Goal: Information Seeking & Learning: Check status

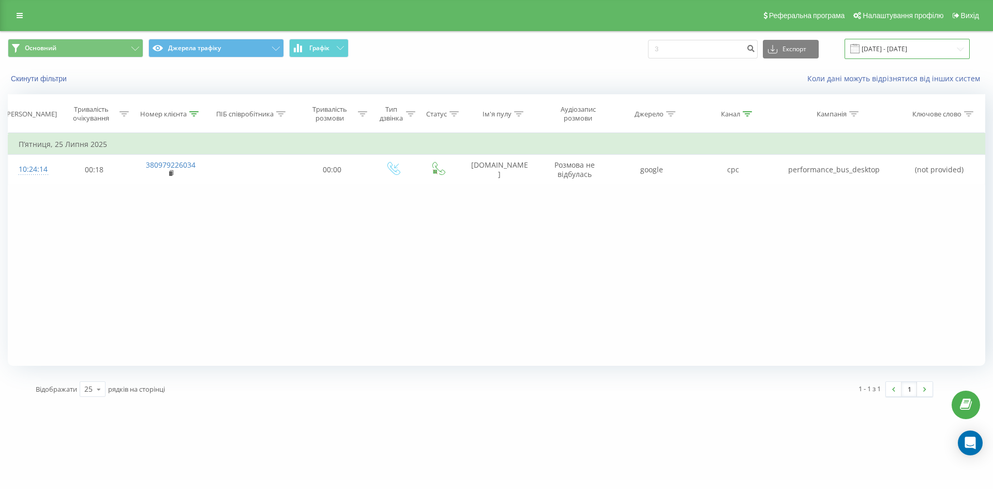
click at [492, 53] on input "[DATE] - [DATE]" at bounding box center [907, 49] width 125 height 20
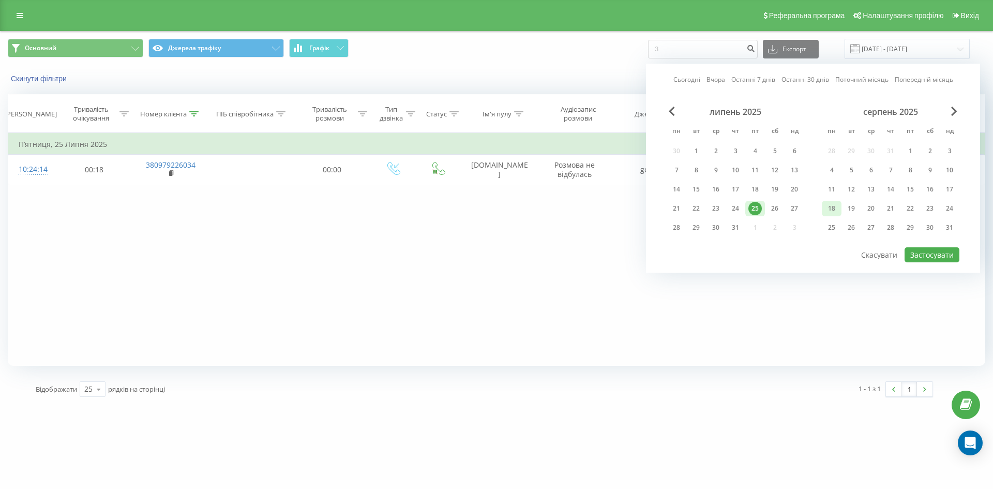
click at [492, 206] on div "18" at bounding box center [831, 208] width 13 height 13
click at [492, 260] on button "Застосувати" at bounding box center [932, 254] width 55 height 15
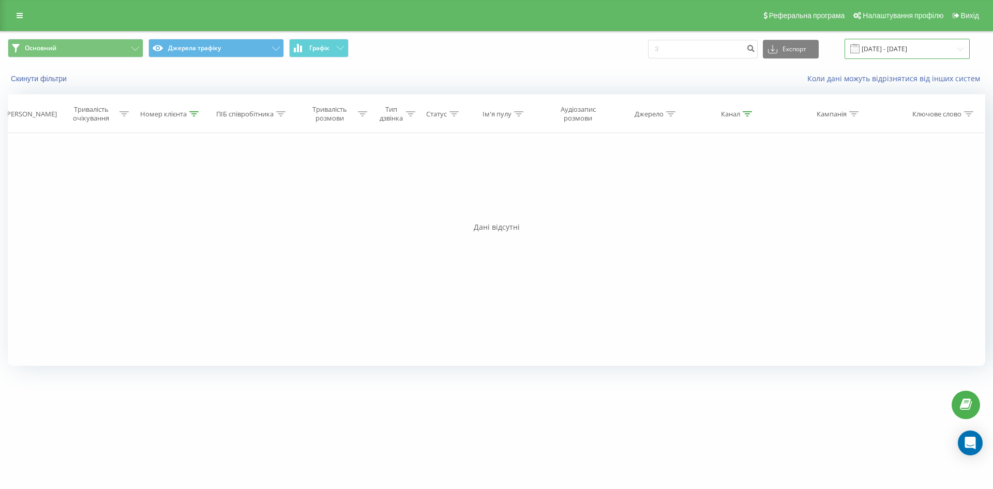
click at [492, 47] on input "[DATE] - [DATE]" at bounding box center [907, 49] width 125 height 20
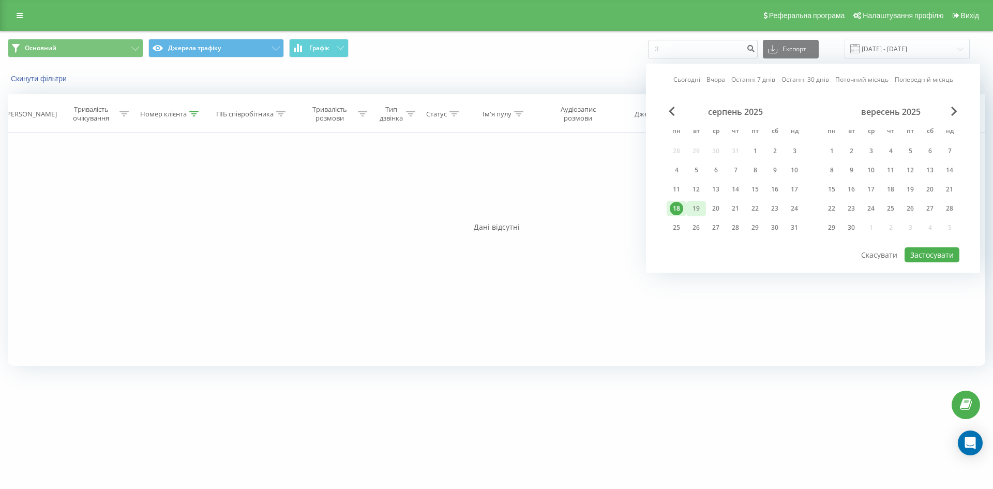
click at [492, 206] on div "19" at bounding box center [696, 208] width 13 height 13
click at [492, 260] on button "Застосувати" at bounding box center [932, 254] width 55 height 15
type input "[DATE] - [DATE]"
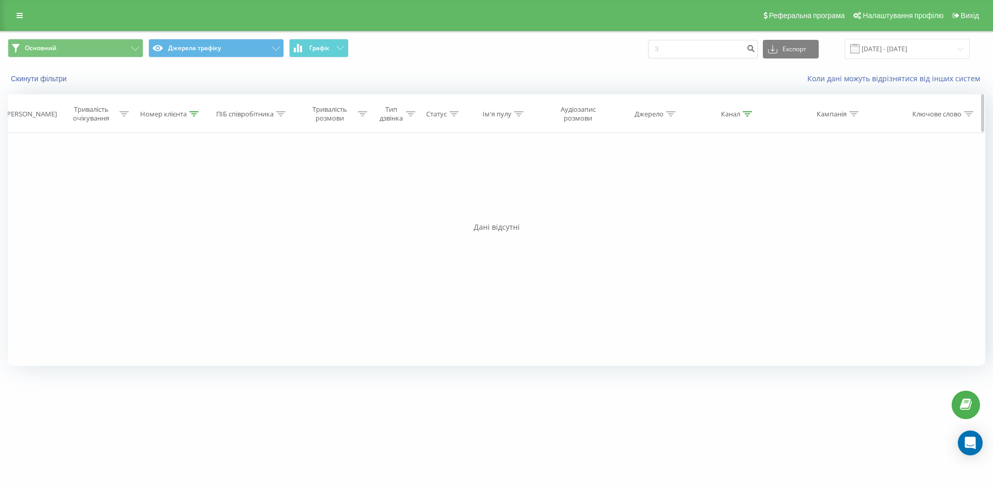
click at [201, 112] on div "Номер клієнта" at bounding box center [171, 114] width 79 height 9
click at [153, 208] on button "Скасувати" at bounding box center [148, 208] width 44 height 13
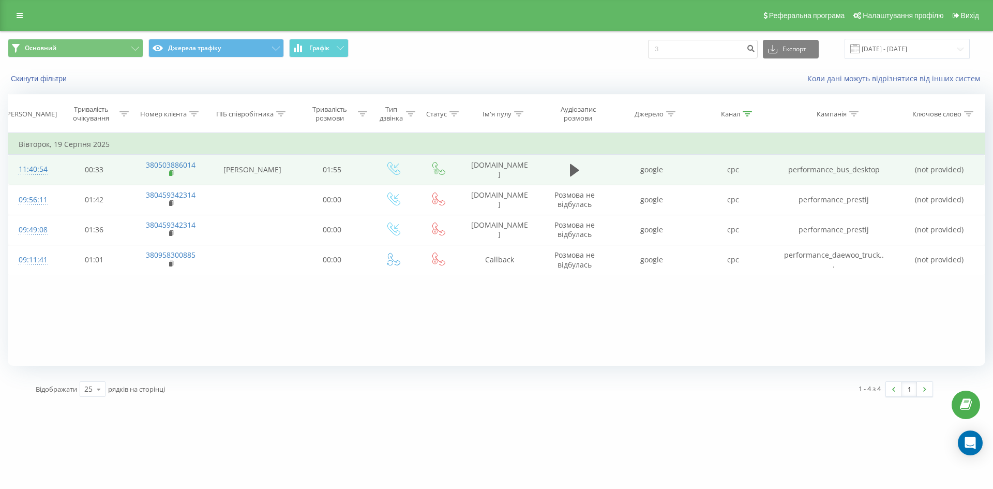
click at [174, 174] on icon at bounding box center [172, 173] width 6 height 7
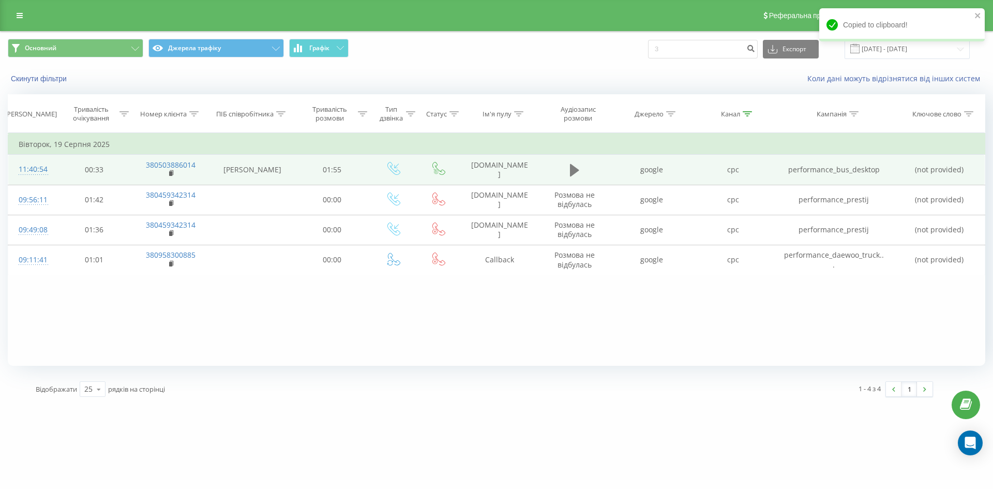
click at [492, 169] on icon at bounding box center [574, 170] width 9 height 12
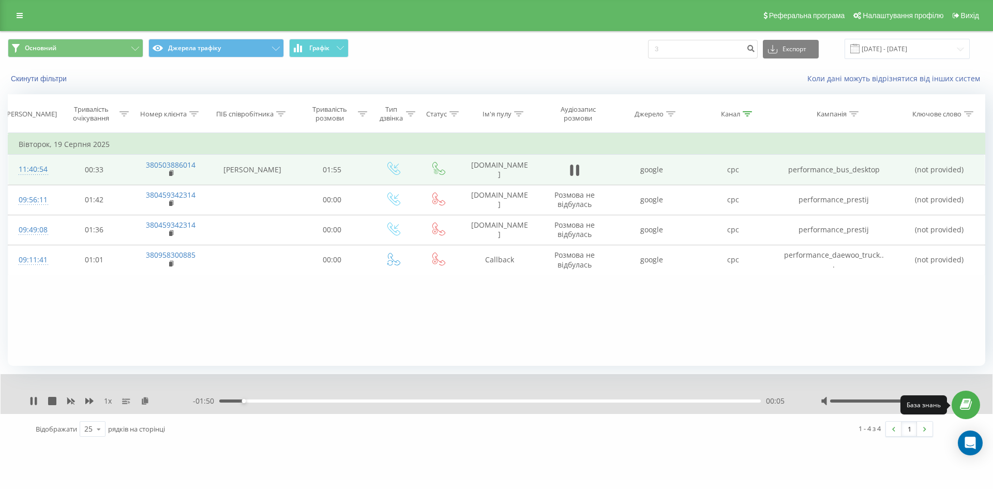
drag, startPoint x: 882, startPoint y: 401, endPoint x: 975, endPoint y: 399, distance: 93.2
click at [492, 399] on div "Реферальна програма Налаштування профілю Вихід Основний Джерела трафіку Графік …" at bounding box center [496, 222] width 993 height 444
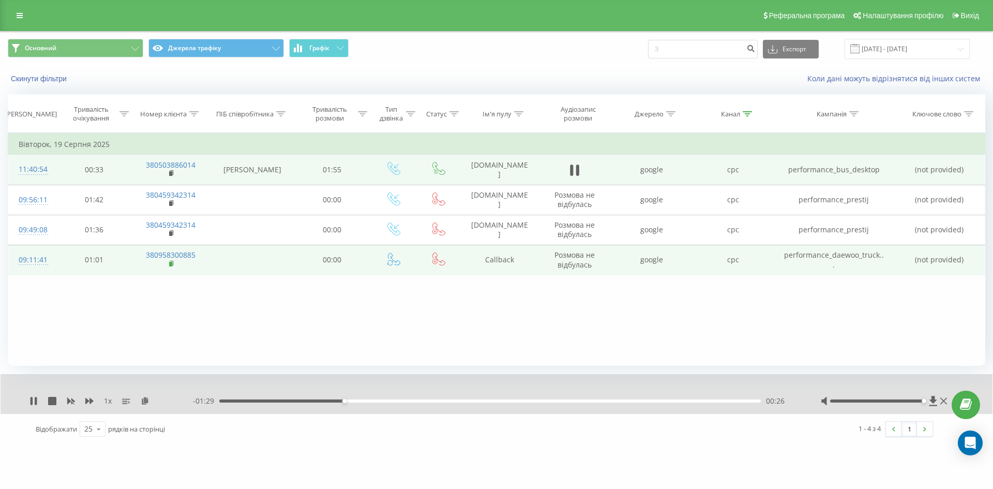
click at [172, 265] on rect at bounding box center [170, 264] width 3 height 5
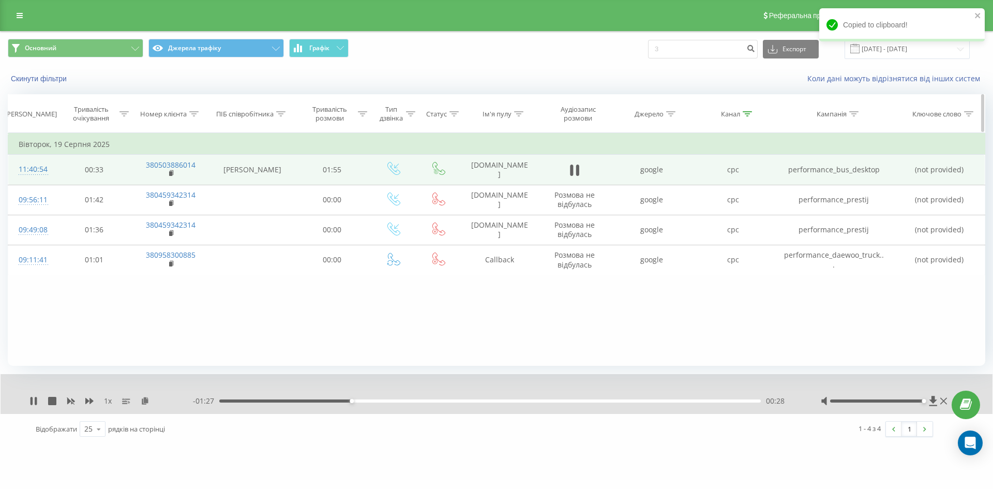
click at [197, 115] on icon at bounding box center [193, 113] width 9 height 5
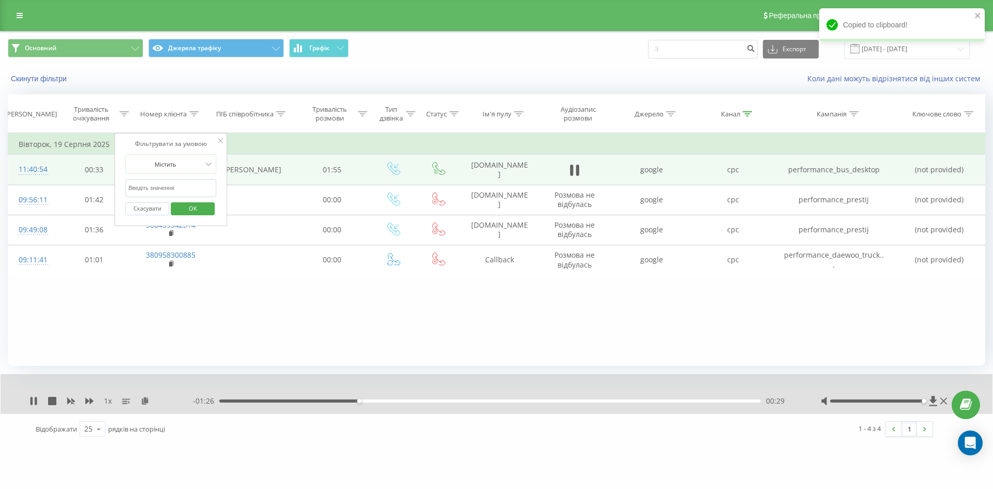
paste input "58300885"
type input "380958300885"
click at [201, 213] on span "OK" at bounding box center [192, 208] width 29 height 16
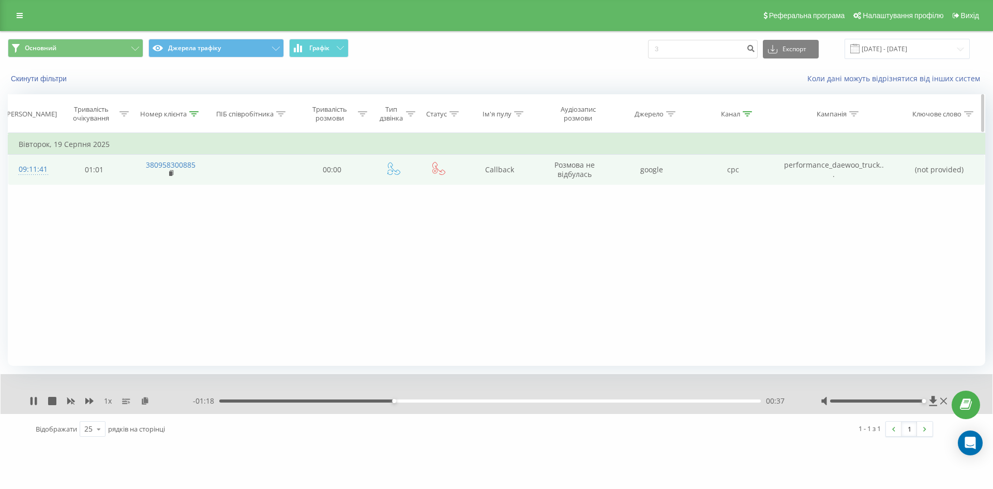
click at [492, 119] on th "Канал" at bounding box center [733, 114] width 81 height 38
click at [492, 116] on icon at bounding box center [747, 113] width 9 height 5
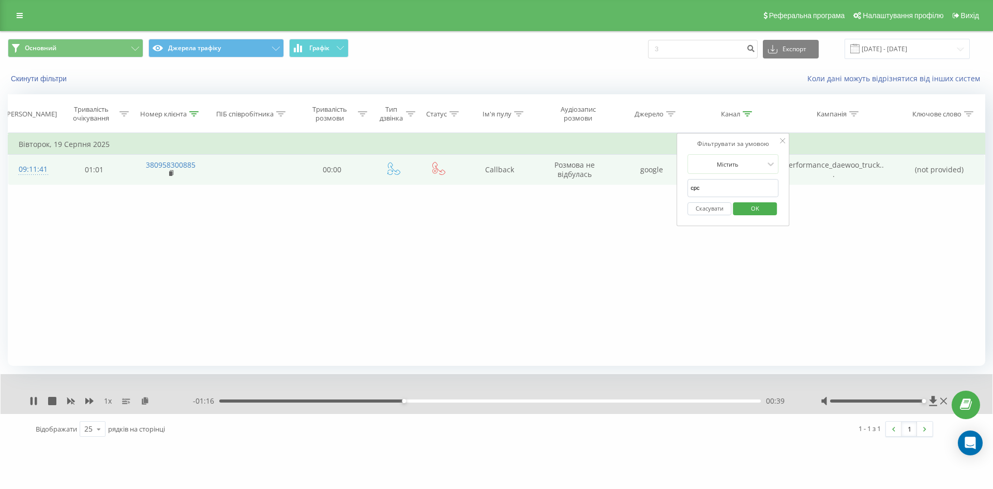
click at [492, 209] on button "Скасувати" at bounding box center [710, 208] width 44 height 13
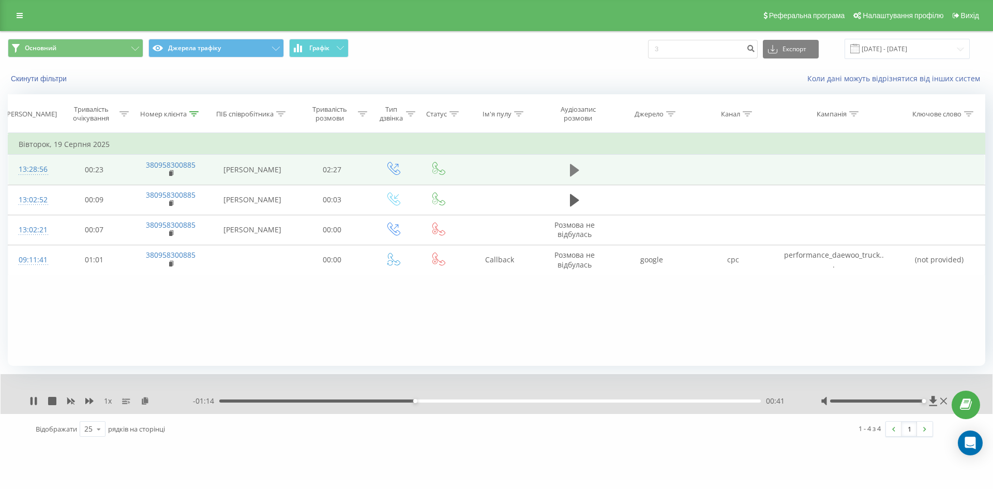
click at [492, 168] on button at bounding box center [575, 170] width 16 height 16
click at [492, 44] on input "[DATE] - [DATE]" at bounding box center [907, 49] width 125 height 20
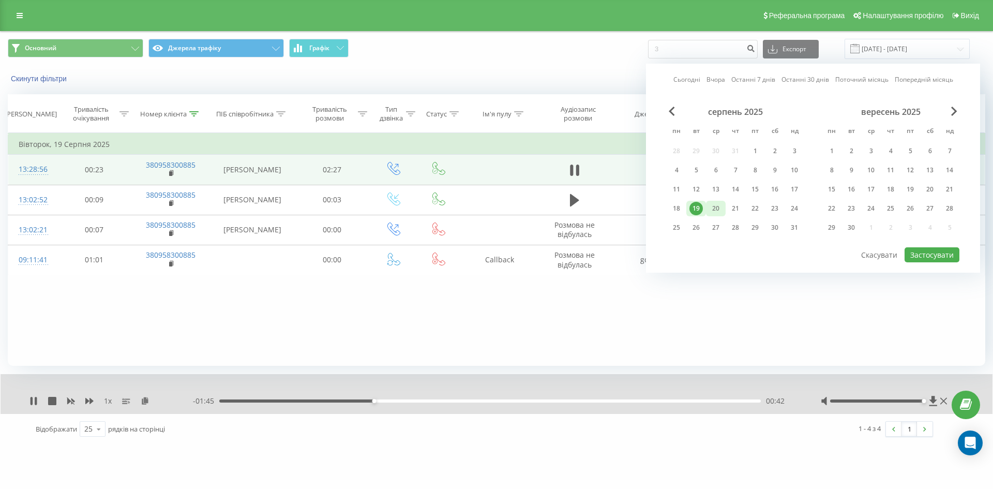
click at [492, 209] on div "20" at bounding box center [715, 208] width 13 height 13
click at [492, 252] on button "Застосувати" at bounding box center [932, 254] width 55 height 15
type input "[DATE] - [DATE]"
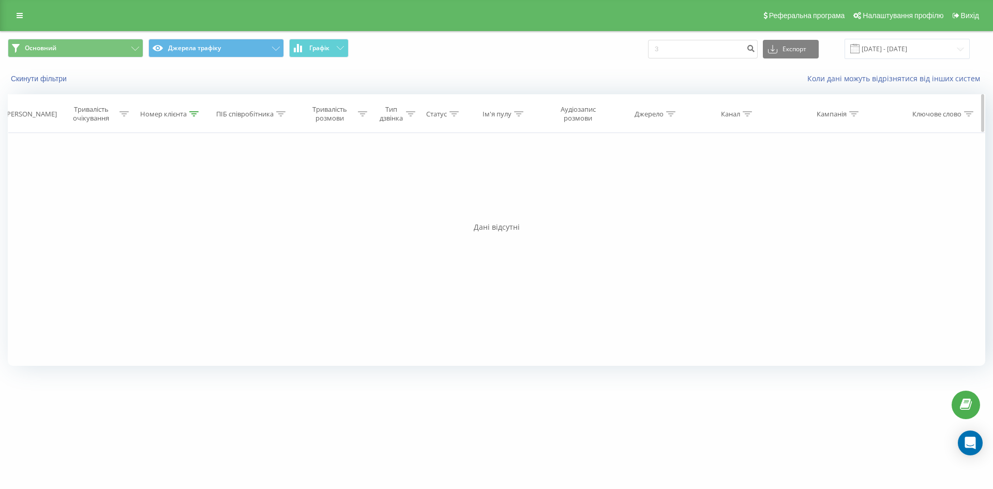
click at [197, 116] on div at bounding box center [193, 114] width 9 height 9
click at [156, 210] on button "Скасувати" at bounding box center [148, 208] width 44 height 13
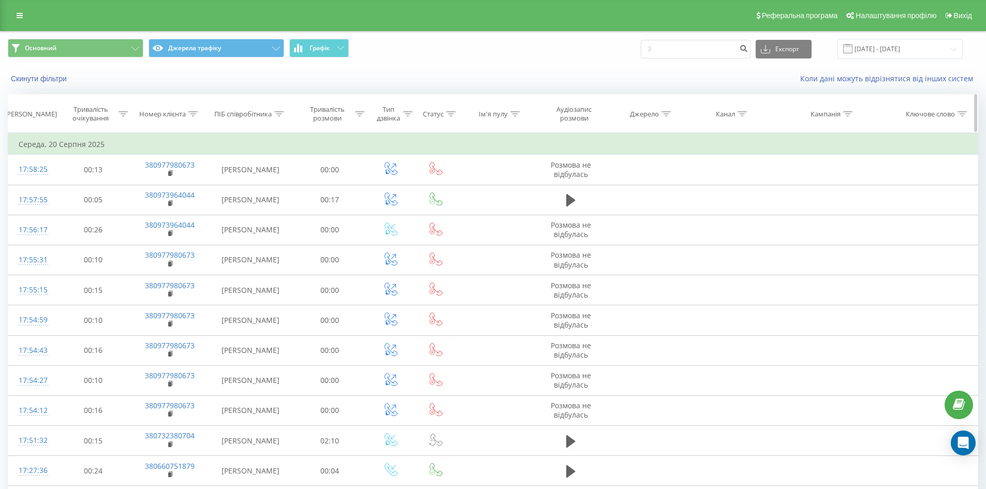
click at [492, 110] on div at bounding box center [741, 114] width 9 height 9
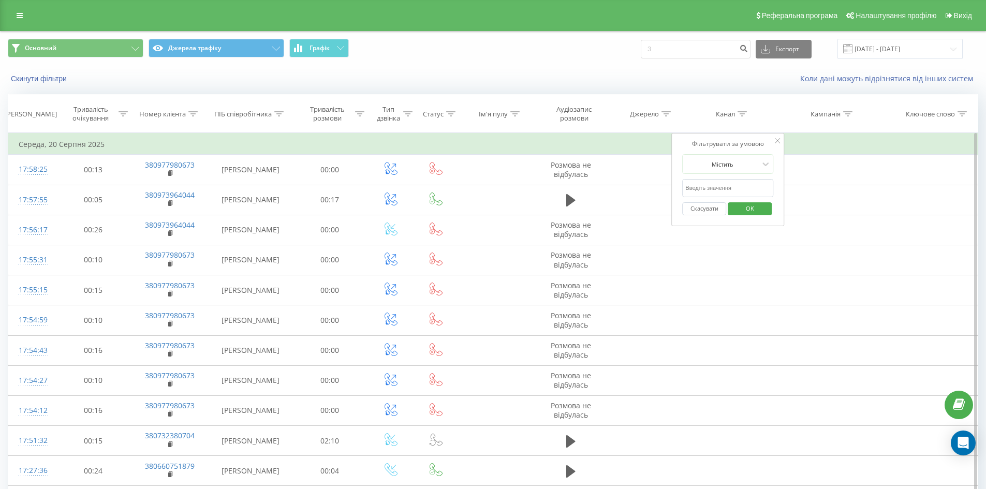
click at [492, 185] on input "text" at bounding box center [727, 188] width 91 height 18
type input "cpc"
click at [492, 207] on span "OK" at bounding box center [749, 208] width 29 height 16
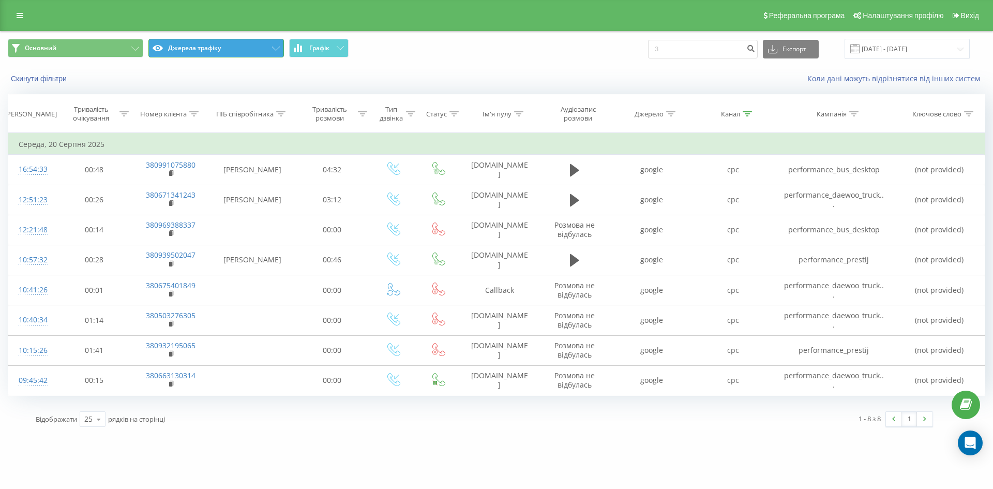
click at [269, 56] on button "Джерела трафіку" at bounding box center [216, 48] width 136 height 19
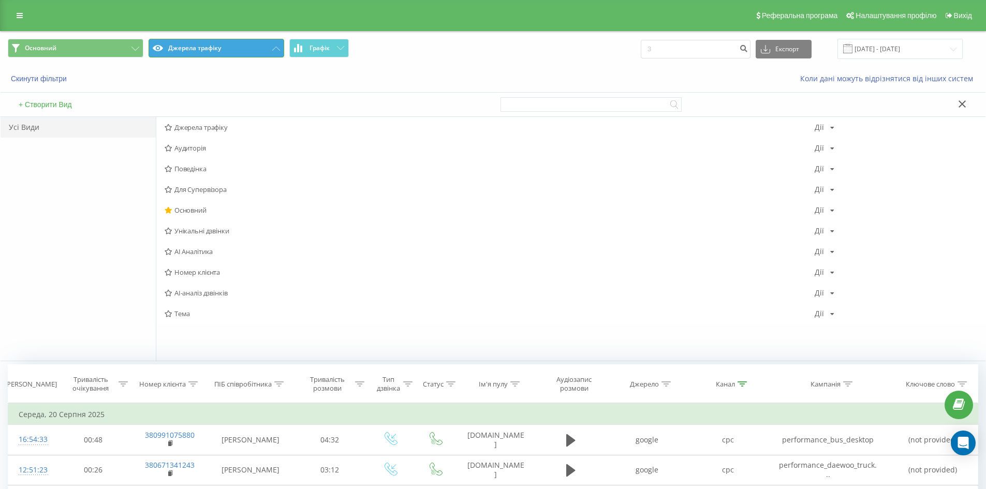
click at [269, 56] on button "Джерела трафіку" at bounding box center [216, 48] width 136 height 19
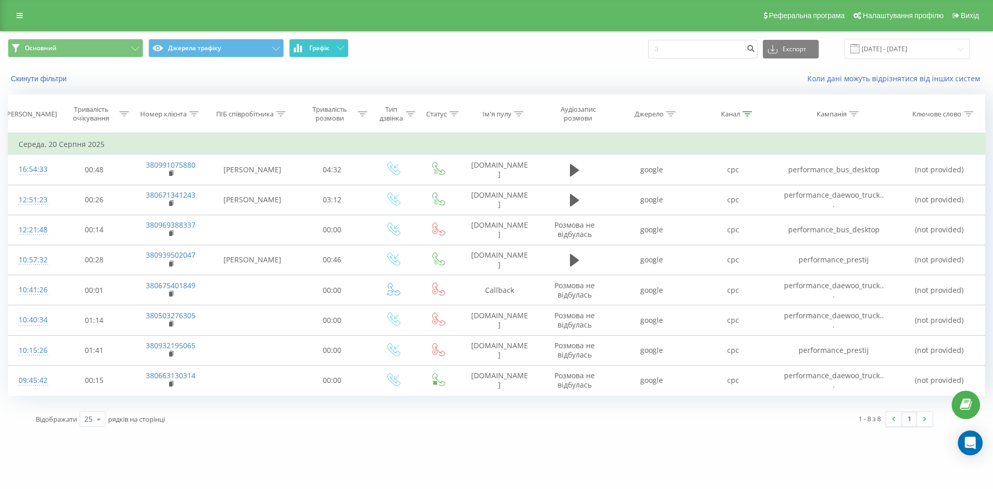
click at [337, 51] on button "Графік" at bounding box center [318, 48] width 59 height 19
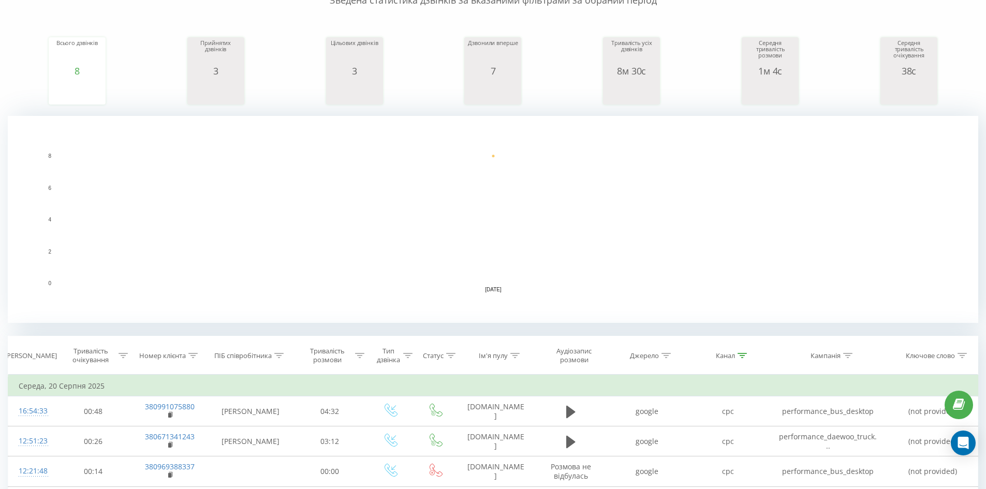
scroll to position [298, 0]
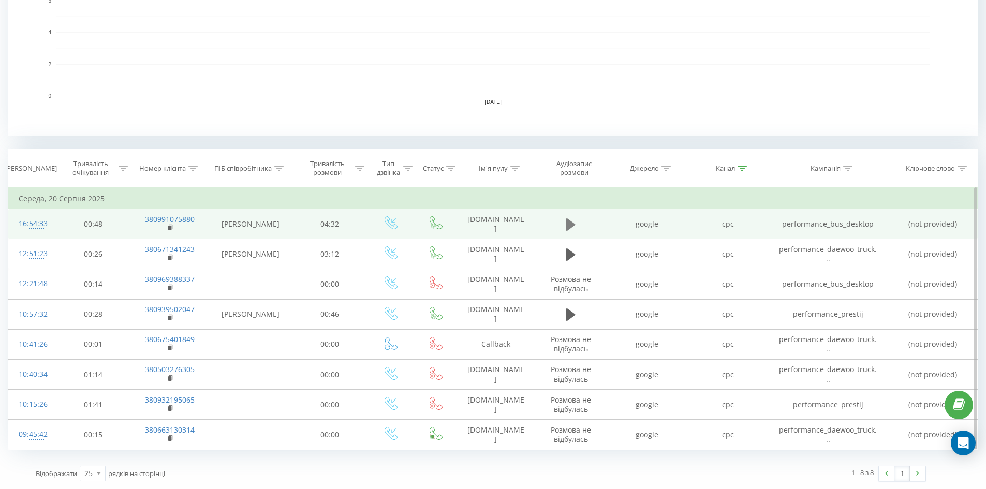
click at [492, 225] on icon at bounding box center [570, 224] width 9 height 12
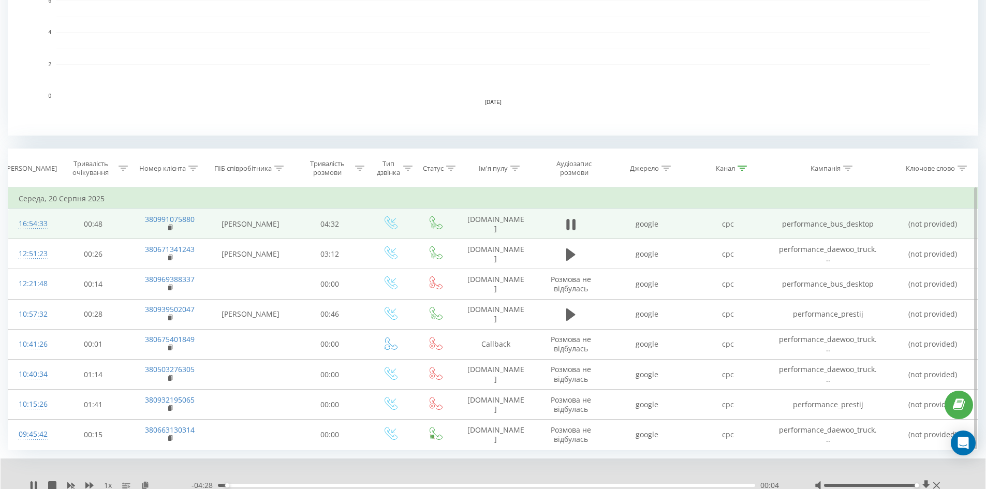
drag, startPoint x: 870, startPoint y: 486, endPoint x: 932, endPoint y: 485, distance: 62.1
click at [492, 473] on div at bounding box center [878, 485] width 128 height 10
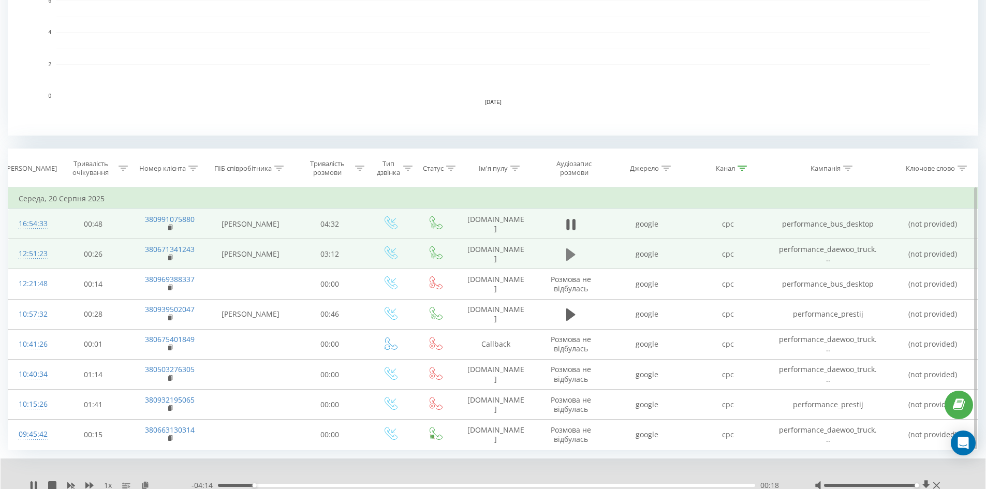
click at [492, 254] on icon at bounding box center [570, 254] width 9 height 12
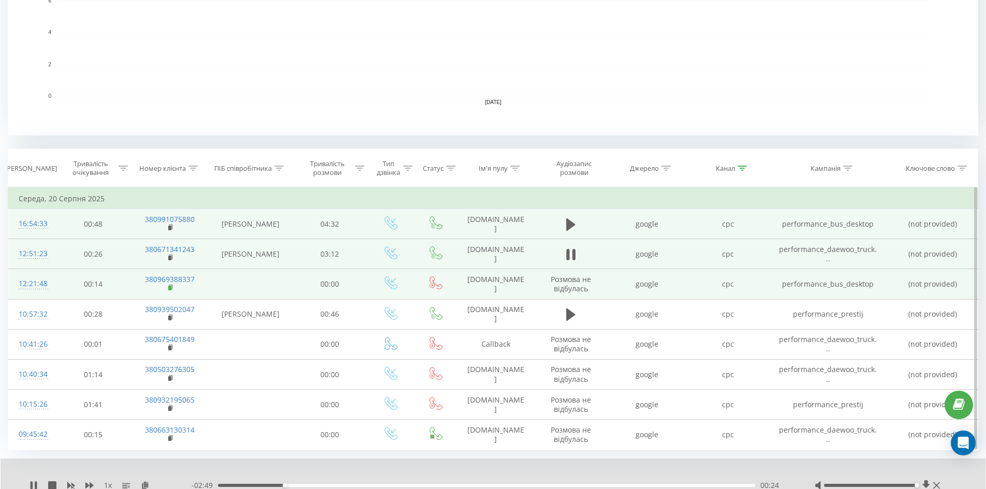
click at [172, 286] on icon at bounding box center [171, 287] width 6 height 7
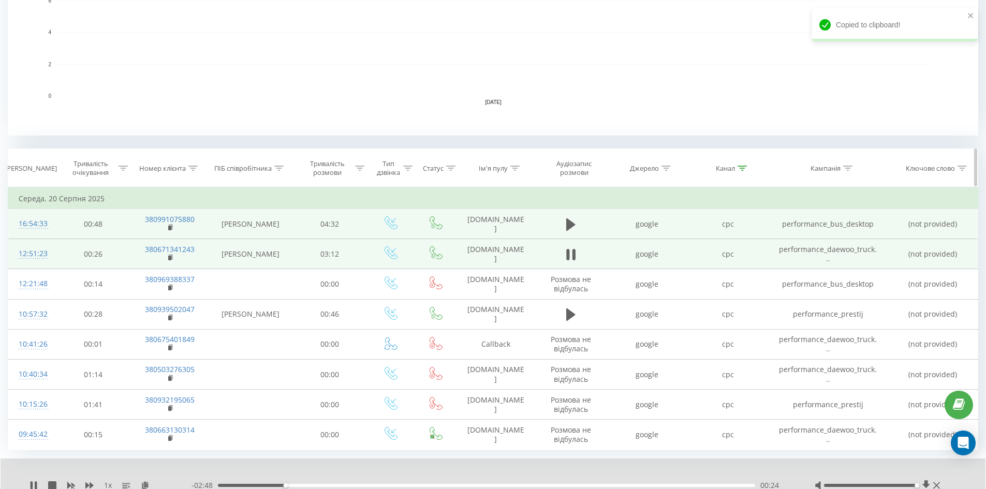
click at [197, 172] on div at bounding box center [192, 168] width 9 height 9
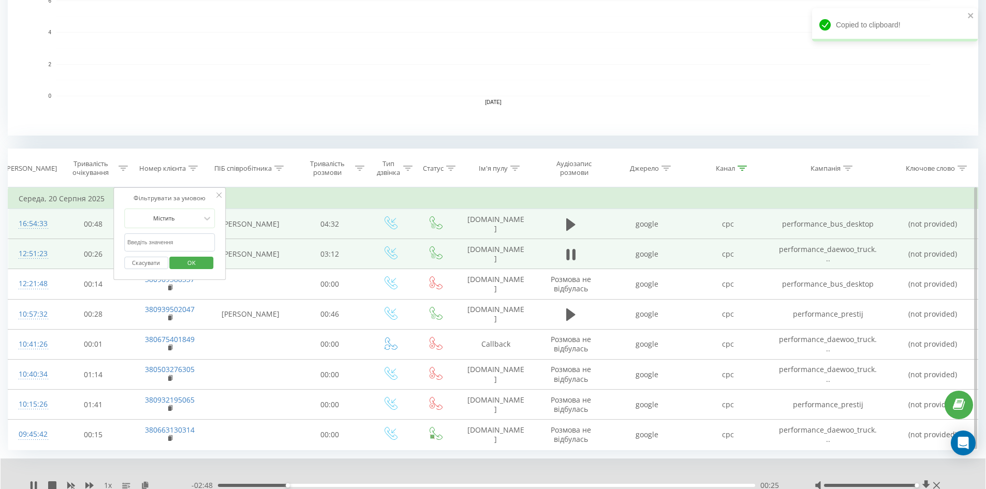
click at [186, 234] on input "380958300885" at bounding box center [169, 242] width 91 height 18
paste input "380969388337"
type input "380969388337"
click at [192, 265] on span "OK" at bounding box center [191, 263] width 29 height 16
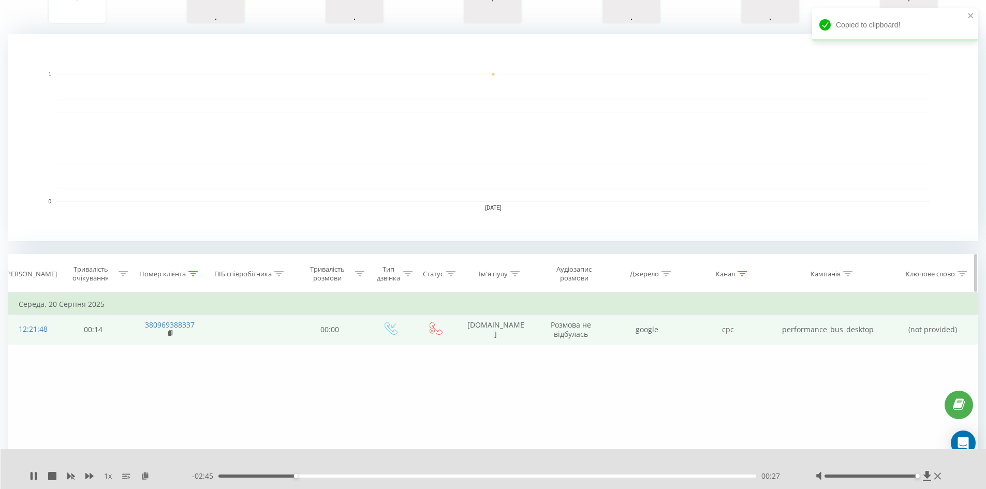
click at [492, 275] on icon at bounding box center [741, 273] width 9 height 5
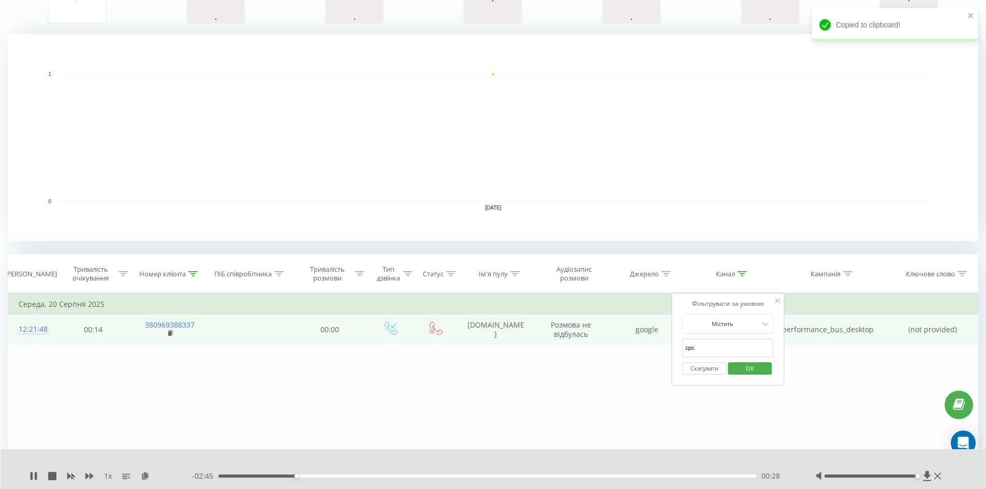
click at [492, 366] on button "Скасувати" at bounding box center [704, 368] width 44 height 13
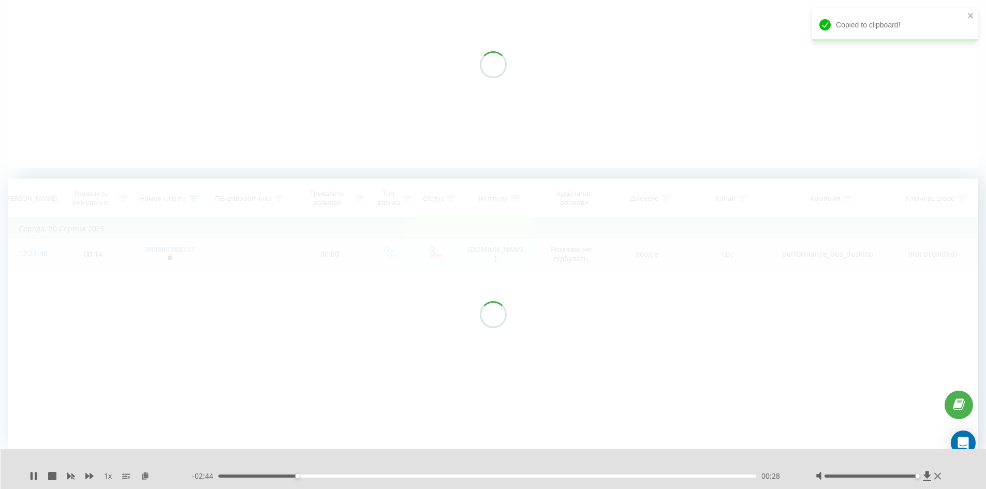
scroll to position [123, 0]
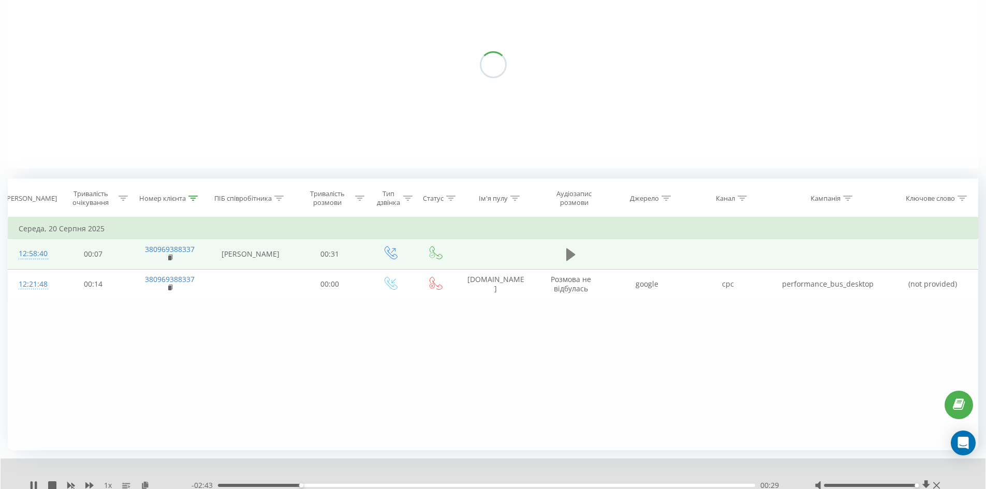
click at [492, 255] on button at bounding box center [571, 255] width 16 height 16
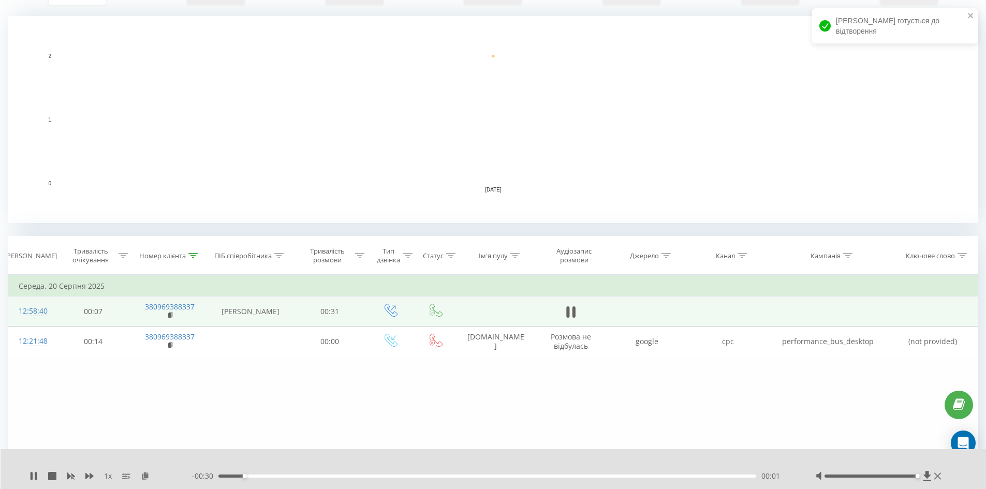
scroll to position [214, 0]
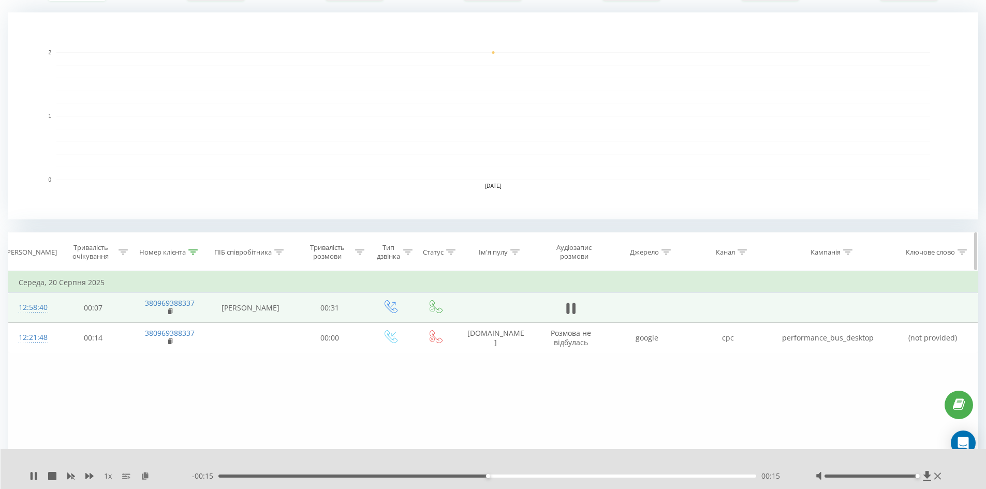
click at [195, 253] on icon at bounding box center [192, 251] width 9 height 5
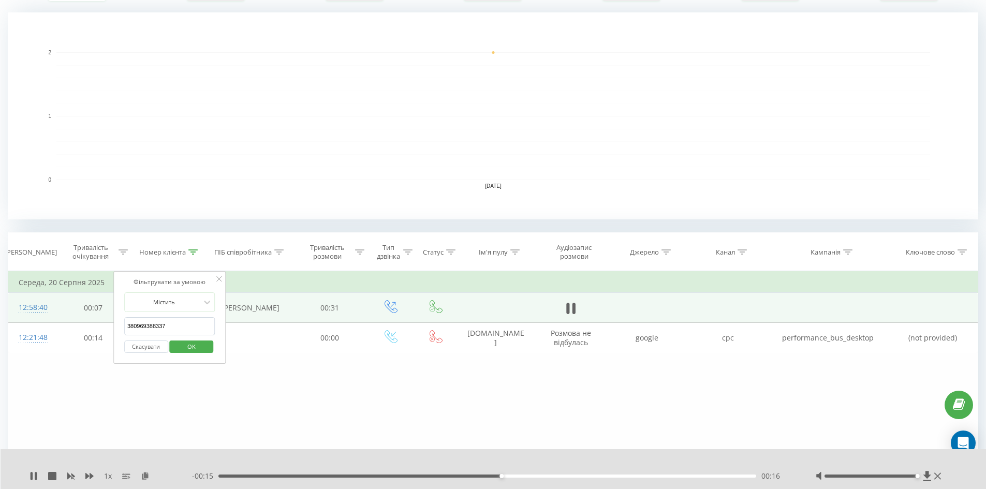
click at [155, 350] on button "Скасувати" at bounding box center [146, 346] width 44 height 13
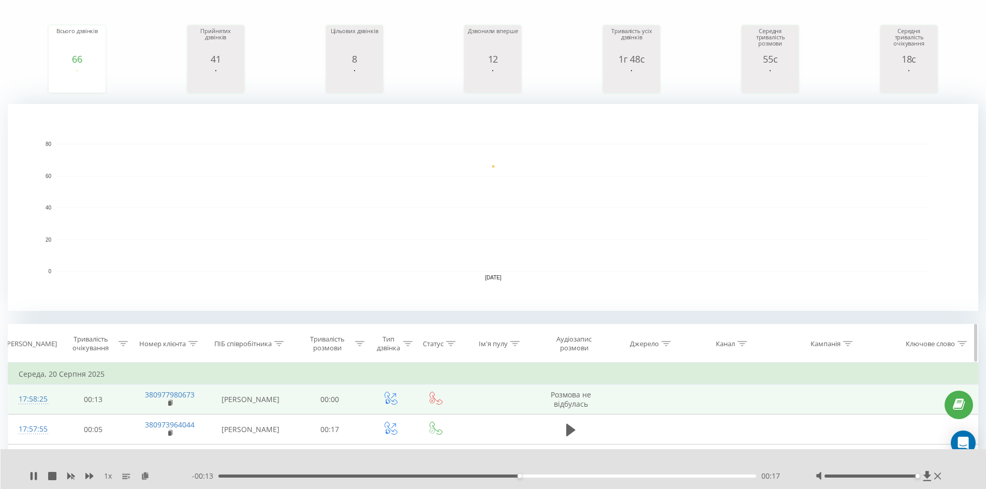
click at [492, 343] on icon at bounding box center [741, 343] width 9 height 5
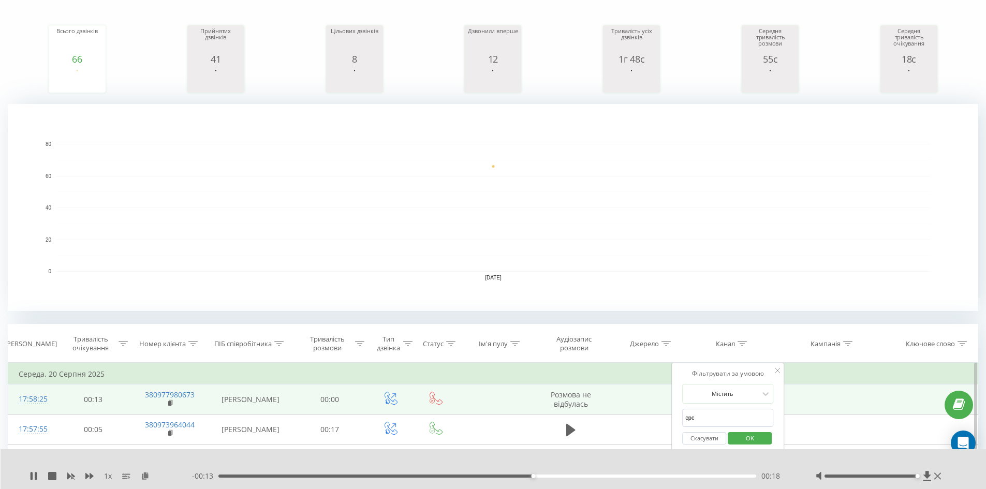
click at [492, 412] on input "cpc" at bounding box center [727, 418] width 91 height 18
type input "cpc"
click at [492, 435] on span "OK" at bounding box center [749, 438] width 29 height 16
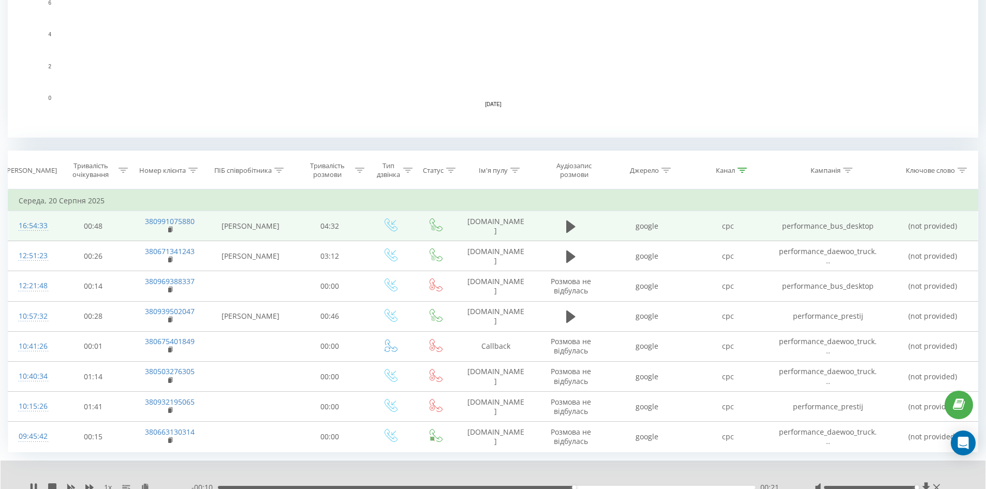
scroll to position [298, 0]
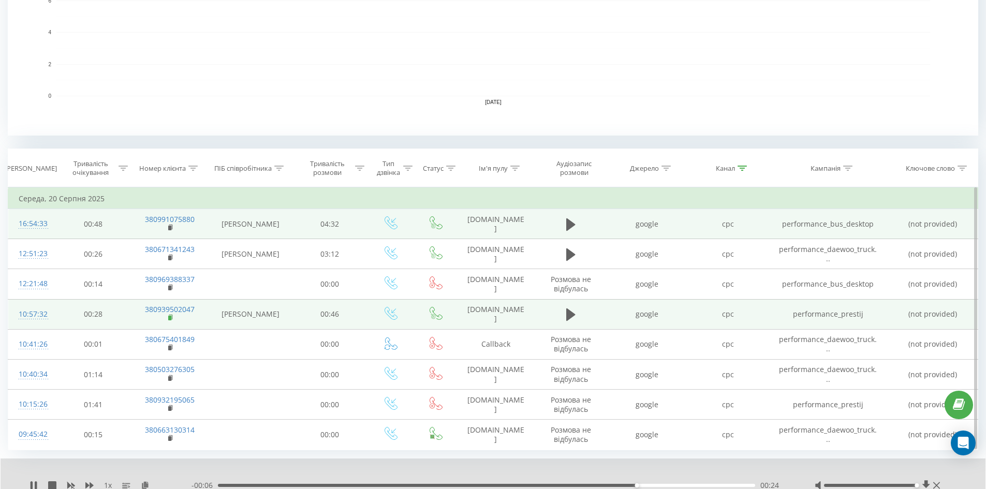
click at [168, 318] on rect at bounding box center [169, 318] width 3 height 5
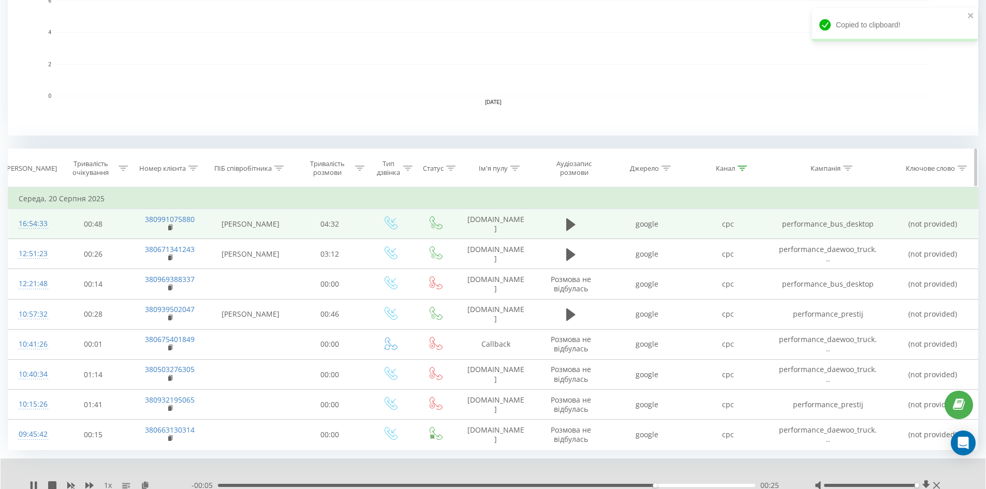
click at [192, 169] on icon at bounding box center [192, 168] width 9 height 5
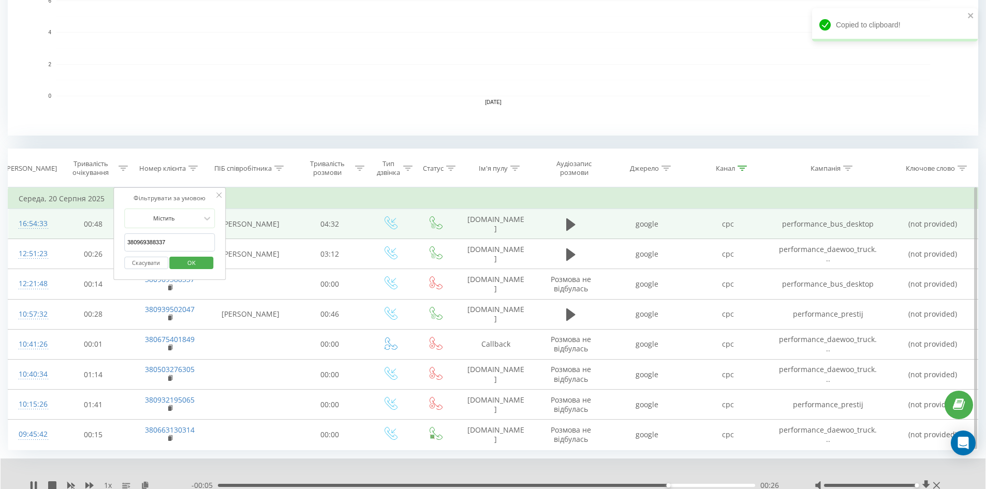
click at [188, 246] on input "380969388337" at bounding box center [169, 242] width 91 height 18
paste input "380939502047"
click at [196, 257] on form "Містить 380939502047 Скасувати OK" at bounding box center [169, 242] width 91 height 66
type input "380939502047"
click at [196, 257] on span "OK" at bounding box center [191, 263] width 29 height 16
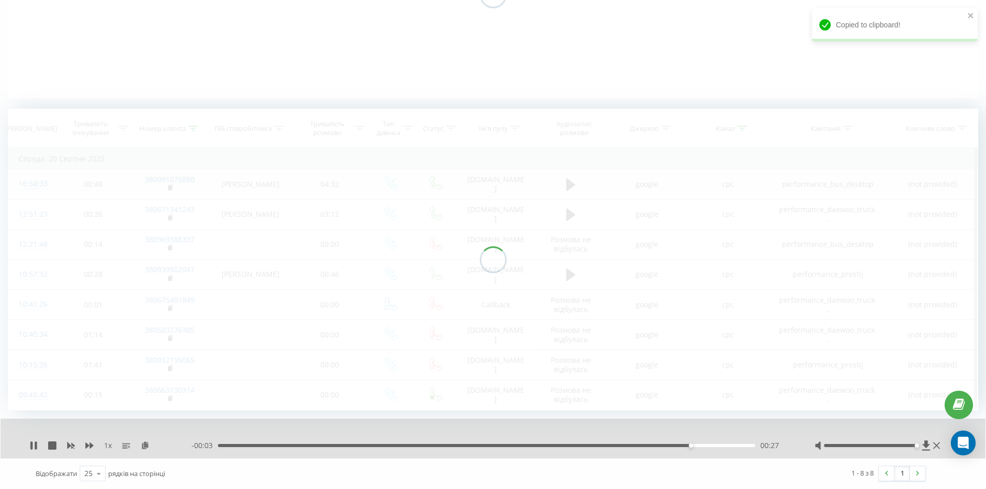
scroll to position [162, 0]
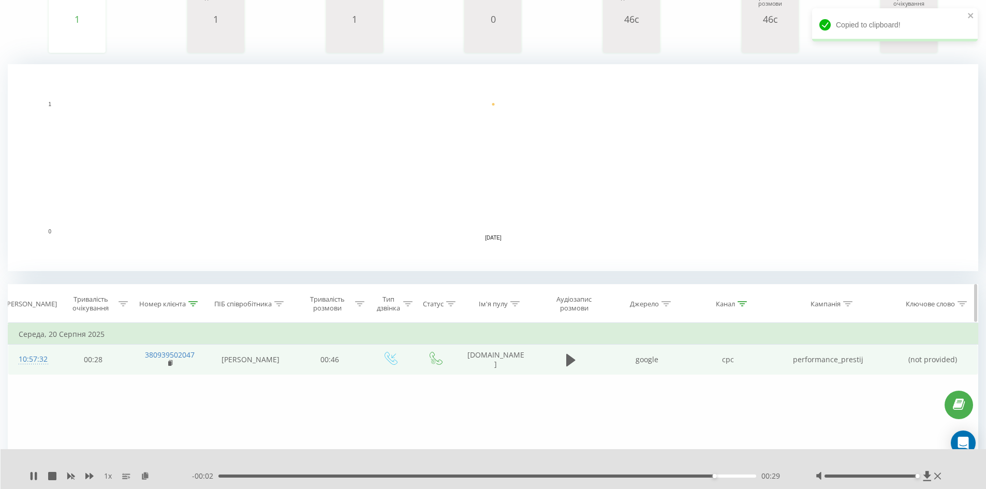
click at [492, 303] on icon at bounding box center [741, 303] width 9 height 5
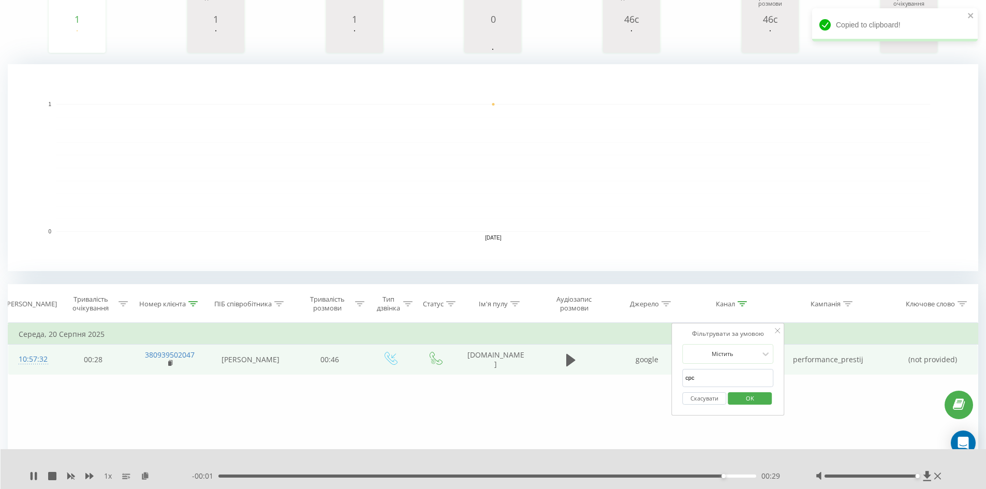
click at [492, 398] on button "Скасувати" at bounding box center [704, 398] width 44 height 13
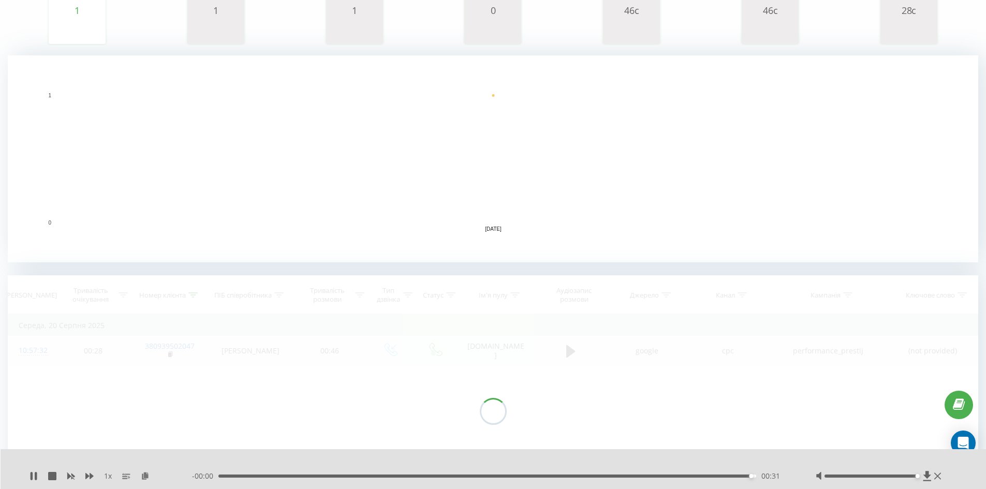
scroll to position [174, 0]
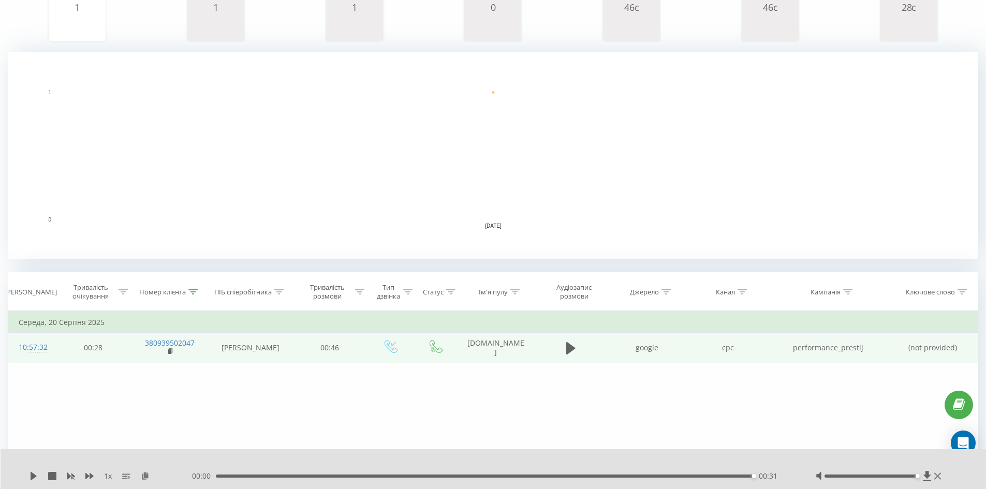
click at [492, 350] on td at bounding box center [570, 348] width 72 height 30
click at [492, 349] on icon at bounding box center [570, 348] width 9 height 14
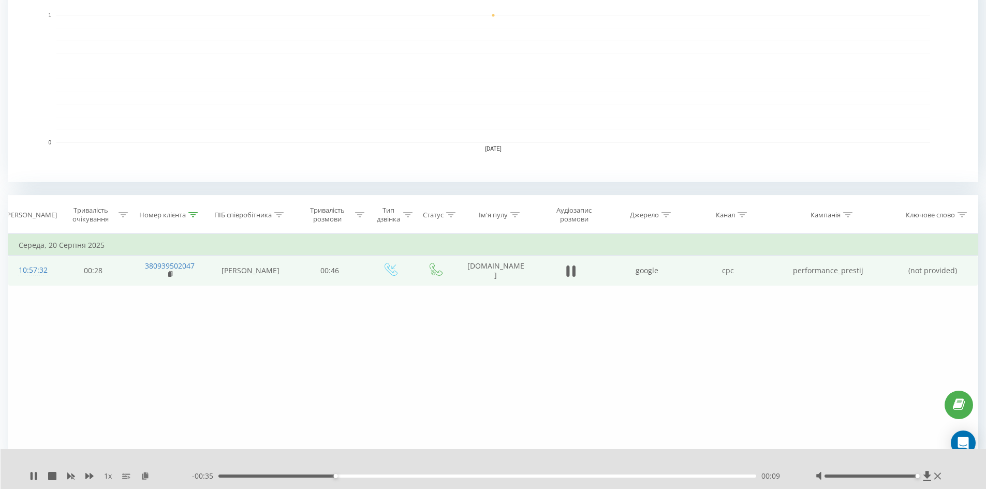
scroll to position [268, 0]
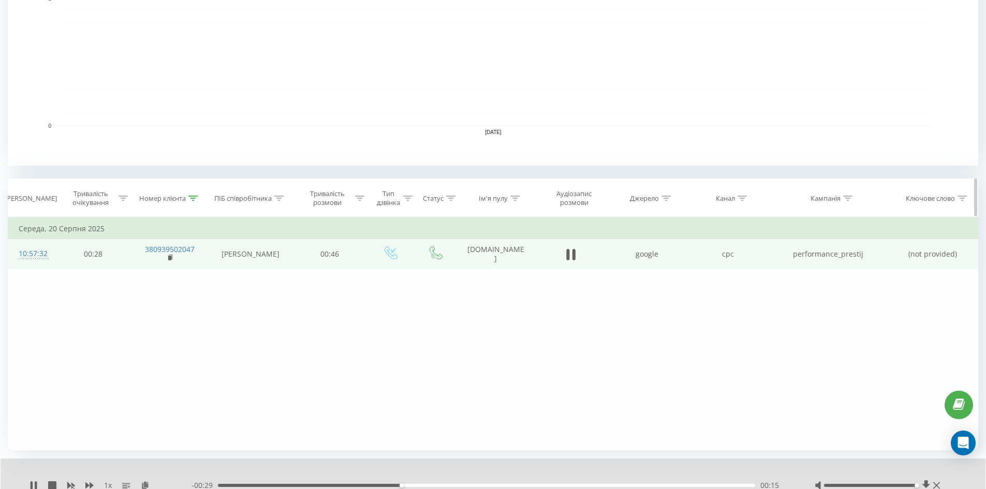
click at [198, 196] on icon at bounding box center [192, 198] width 9 height 5
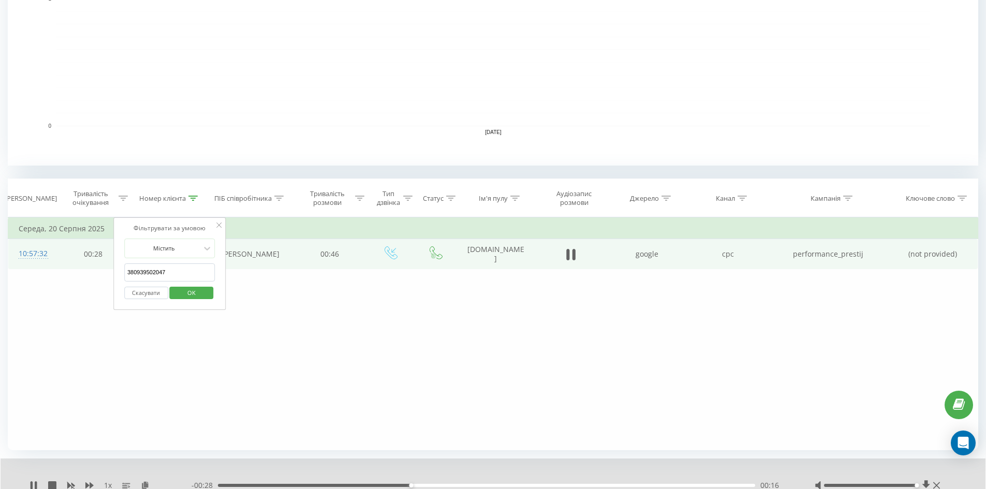
click at [159, 288] on button "Скасувати" at bounding box center [146, 293] width 44 height 13
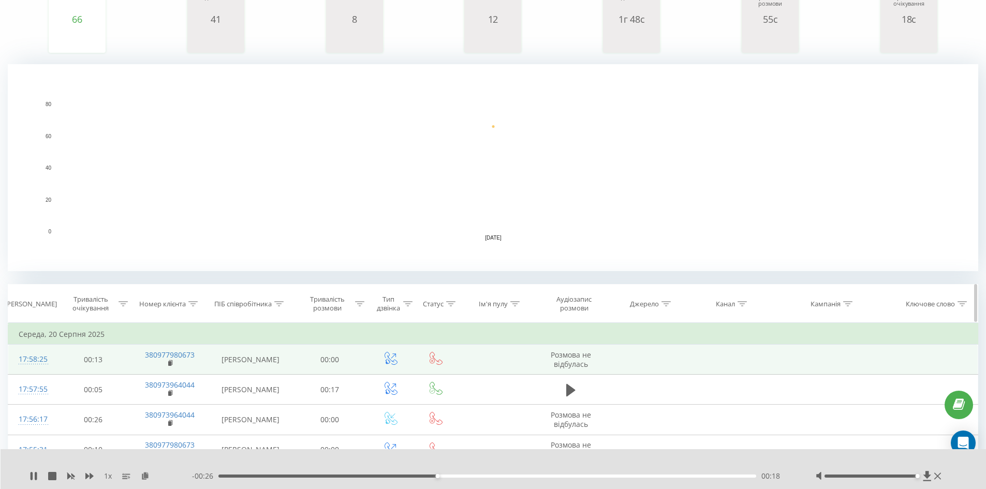
click at [492, 304] on icon at bounding box center [741, 303] width 9 height 5
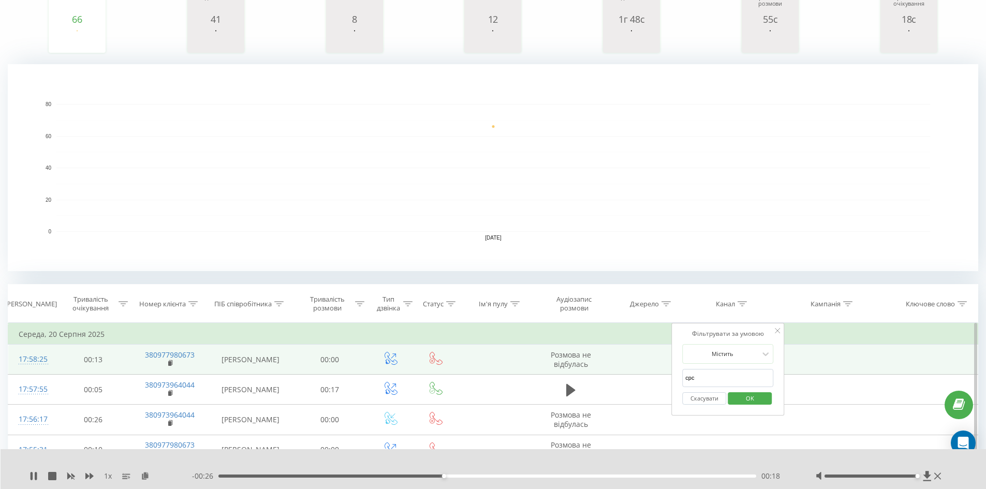
click at [492, 374] on input "cpc" at bounding box center [727, 378] width 91 height 18
type input "cpc"
click at [492, 397] on span "OK" at bounding box center [749, 398] width 29 height 16
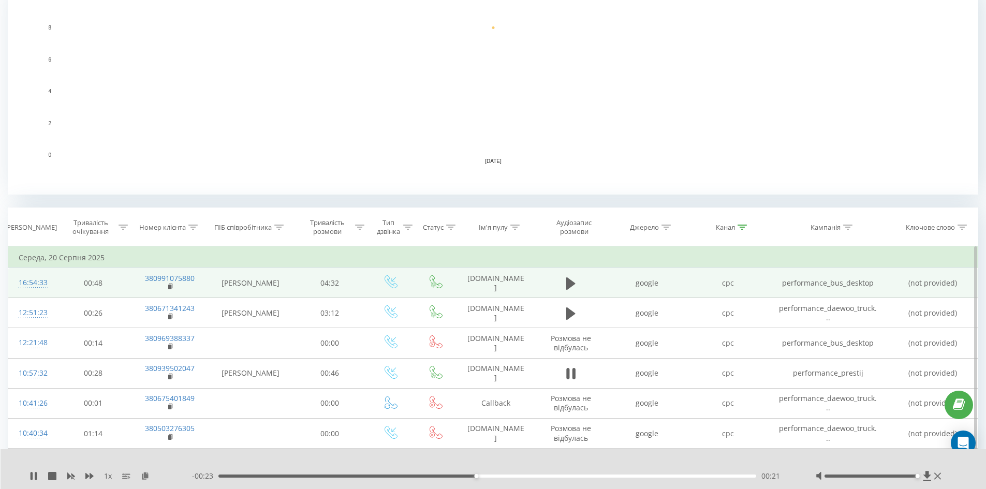
scroll to position [298, 0]
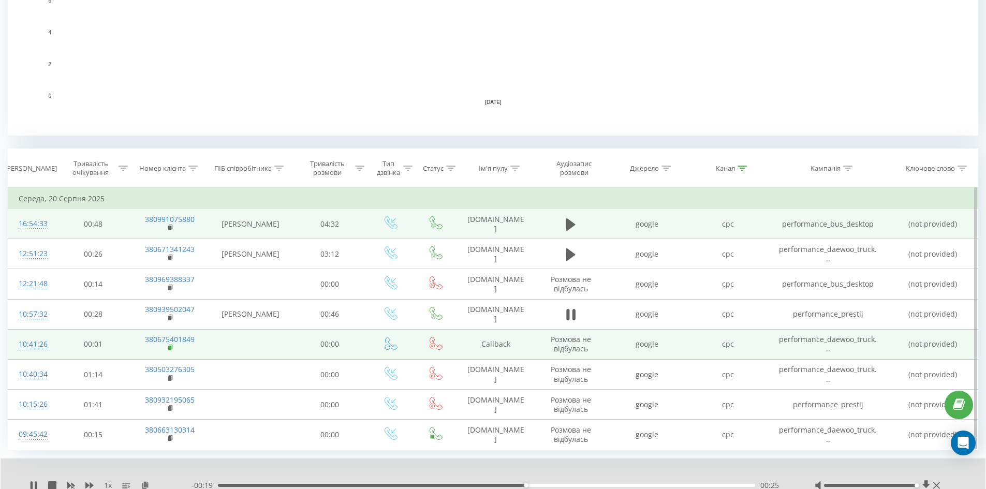
click at [171, 348] on rect at bounding box center [169, 348] width 3 height 5
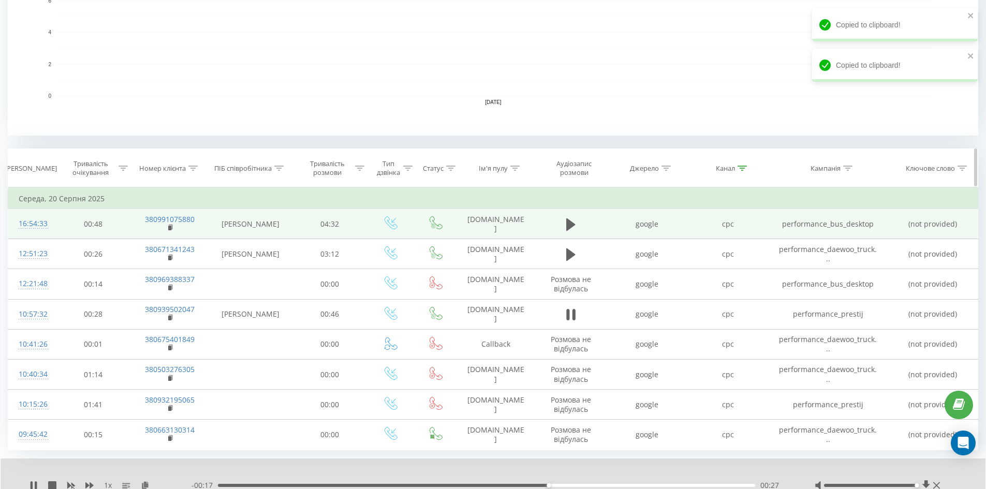
click at [195, 168] on icon at bounding box center [192, 168] width 9 height 5
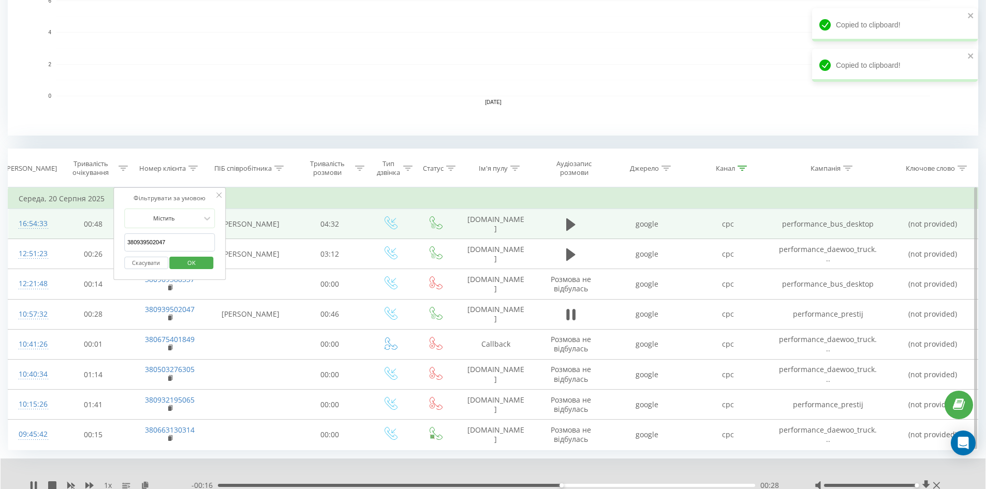
click at [196, 237] on input "380939502047" at bounding box center [169, 242] width 91 height 18
paste input "380675401849"
type input "380675401849"
click at [202, 265] on span "OK" at bounding box center [191, 263] width 29 height 16
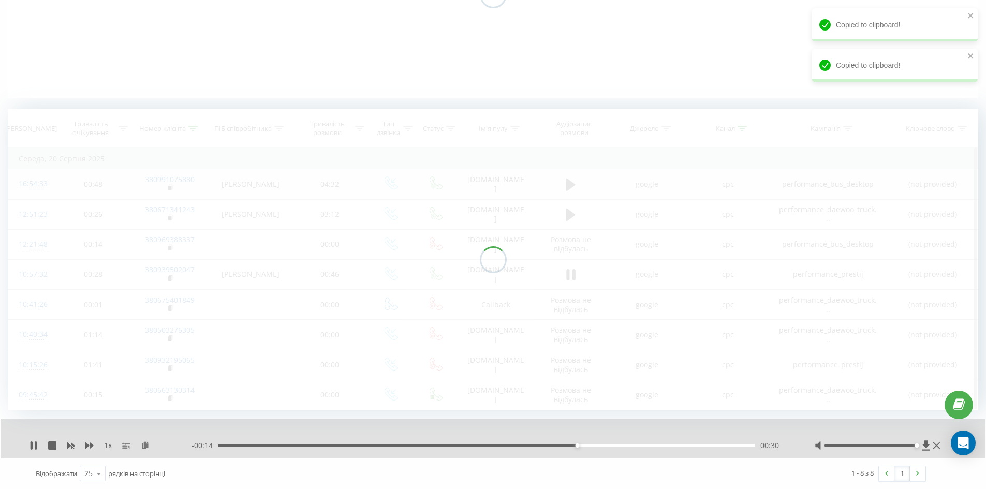
scroll to position [162, 0]
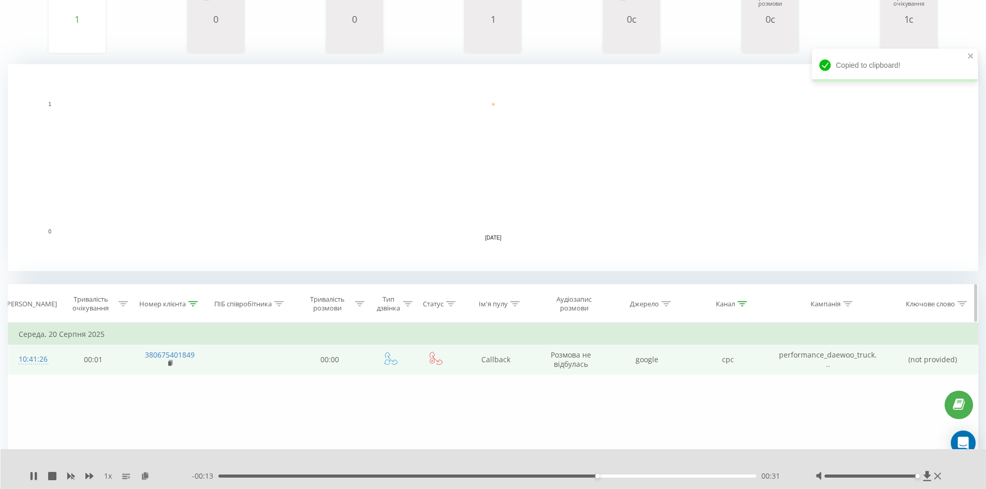
click at [492, 306] on div at bounding box center [741, 304] width 9 height 9
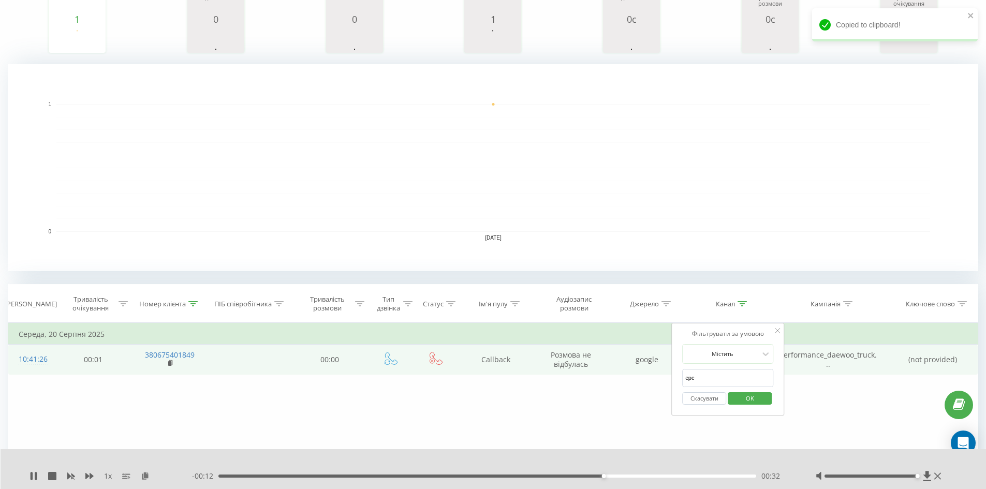
drag, startPoint x: 712, startPoint y: 399, endPoint x: 684, endPoint y: 369, distance: 40.6
click at [492, 400] on button "Скасувати" at bounding box center [704, 398] width 44 height 13
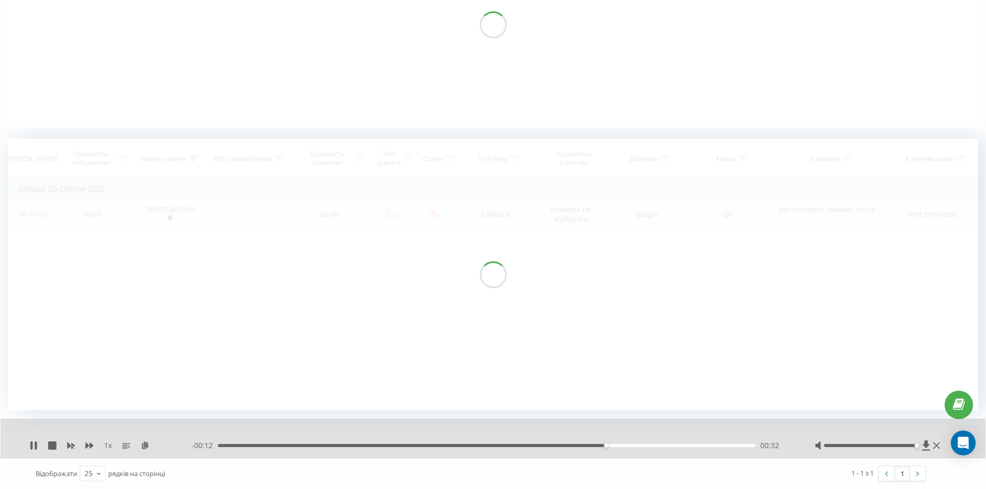
scroll to position [123, 0]
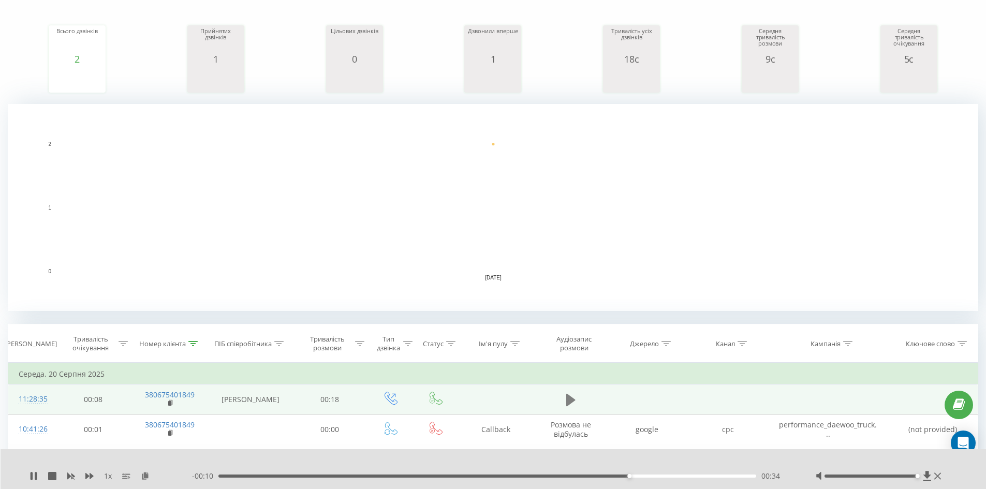
click at [492, 403] on icon at bounding box center [570, 399] width 9 height 12
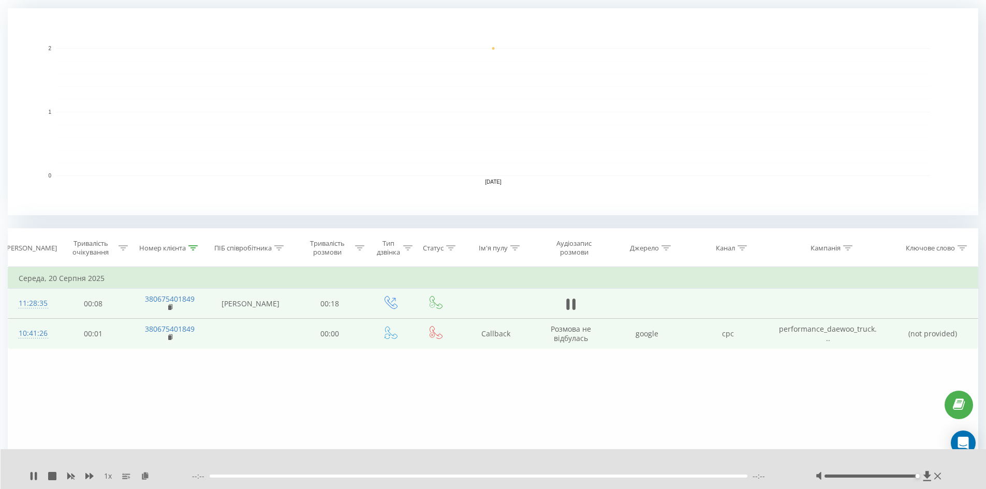
scroll to position [226, 0]
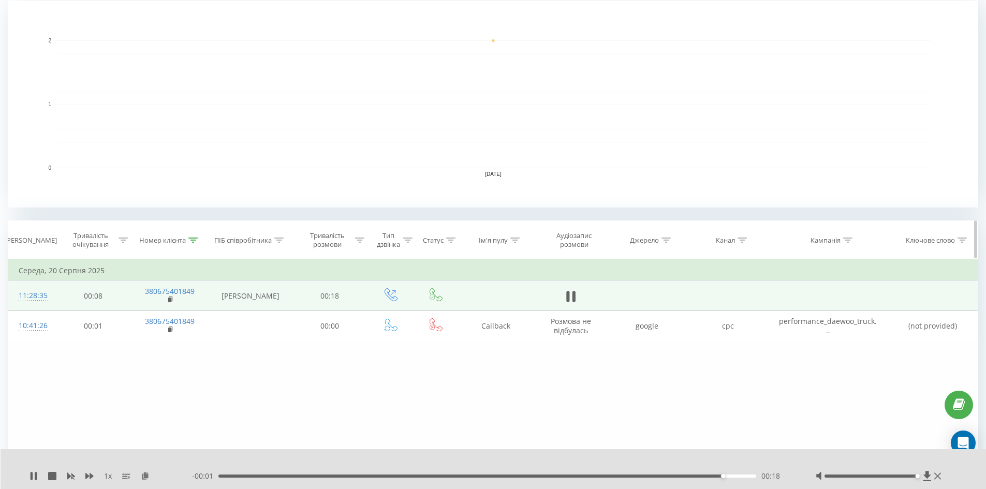
click at [192, 239] on icon at bounding box center [192, 239] width 9 height 5
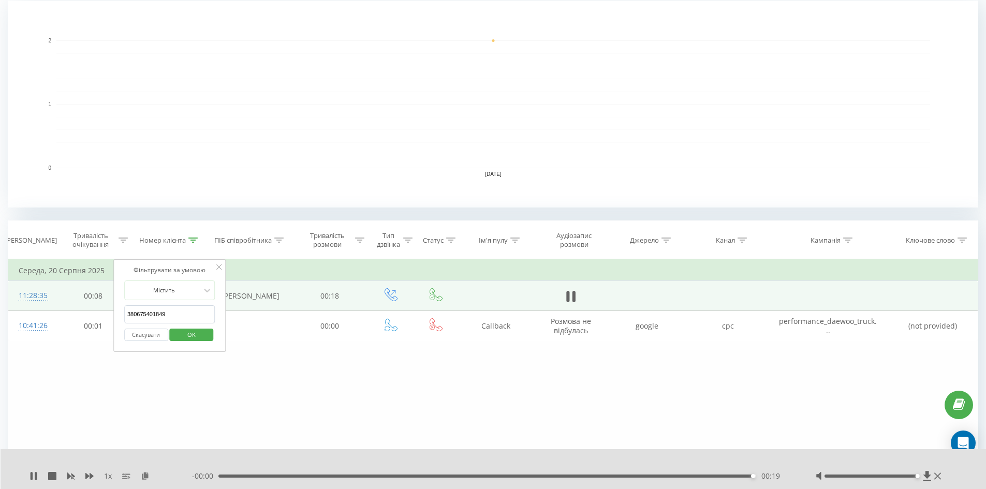
click at [158, 334] on button "Скасувати" at bounding box center [146, 335] width 44 height 13
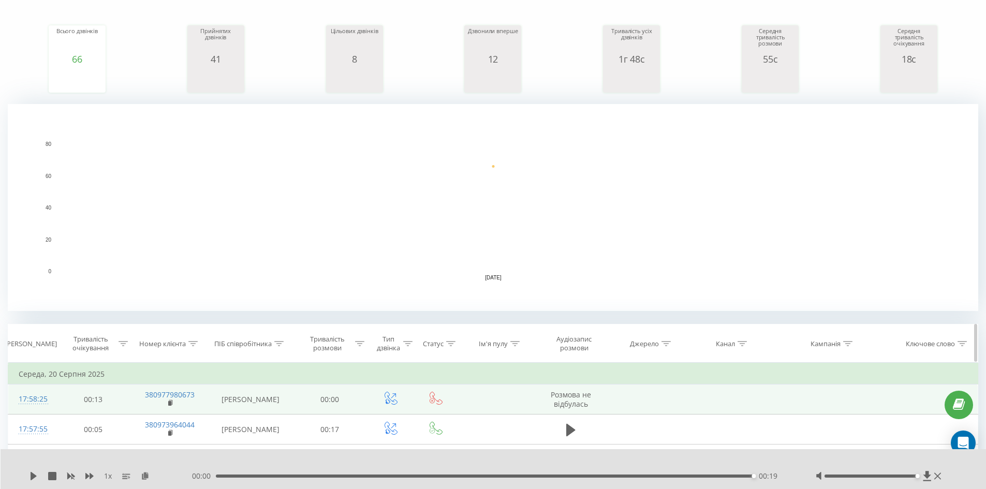
scroll to position [381, 0]
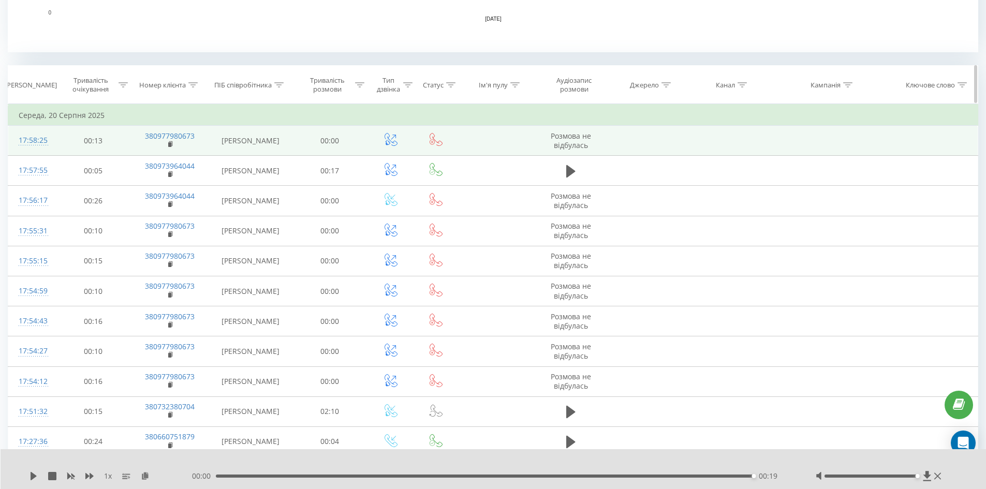
click at [492, 86] on icon at bounding box center [741, 84] width 9 height 5
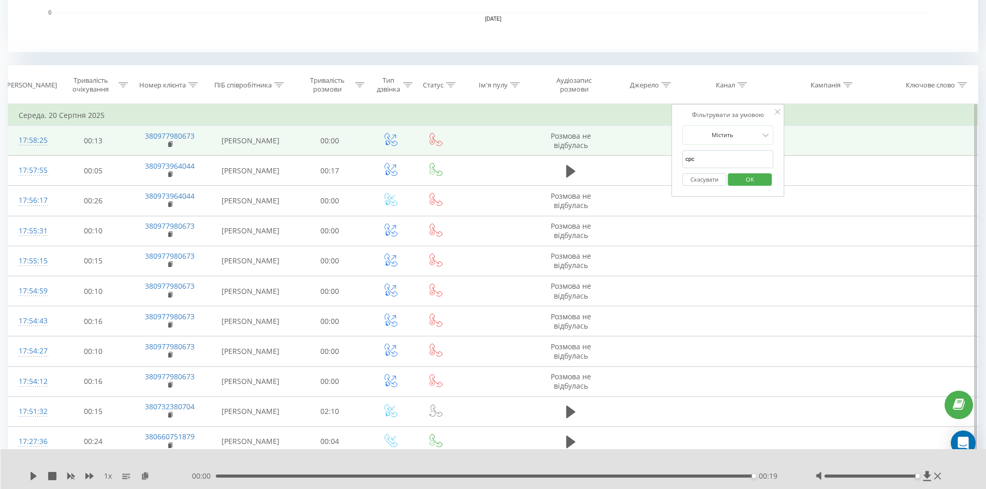
click at [492, 156] on input "cpc" at bounding box center [727, 159] width 91 height 18
type input "cpc"
click at [492, 182] on span "OK" at bounding box center [749, 179] width 29 height 16
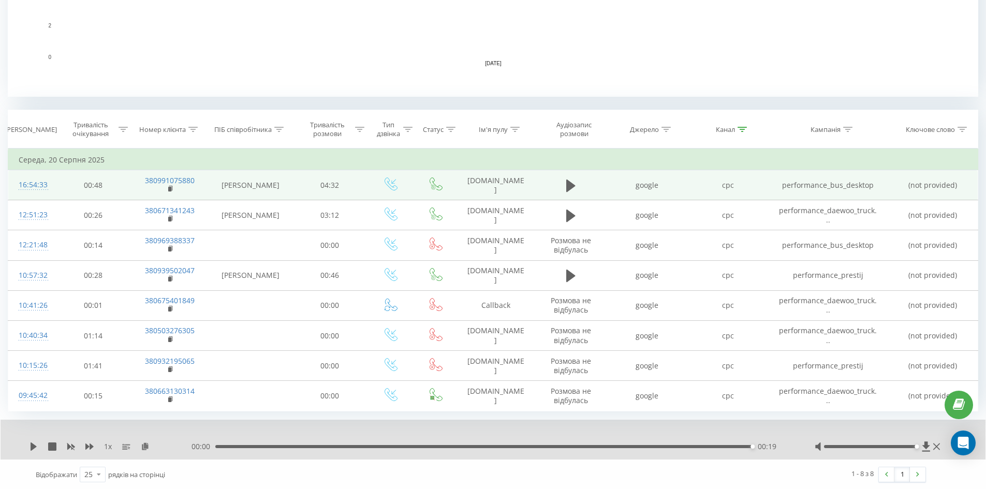
scroll to position [338, 0]
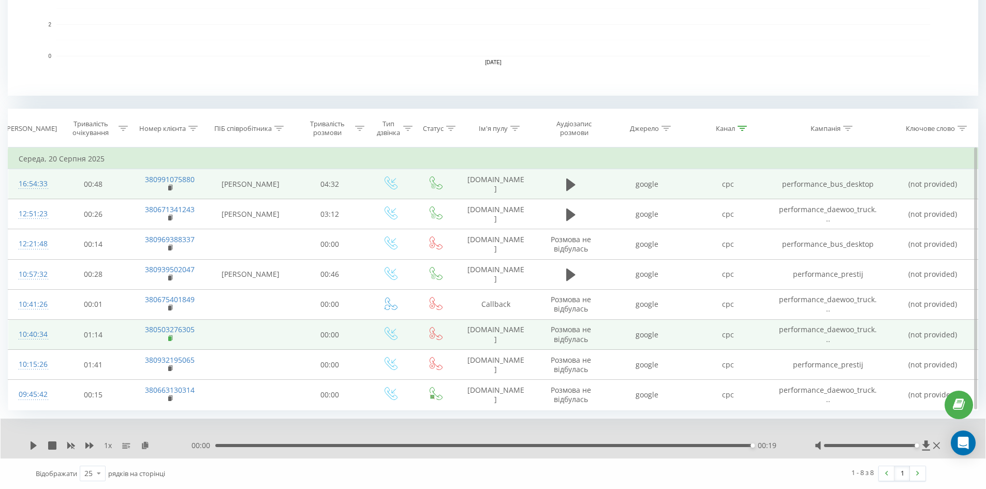
click at [169, 337] on rect at bounding box center [169, 338] width 3 height 5
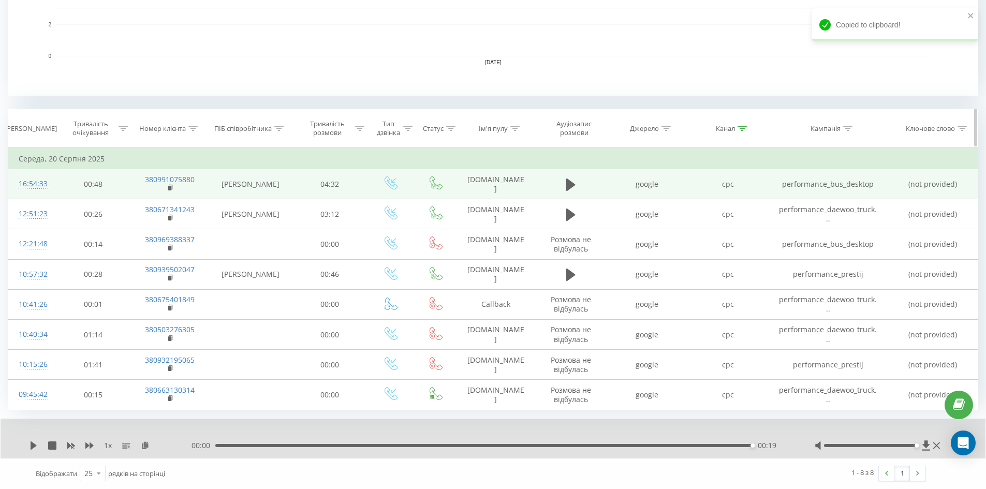
click at [196, 129] on icon at bounding box center [192, 128] width 9 height 5
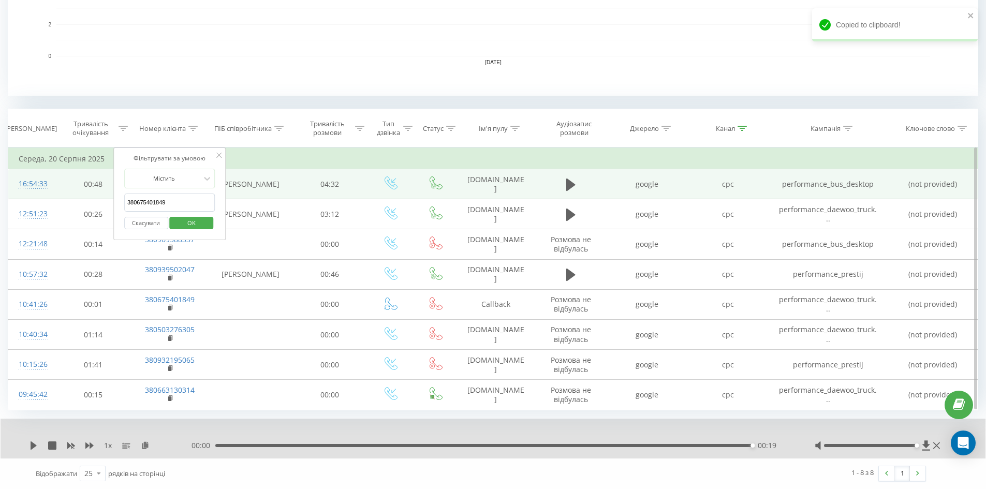
click at [182, 198] on input "380675401849" at bounding box center [169, 202] width 91 height 18
paste input "380503276305"
type input "380503276305"
click at [197, 220] on span "OK" at bounding box center [191, 223] width 29 height 16
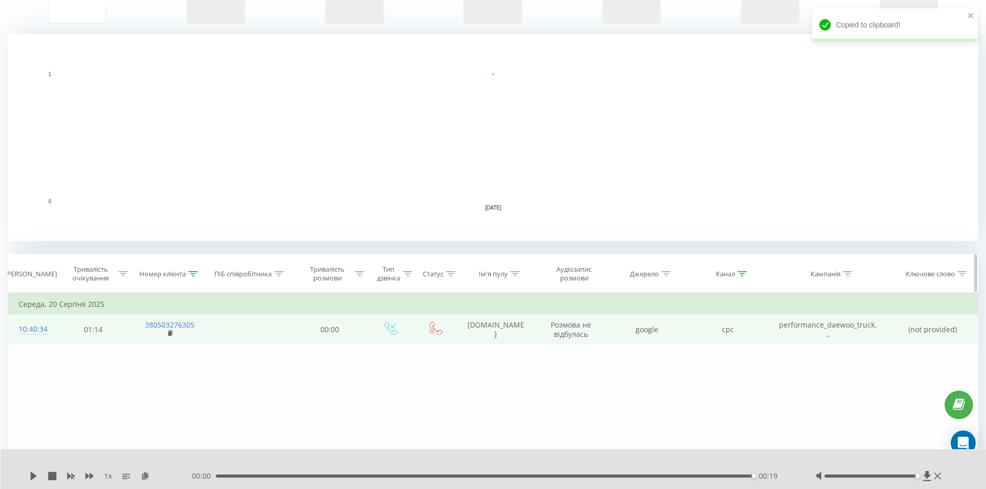
click at [492, 275] on icon at bounding box center [741, 273] width 9 height 5
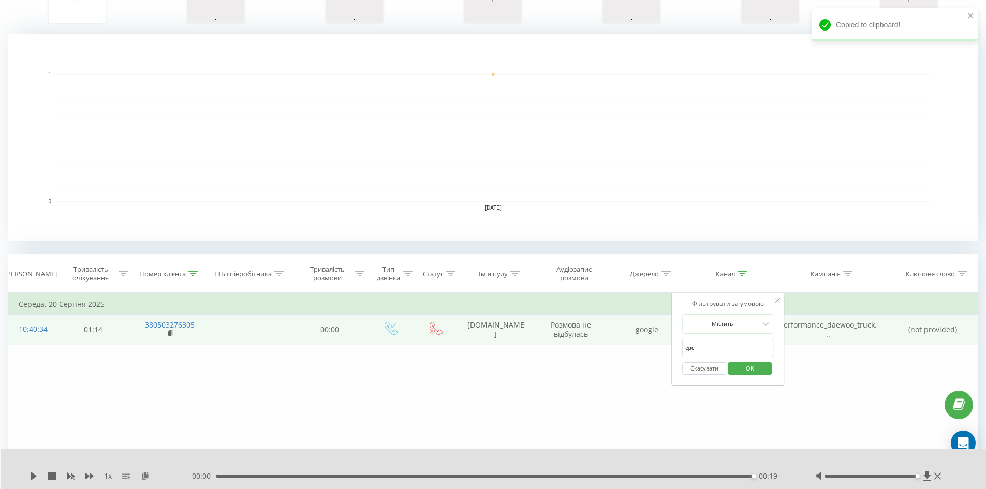
click at [492, 369] on button "Скасувати" at bounding box center [704, 368] width 44 height 13
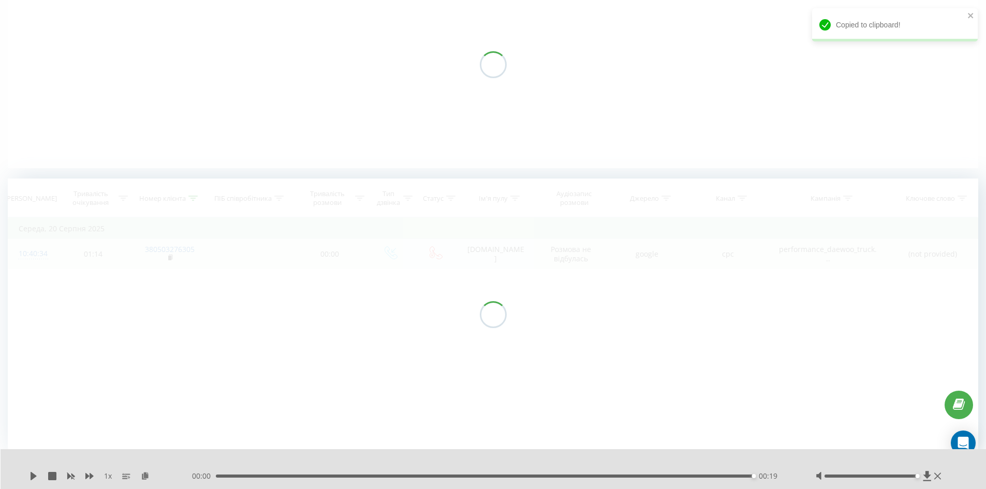
scroll to position [123, 0]
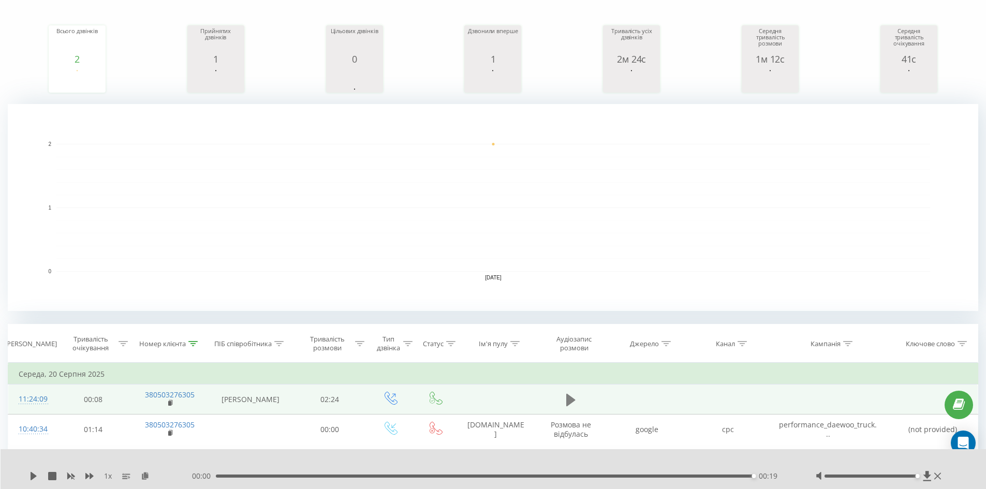
click at [492, 398] on icon at bounding box center [570, 399] width 9 height 12
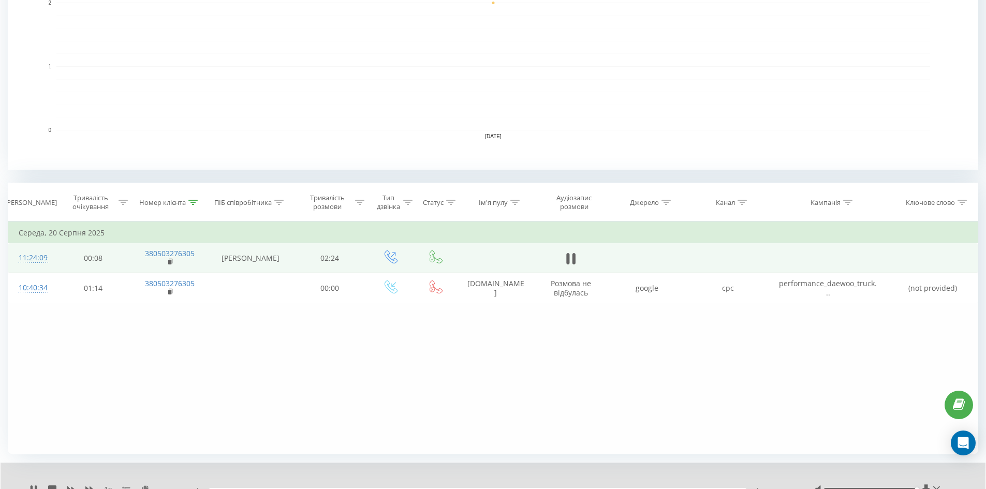
scroll to position [268, 0]
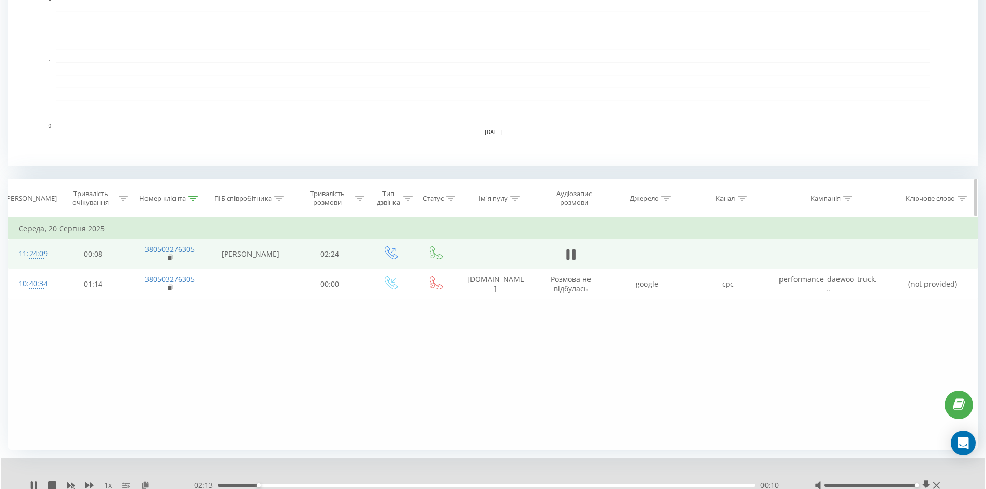
click at [191, 197] on icon at bounding box center [192, 198] width 9 height 5
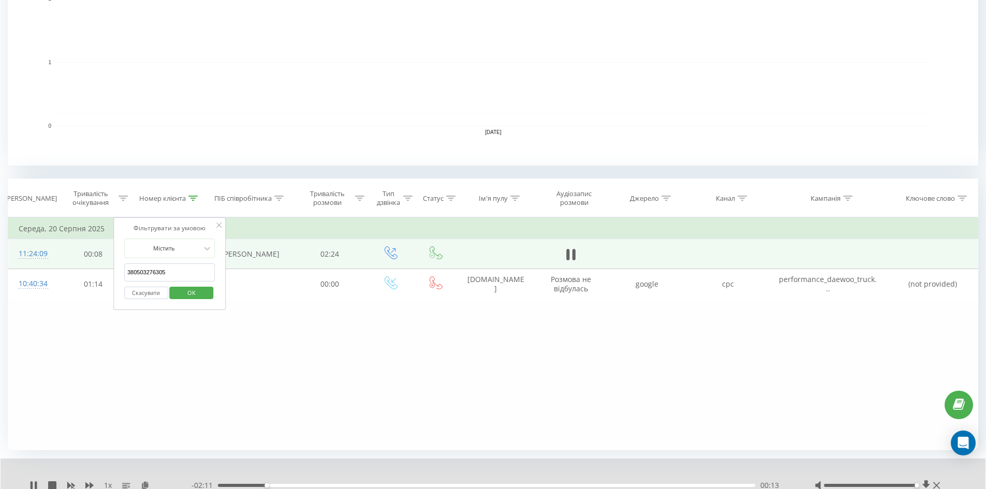
click at [132, 292] on button "Скасувати" at bounding box center [146, 293] width 44 height 13
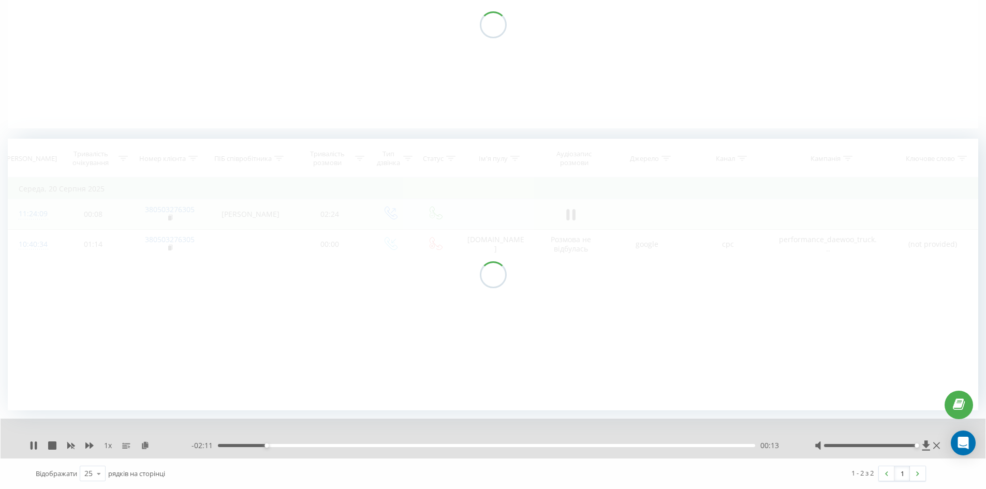
scroll to position [162, 0]
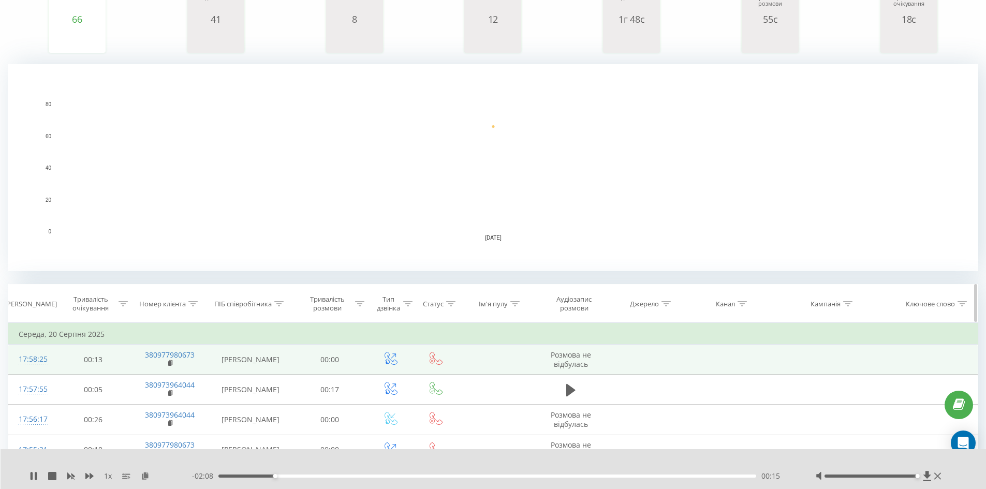
click at [492, 303] on icon at bounding box center [741, 303] width 9 height 5
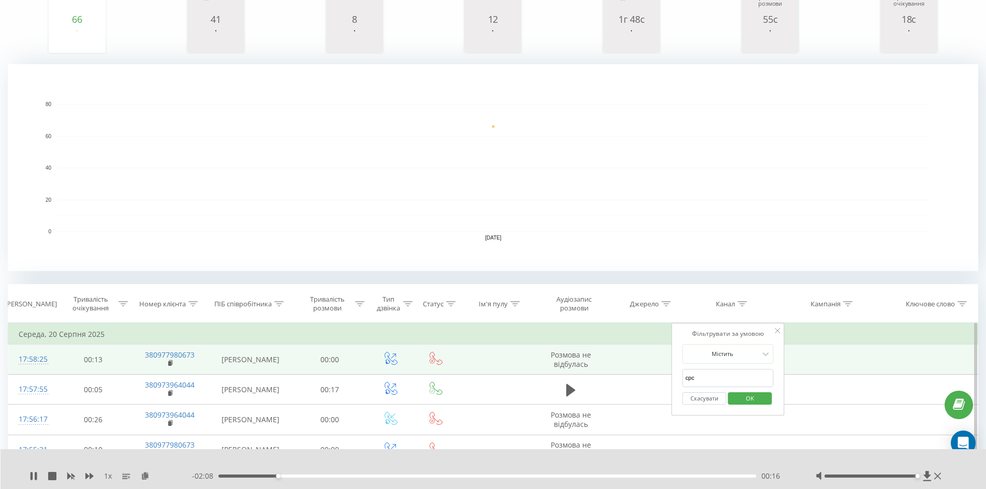
click at [492, 374] on input "cpc" at bounding box center [727, 378] width 91 height 18
type input "cpc"
click at [492, 396] on span "OK" at bounding box center [749, 398] width 29 height 16
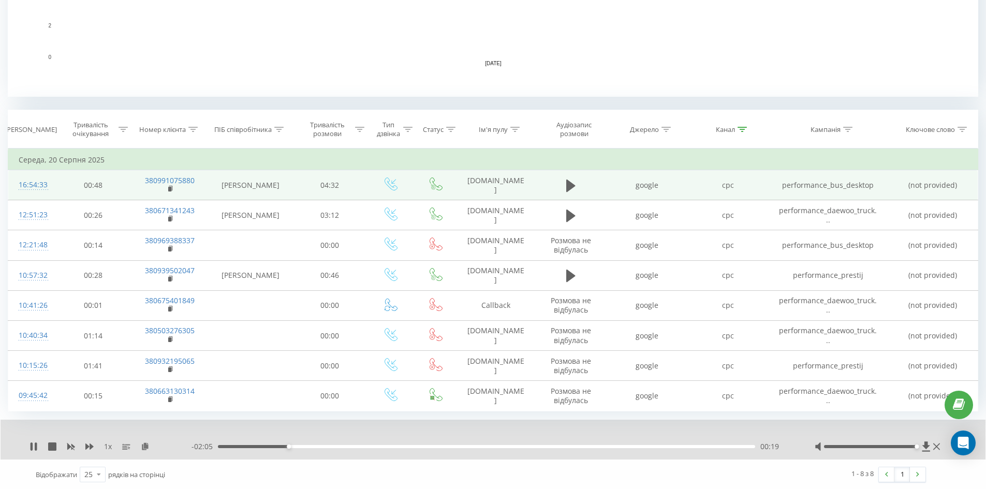
scroll to position [338, 0]
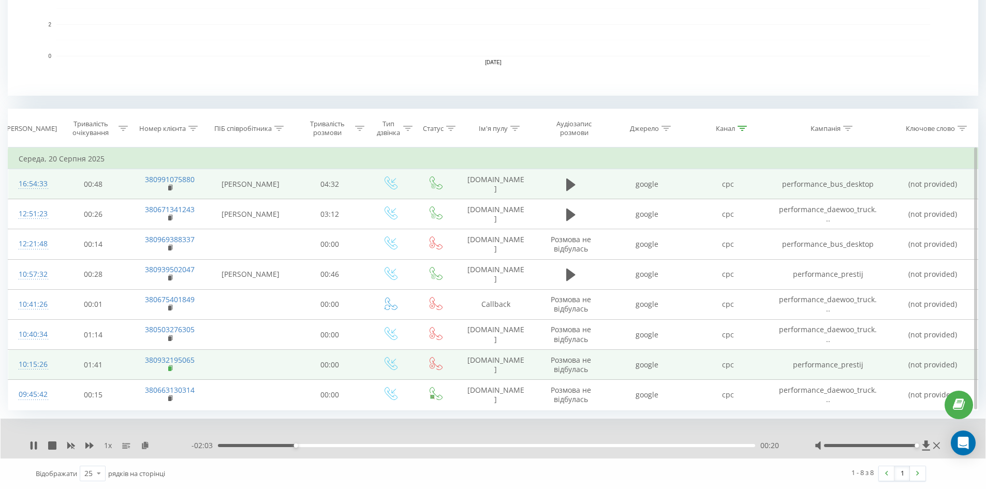
click at [171, 368] on rect at bounding box center [169, 368] width 3 height 5
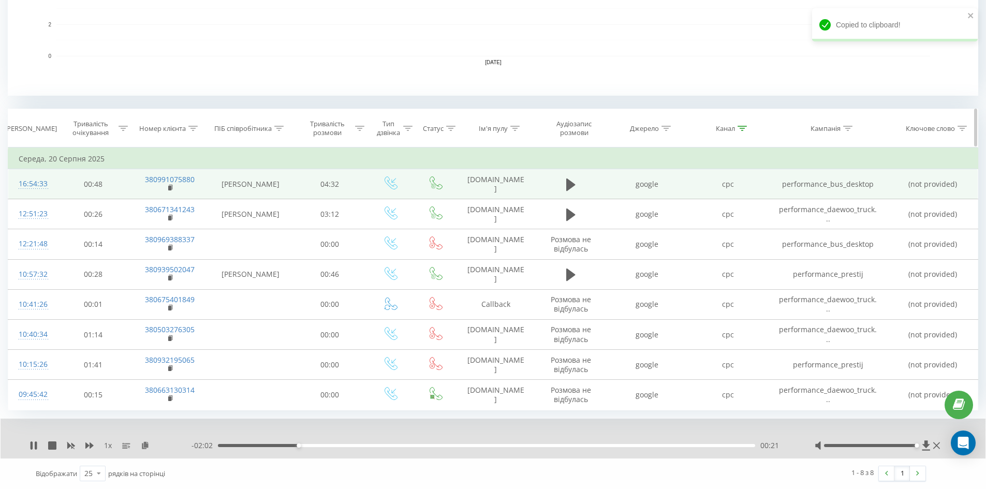
click at [196, 128] on icon at bounding box center [192, 128] width 9 height 5
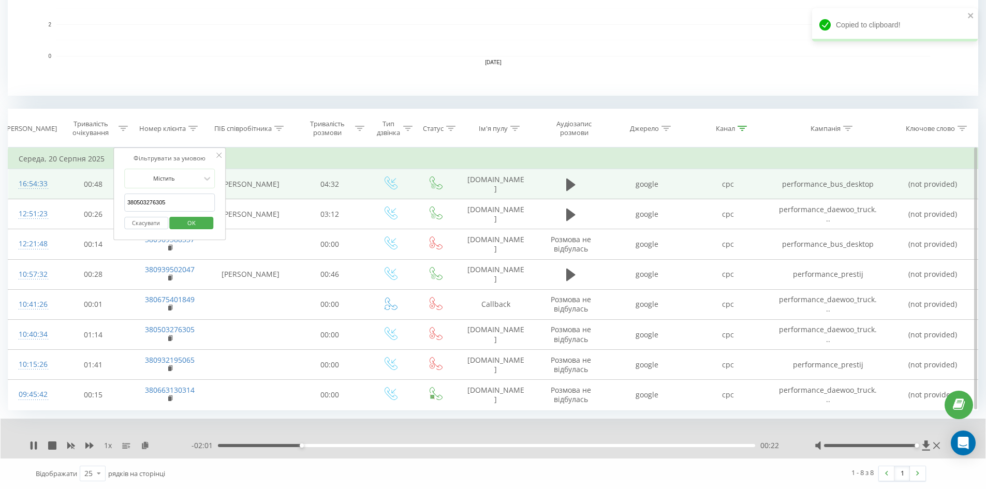
click at [183, 200] on input "380503276305" at bounding box center [169, 202] width 91 height 18
paste input "380932195065"
type input "380932195065"
click at [194, 215] on span "OK" at bounding box center [191, 223] width 29 height 16
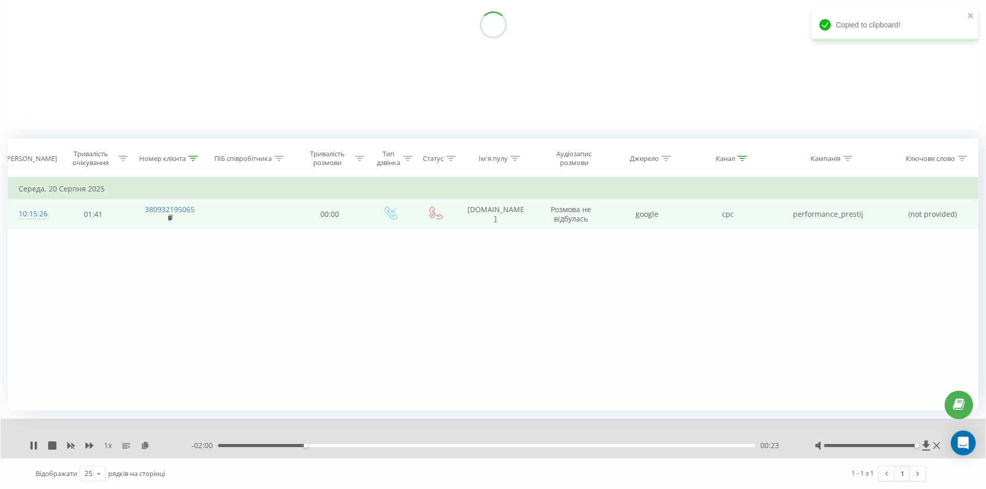
scroll to position [162, 0]
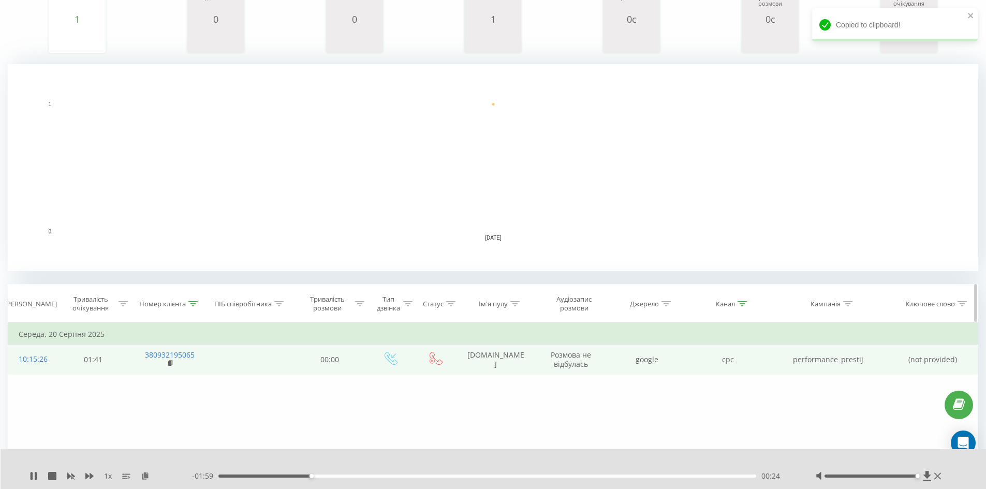
click at [492, 308] on th "Канал" at bounding box center [727, 304] width 81 height 38
click at [492, 306] on div at bounding box center [741, 304] width 9 height 9
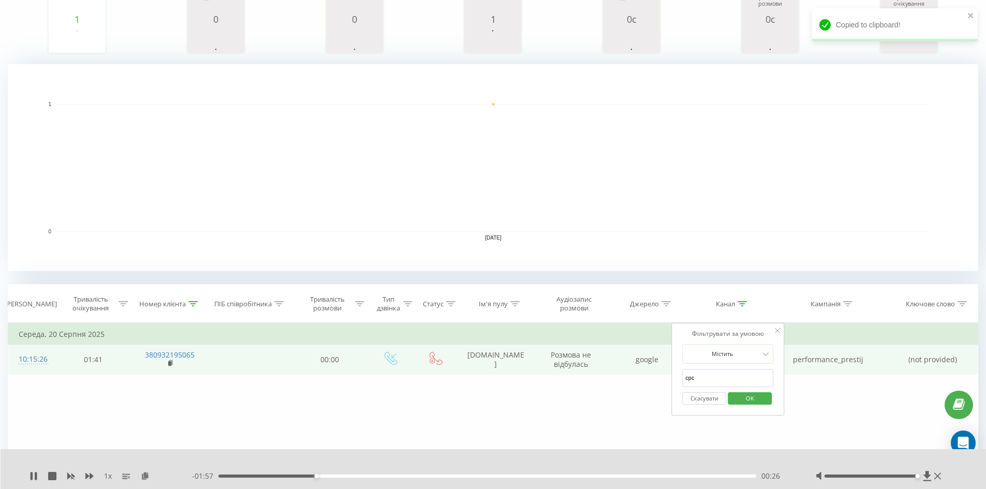
click at [492, 398] on button "Скасувати" at bounding box center [704, 398] width 44 height 13
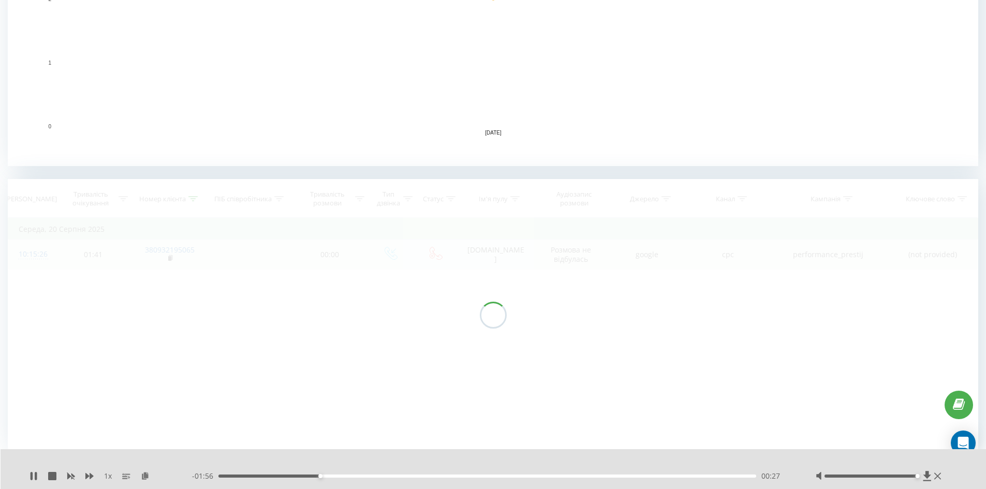
scroll to position [268, 0]
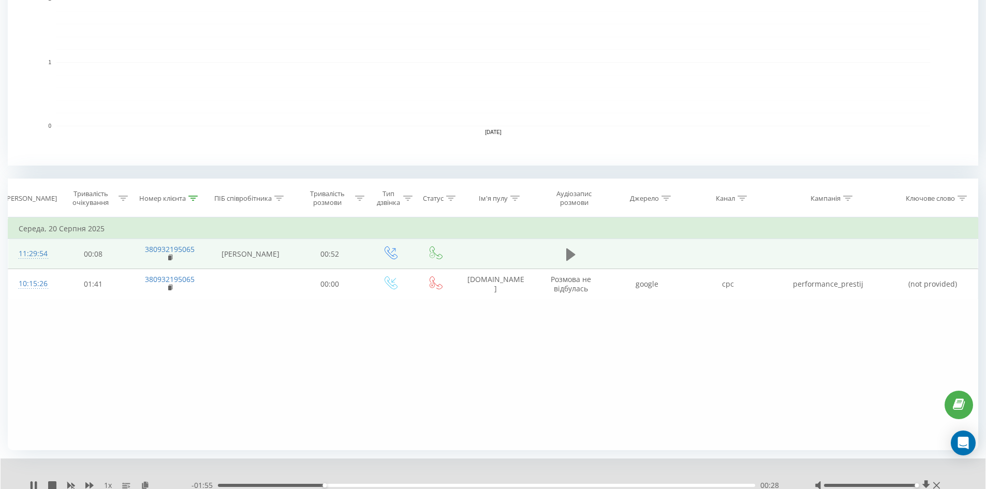
click at [492, 256] on icon at bounding box center [570, 254] width 9 height 12
click at [194, 200] on icon at bounding box center [192, 198] width 9 height 5
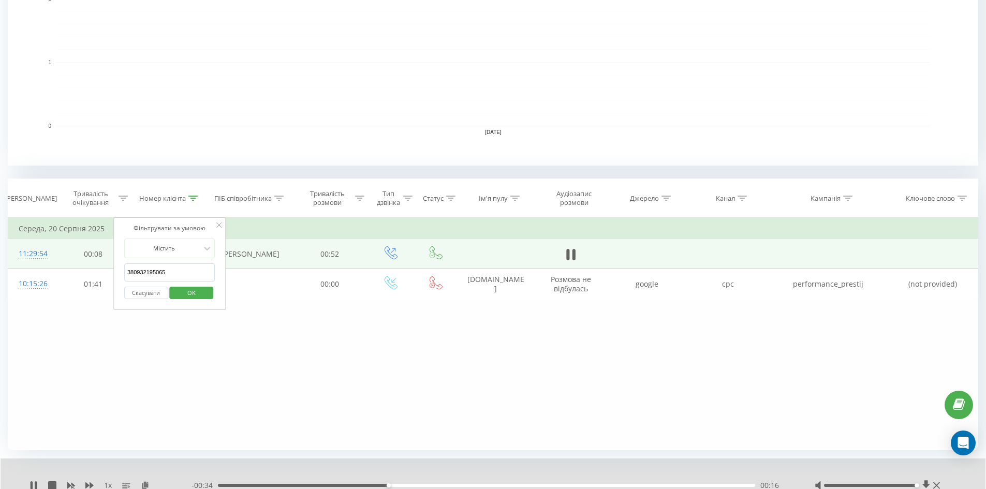
click at [146, 291] on button "Скасувати" at bounding box center [146, 293] width 44 height 13
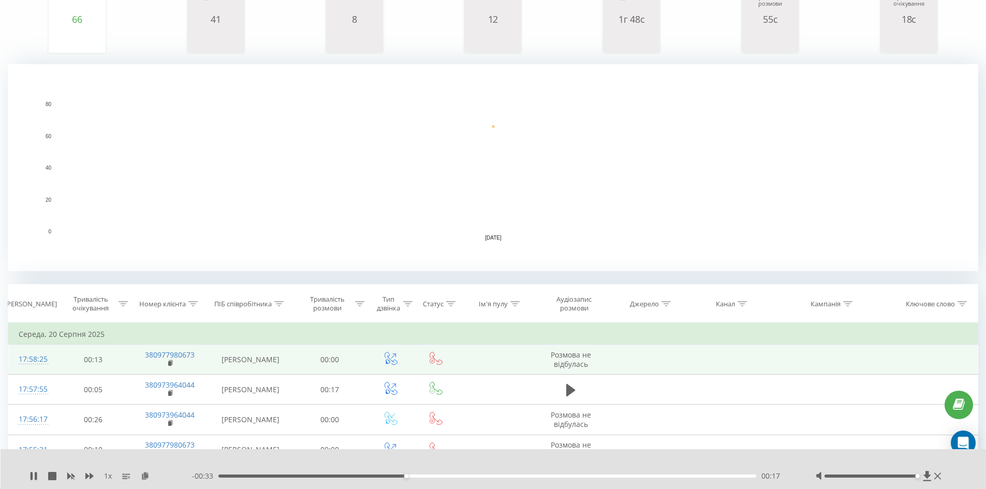
click at [492, 158] on rect "A chart." at bounding box center [492, 168] width 873 height 128
click at [492, 304] on icon at bounding box center [741, 303] width 9 height 5
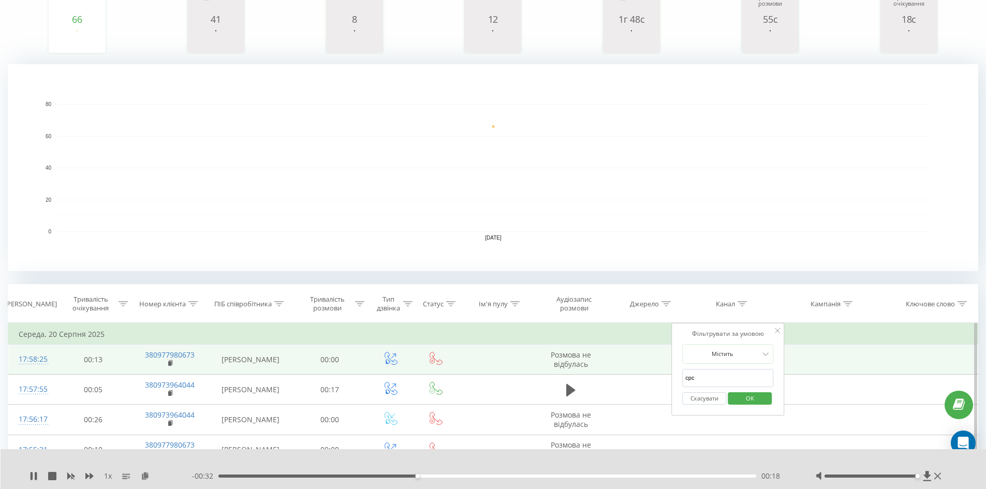
click at [492, 376] on input "cpc" at bounding box center [727, 378] width 91 height 18
type input "cpc"
click at [492, 399] on span "OK" at bounding box center [749, 398] width 29 height 16
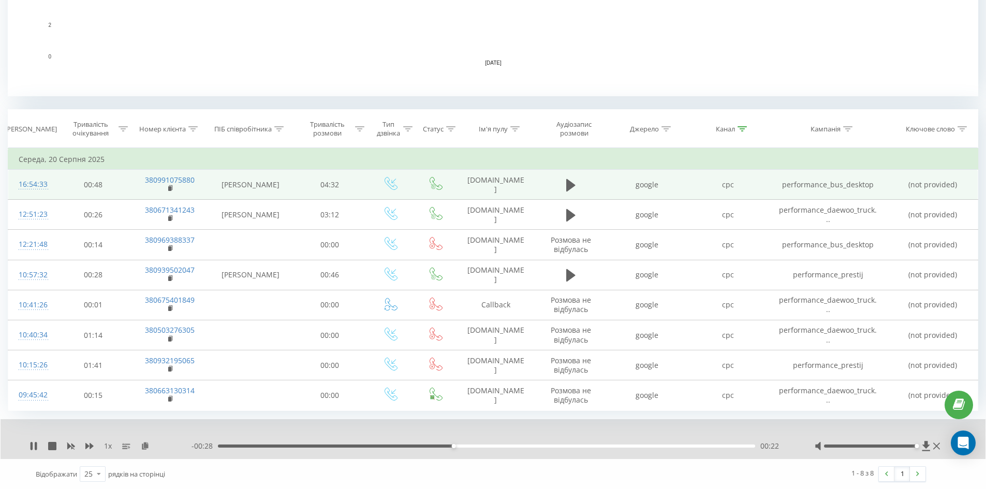
scroll to position [338, 0]
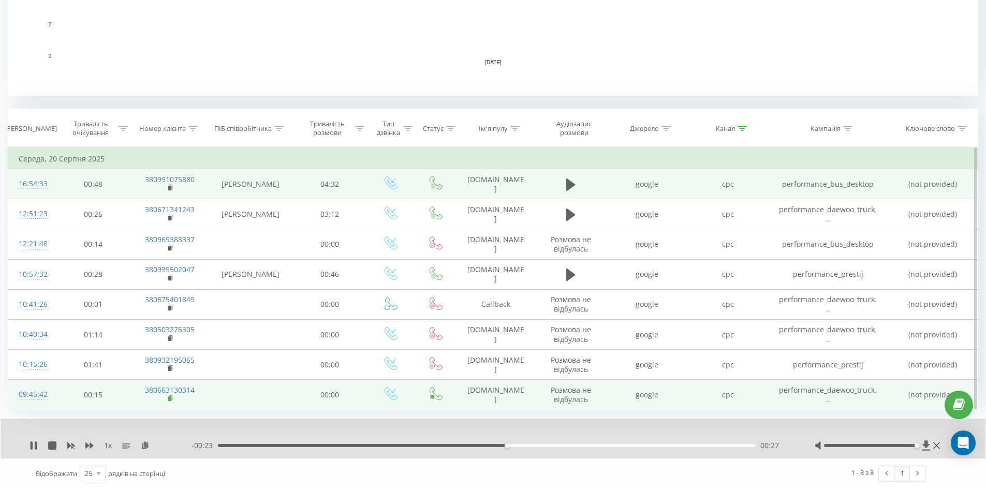
click at [172, 398] on icon at bounding box center [171, 397] width 4 height 5
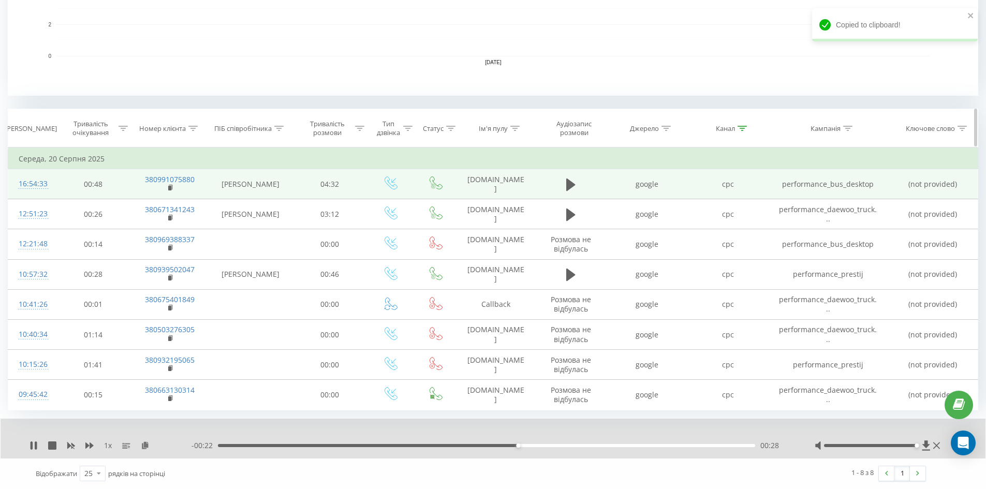
click at [196, 130] on icon at bounding box center [192, 128] width 9 height 5
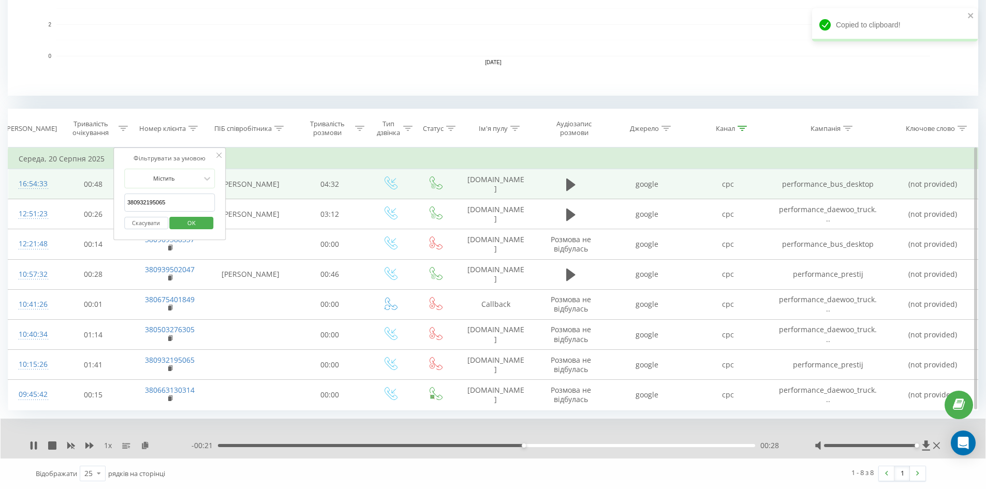
click at [176, 201] on input "380932195065" at bounding box center [169, 202] width 91 height 18
paste input "380663130314"
type input "380663130314"
click at [191, 216] on span "OK" at bounding box center [191, 223] width 29 height 16
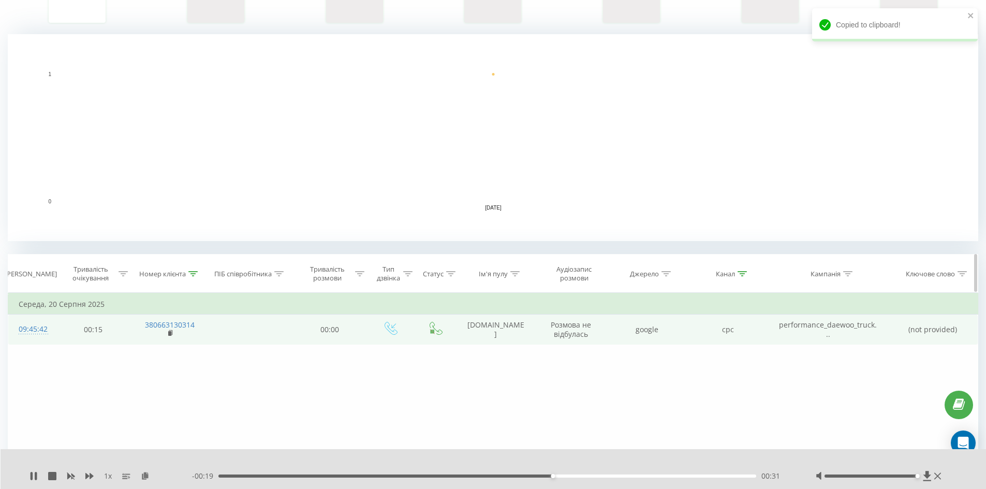
click at [492, 275] on icon at bounding box center [741, 273] width 9 height 5
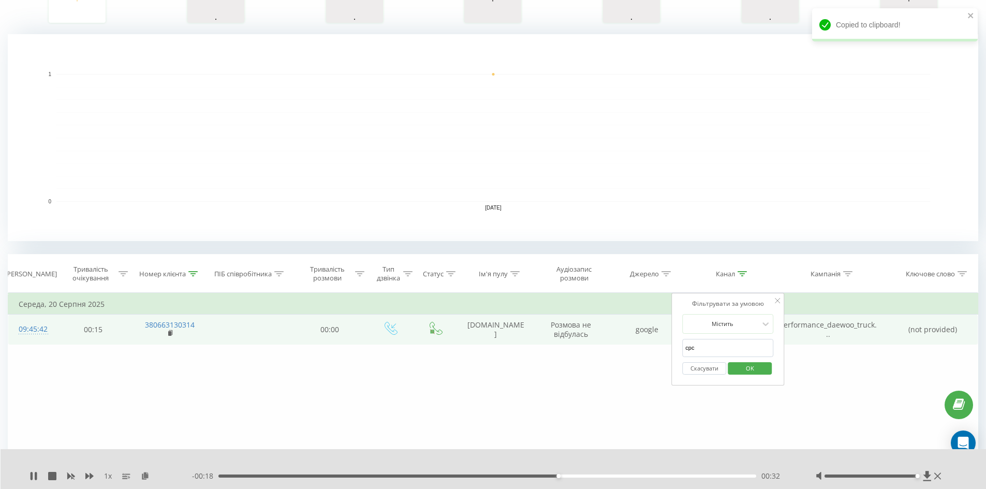
click at [492, 369] on button "Скасувати" at bounding box center [704, 368] width 44 height 13
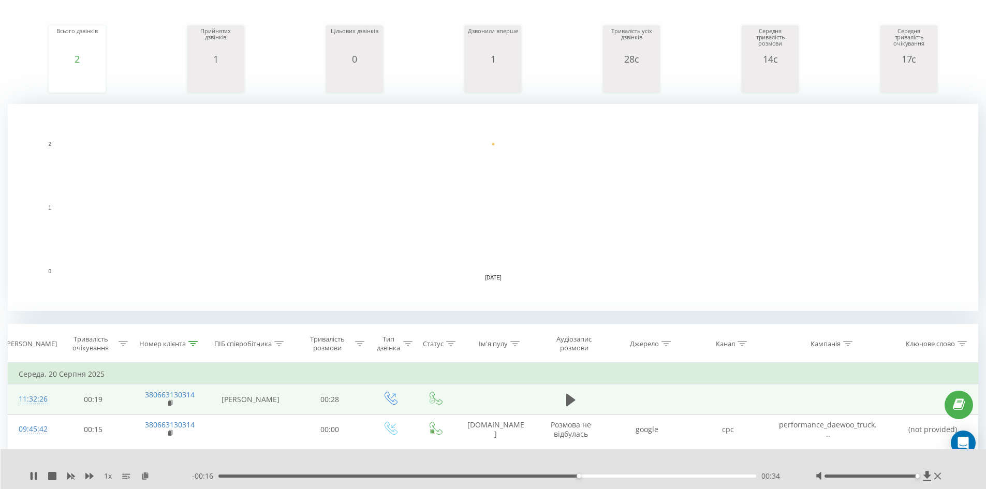
scroll to position [174, 0]
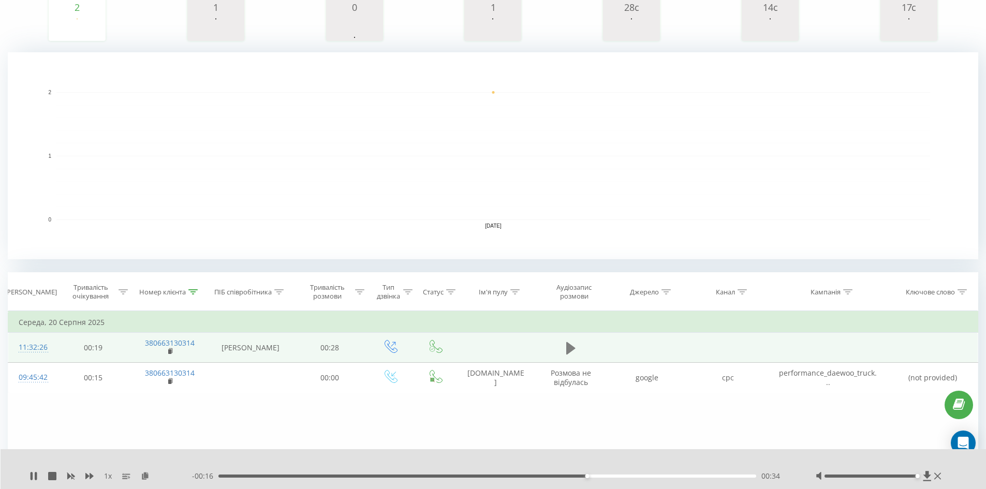
click at [492, 350] on icon at bounding box center [570, 347] width 9 height 12
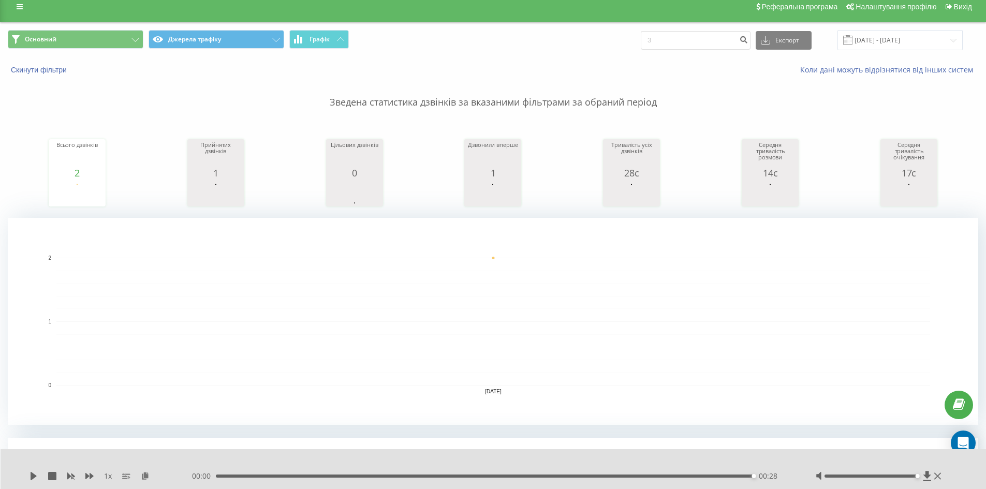
scroll to position [0, 0]
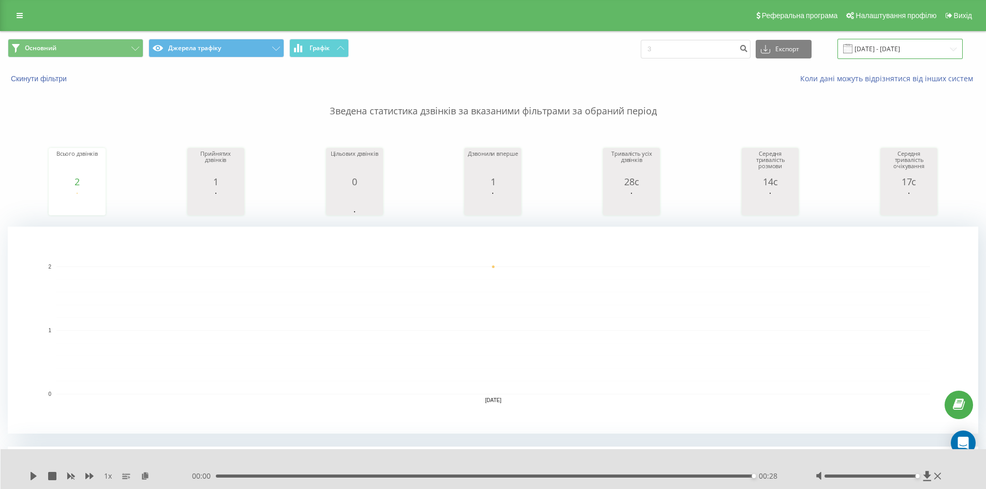
click at [492, 54] on input "[DATE] - [DATE]" at bounding box center [899, 49] width 125 height 20
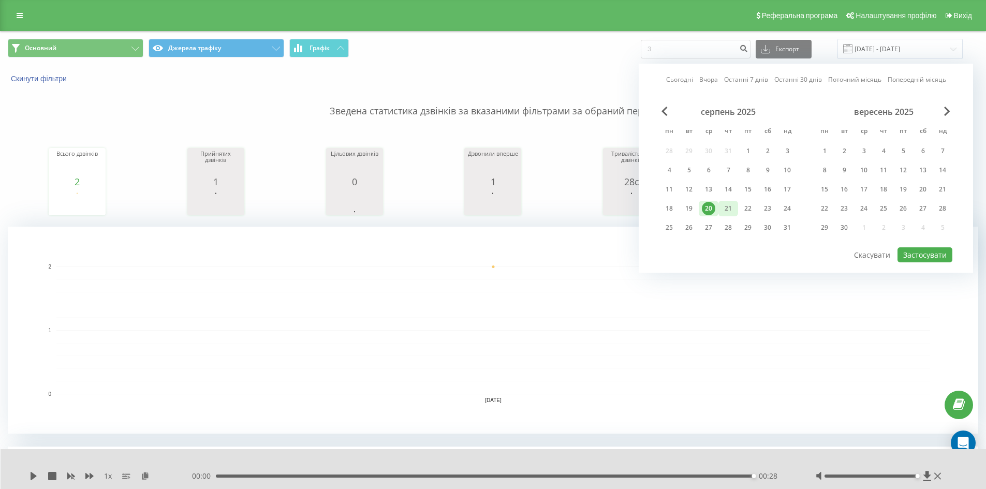
click at [492, 205] on div "21" at bounding box center [727, 208] width 13 height 13
click at [492, 246] on div "серпень 2025 пн вт ср чт пт сб нд 28 29 30 31 1 2 3 4 5 6 7 8 9 10 11 12 13 14 …" at bounding box center [805, 177] width 293 height 140
click at [492, 249] on button "Застосувати" at bounding box center [924, 254] width 55 height 15
type input "[DATE] - [DATE]"
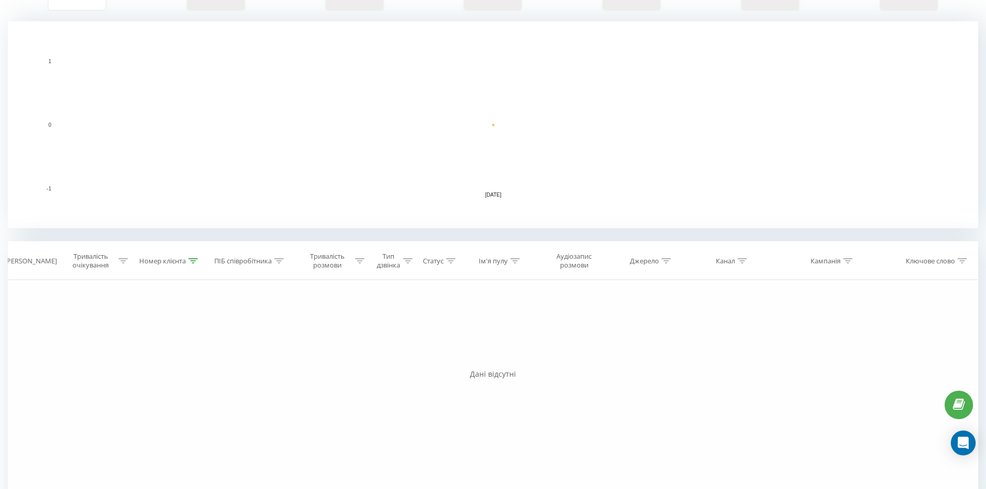
scroll to position [238, 0]
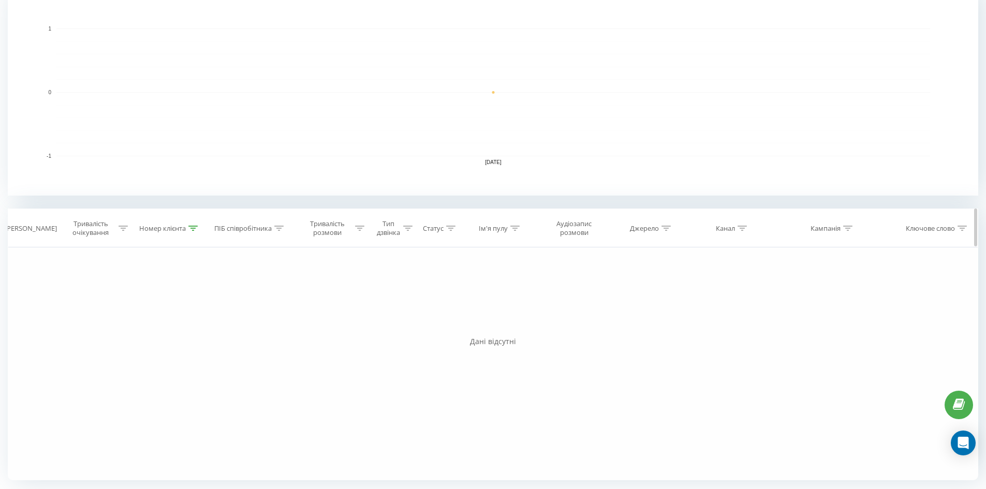
click at [195, 227] on icon at bounding box center [192, 228] width 9 height 5
click at [155, 319] on button "Скасувати" at bounding box center [146, 323] width 44 height 13
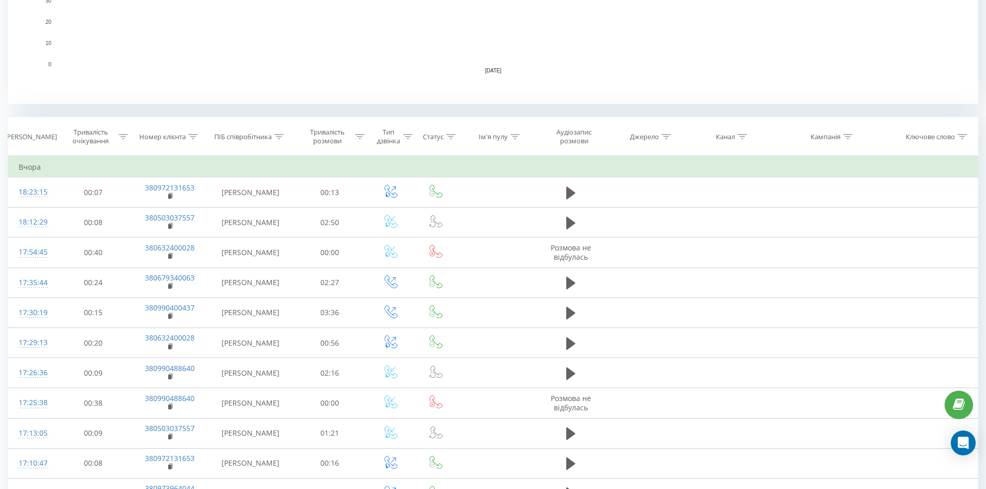
scroll to position [351, 0]
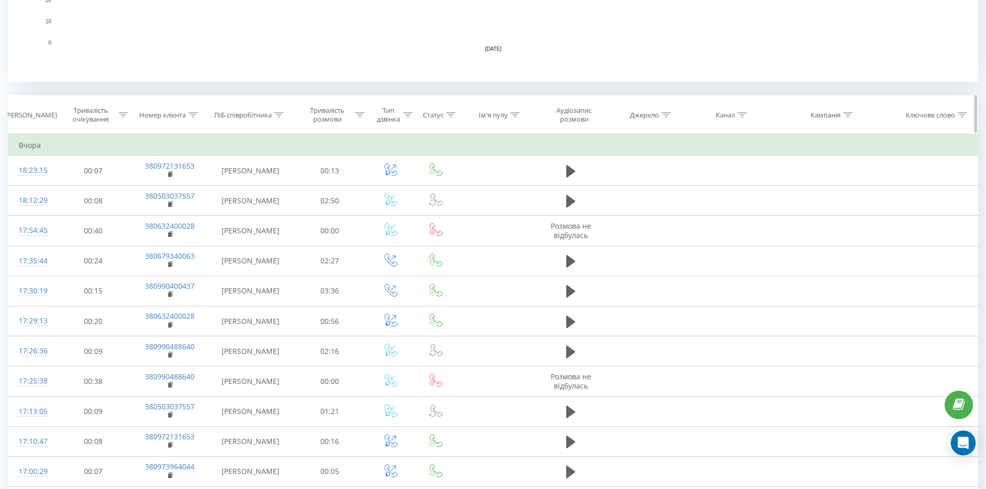
click at [492, 120] on th "Канал" at bounding box center [727, 115] width 81 height 38
click at [492, 117] on div at bounding box center [741, 115] width 9 height 9
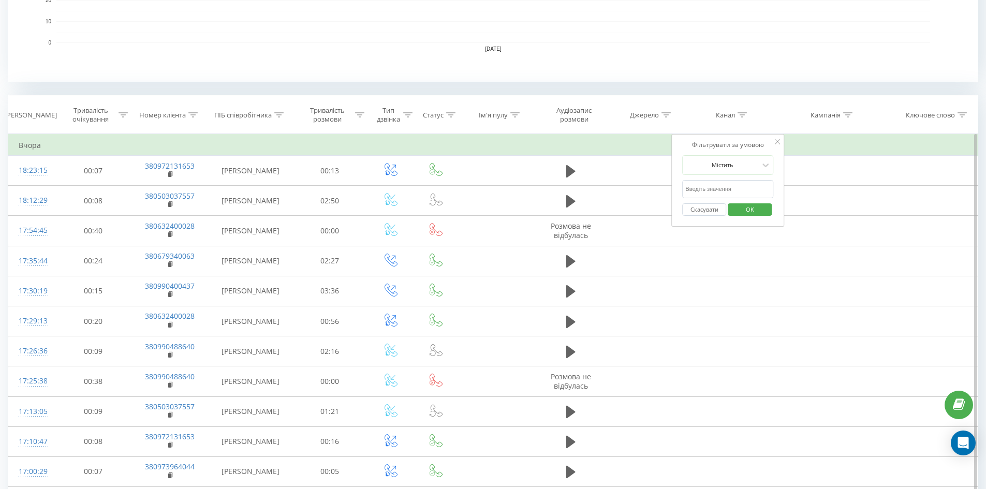
click at [492, 189] on input "text" at bounding box center [727, 189] width 91 height 18
type input "cpc"
click at [492, 204] on span "OK" at bounding box center [749, 209] width 29 height 16
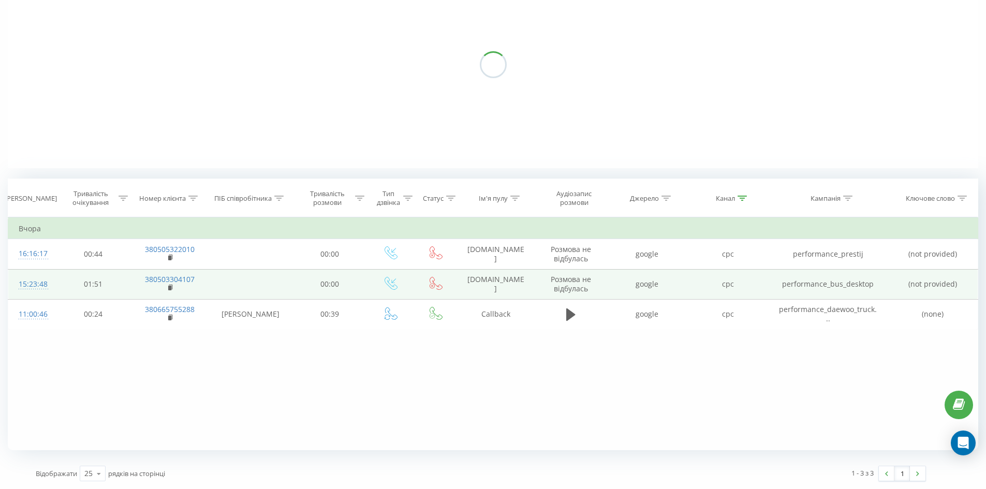
scroll to position [268, 0]
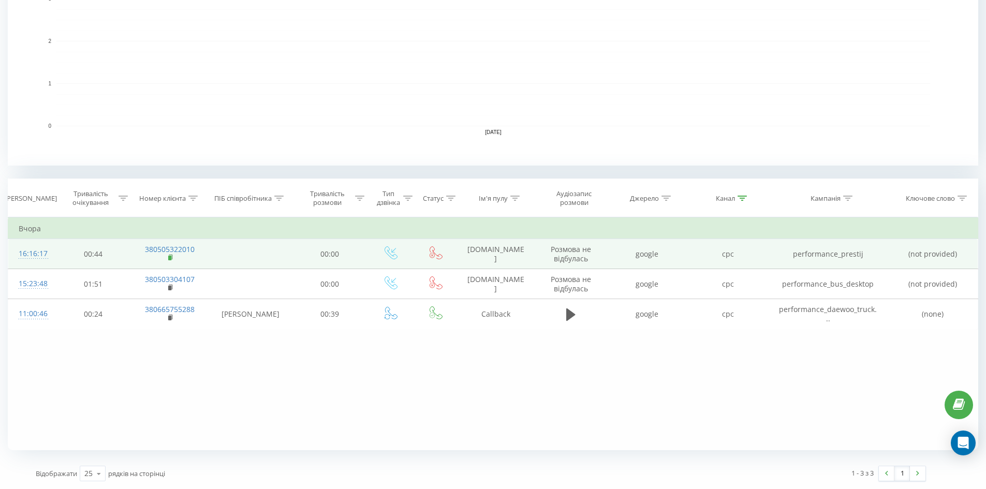
click at [170, 258] on rect at bounding box center [169, 258] width 3 height 5
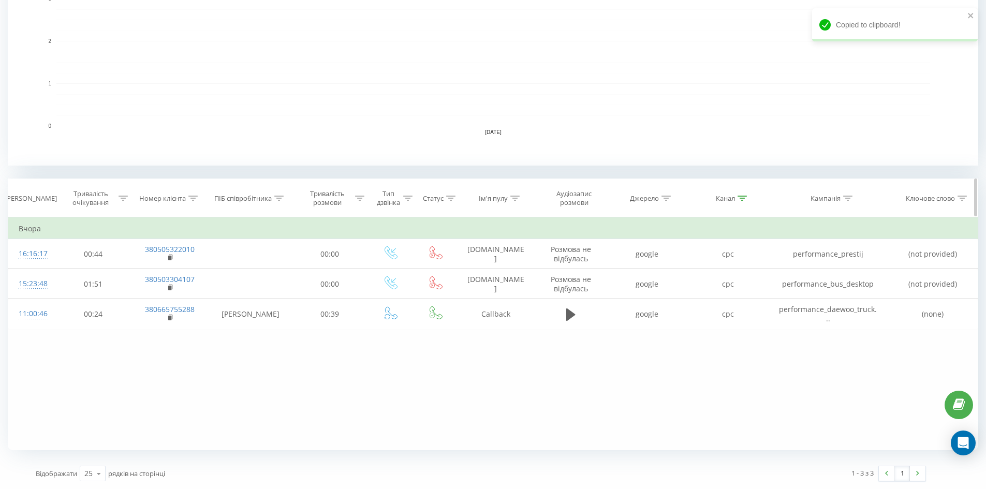
click at [196, 199] on icon at bounding box center [192, 198] width 9 height 5
click at [182, 269] on input "380663130314" at bounding box center [169, 272] width 91 height 18
paste input "380505322010"
type input "380505322010"
click at [202, 292] on span "OK" at bounding box center [191, 293] width 29 height 16
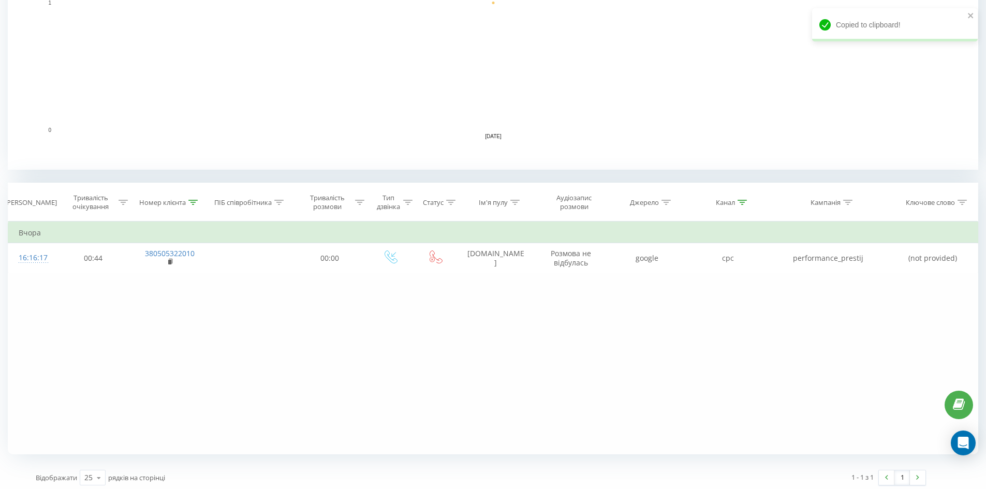
scroll to position [268, 0]
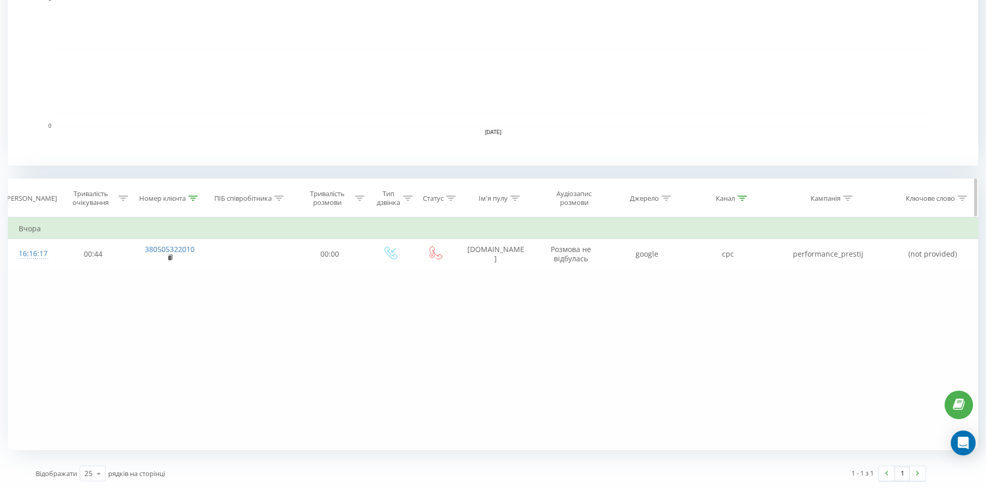
click at [492, 201] on div at bounding box center [741, 198] width 9 height 9
click at [492, 295] on button "Скасувати" at bounding box center [704, 293] width 44 height 13
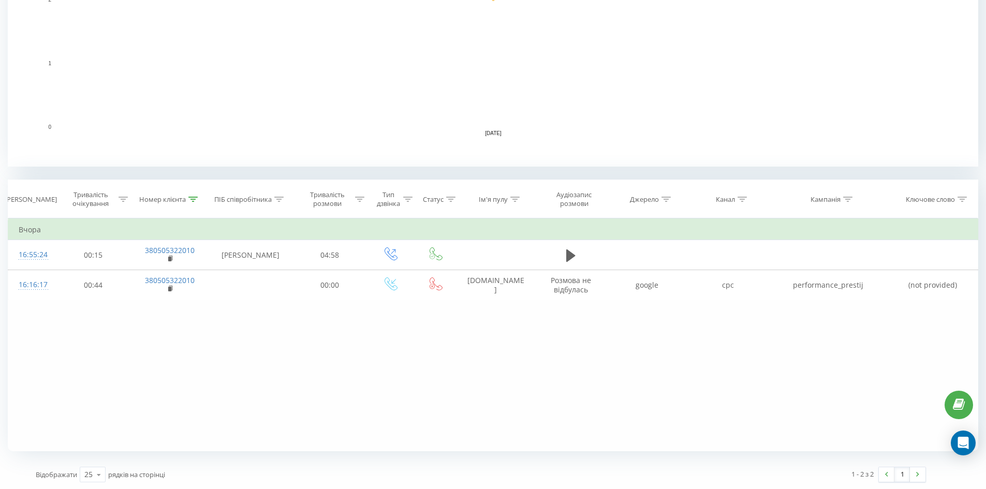
scroll to position [268, 0]
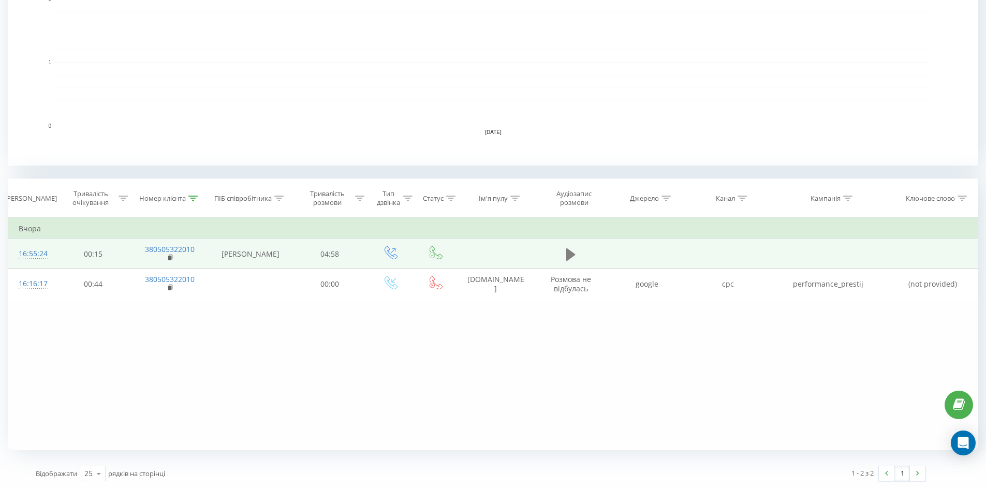
click at [492, 260] on icon at bounding box center [570, 254] width 9 height 14
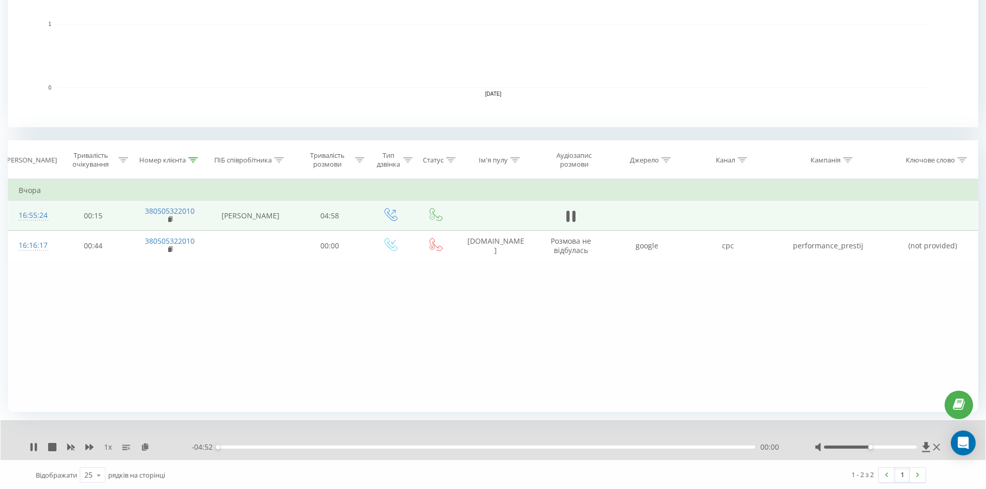
scroll to position [308, 0]
click at [189, 159] on icon at bounding box center [192, 158] width 9 height 5
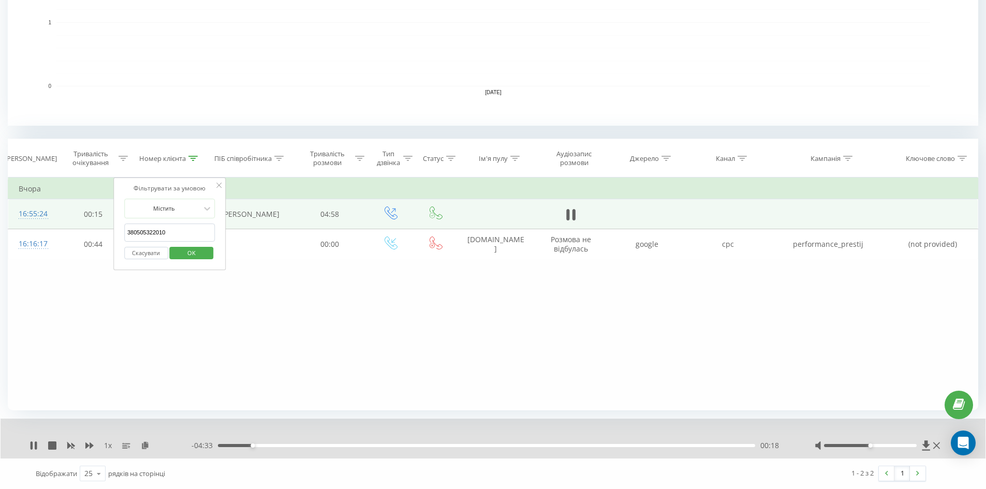
click at [151, 253] on button "Скасувати" at bounding box center [146, 253] width 44 height 13
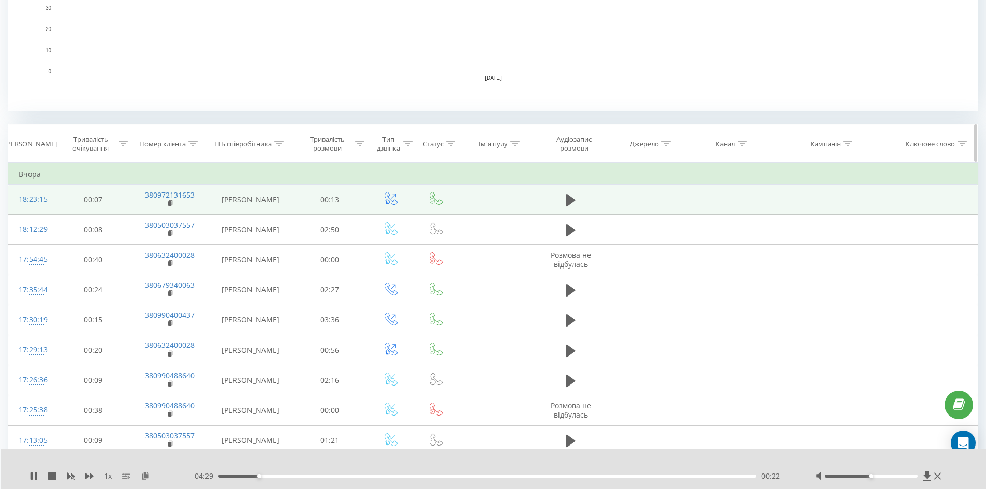
scroll to position [318, 0]
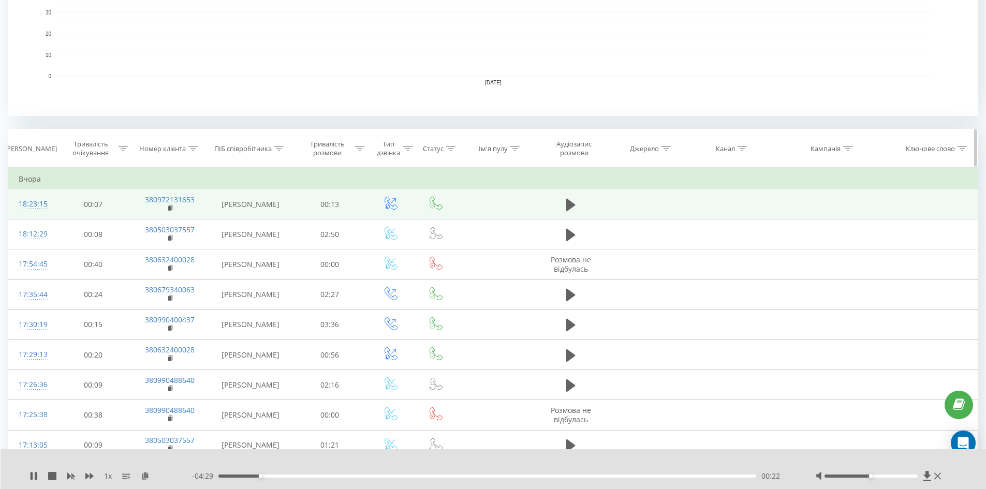
click at [492, 148] on icon at bounding box center [741, 148] width 9 height 5
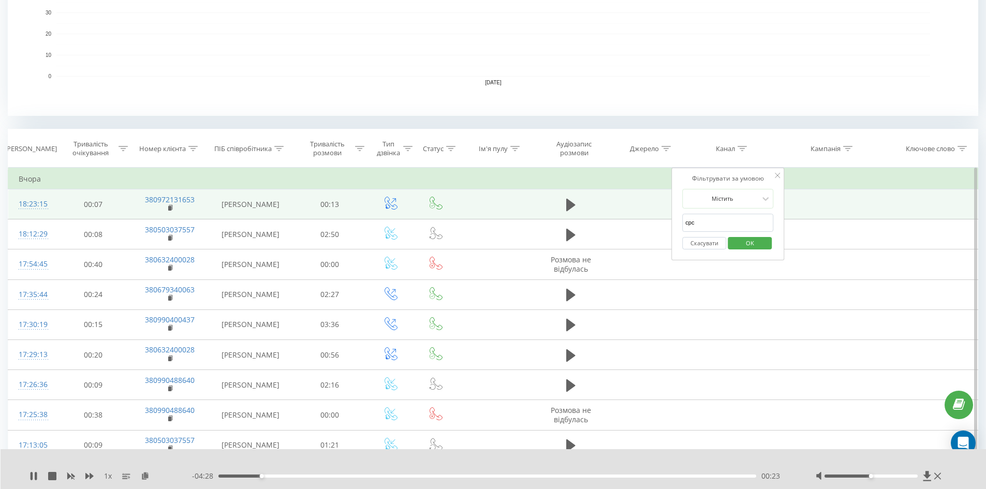
click at [492, 221] on input "cpc" at bounding box center [727, 223] width 91 height 18
type input "cpc"
click at [492, 240] on span "OK" at bounding box center [749, 243] width 29 height 16
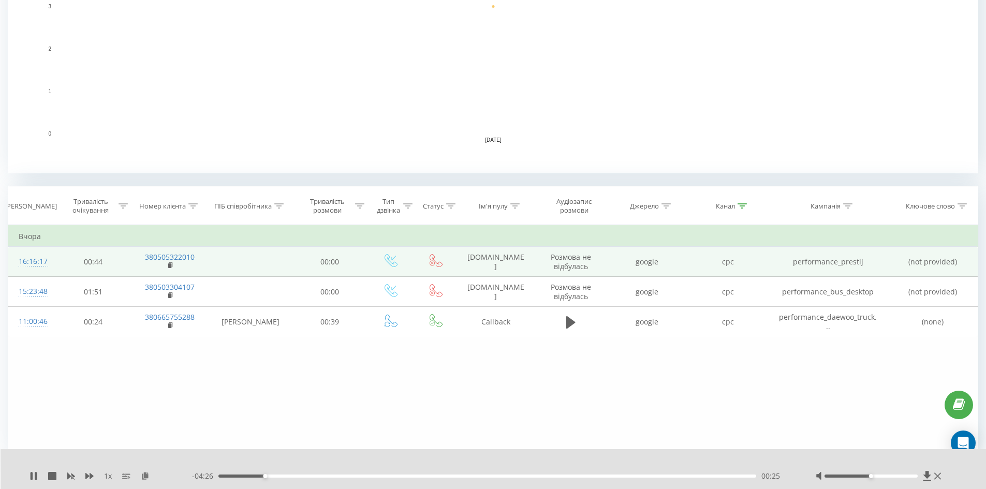
scroll to position [268, 0]
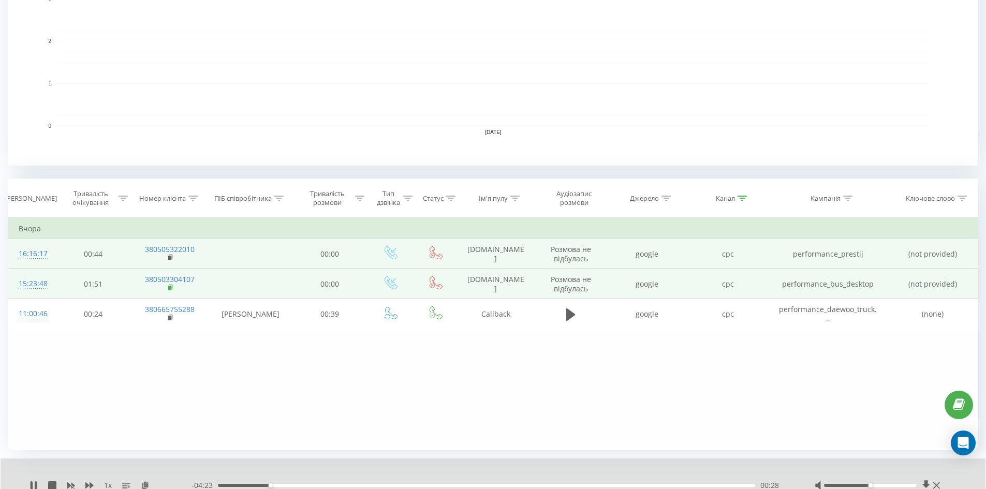
click at [170, 286] on rect at bounding box center [169, 288] width 3 height 5
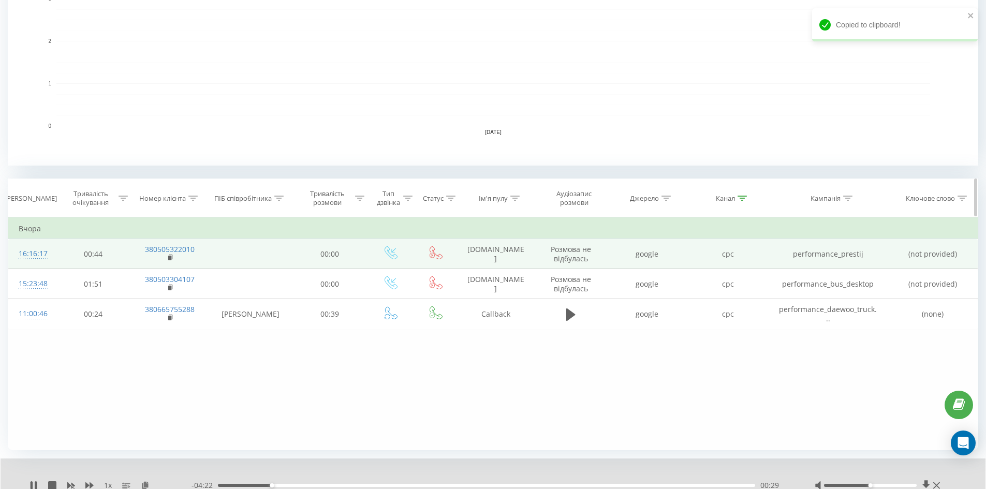
click at [194, 199] on icon at bounding box center [192, 198] width 9 height 5
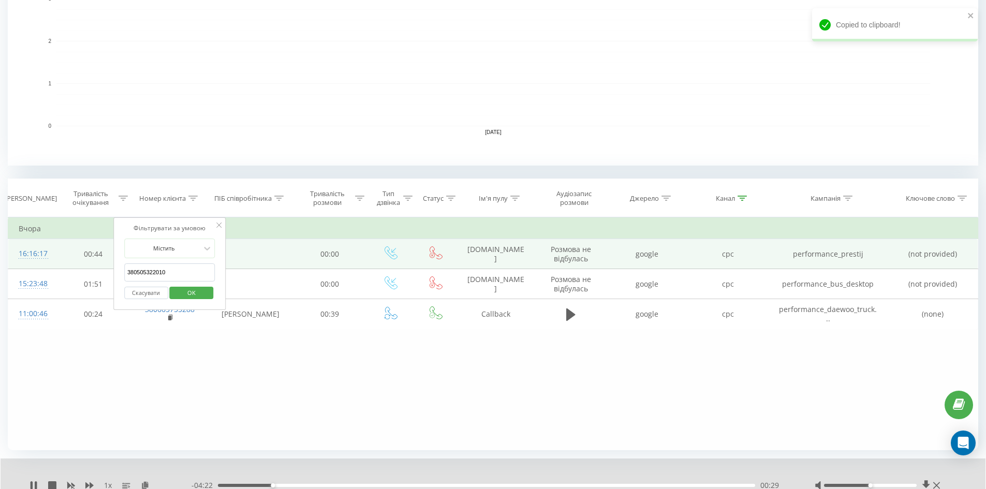
click at [190, 271] on input "380505322010" at bounding box center [169, 272] width 91 height 18
paste input "380503304107"
type input "380503304107"
click at [201, 294] on span "OK" at bounding box center [191, 293] width 29 height 16
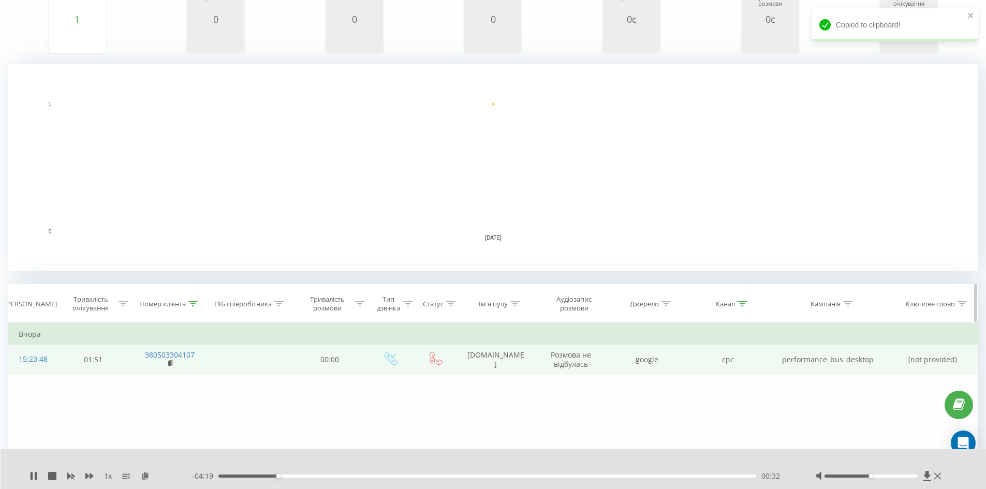
click at [492, 305] on icon at bounding box center [741, 303] width 9 height 5
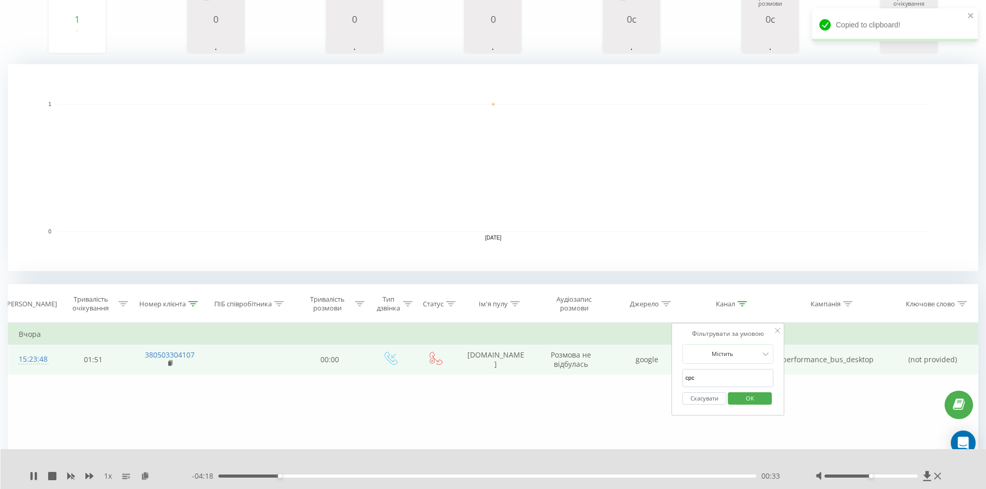
drag, startPoint x: 705, startPoint y: 396, endPoint x: 699, endPoint y: 388, distance: 10.0
click at [492, 396] on button "Скасувати" at bounding box center [704, 398] width 44 height 13
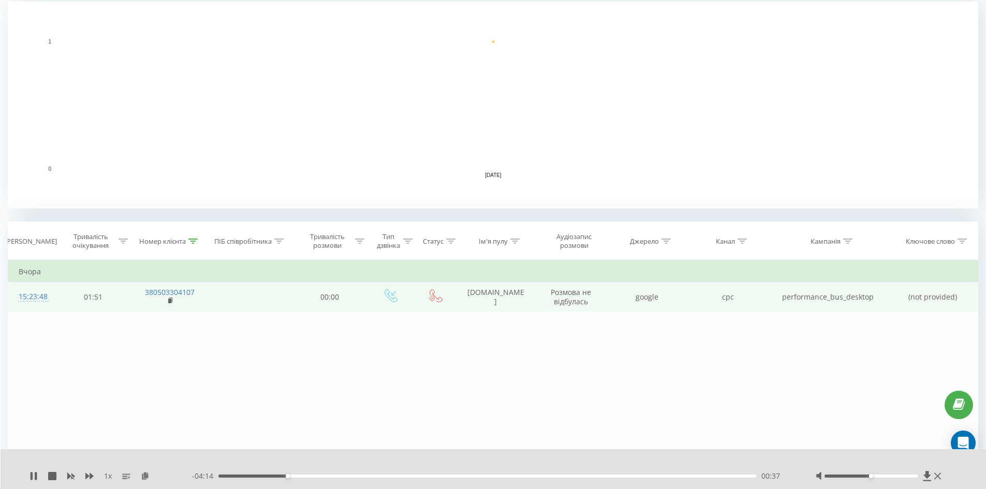
scroll to position [226, 0]
click at [193, 243] on div at bounding box center [192, 240] width 9 height 9
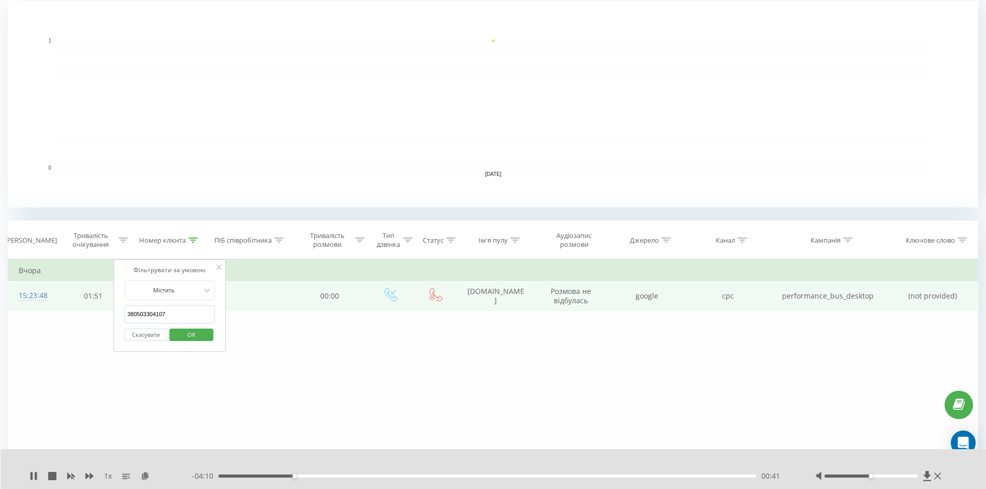
click at [147, 336] on button "Скасувати" at bounding box center [146, 335] width 44 height 13
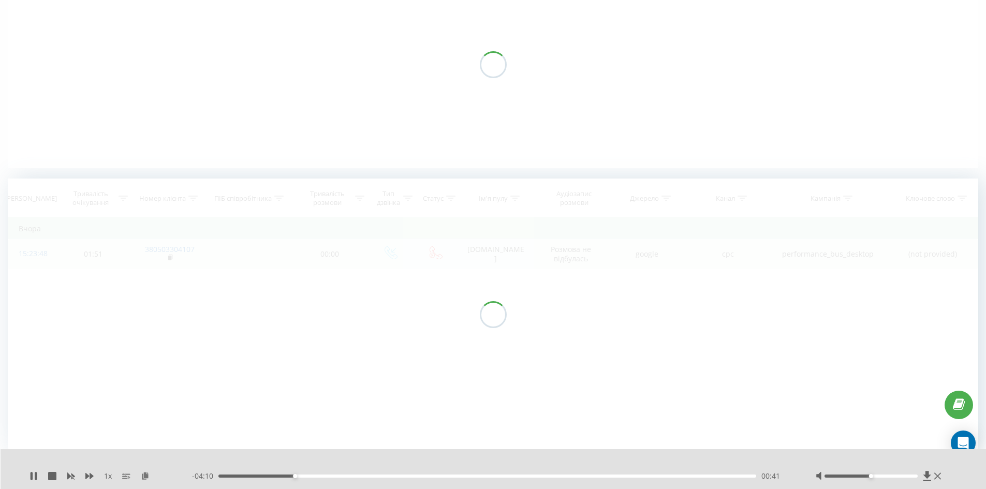
scroll to position [123, 0]
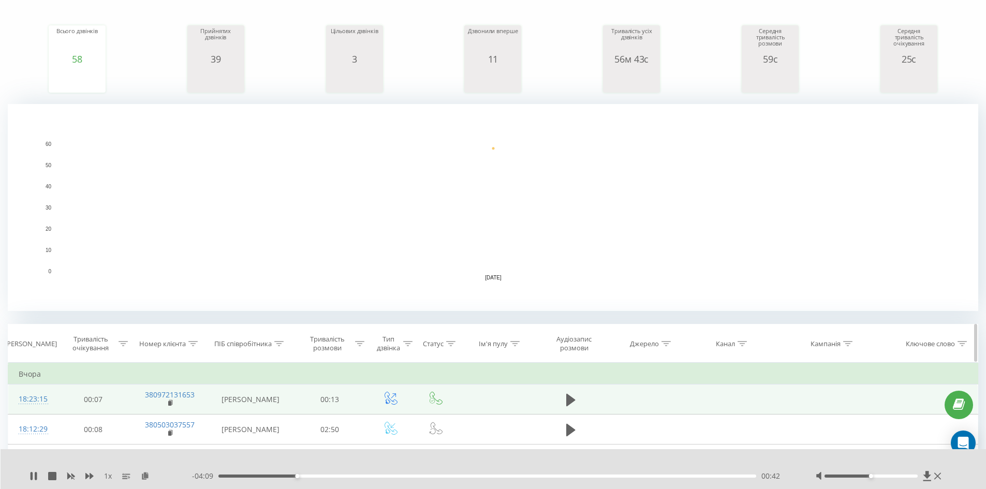
click at [492, 343] on div "Канал" at bounding box center [727, 343] width 81 height 9
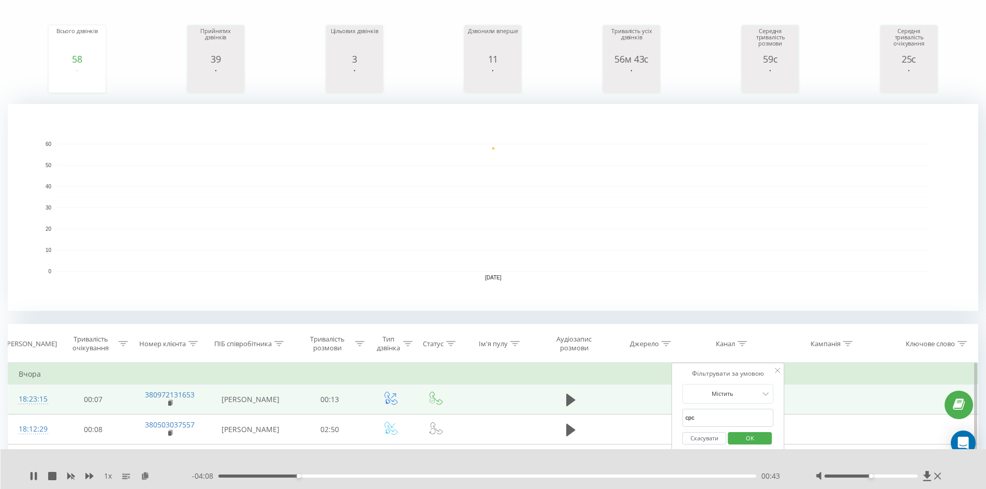
click at [492, 413] on input "cpc" at bounding box center [727, 418] width 91 height 18
type input "cpc"
click at [492, 434] on span "OK" at bounding box center [749, 438] width 29 height 16
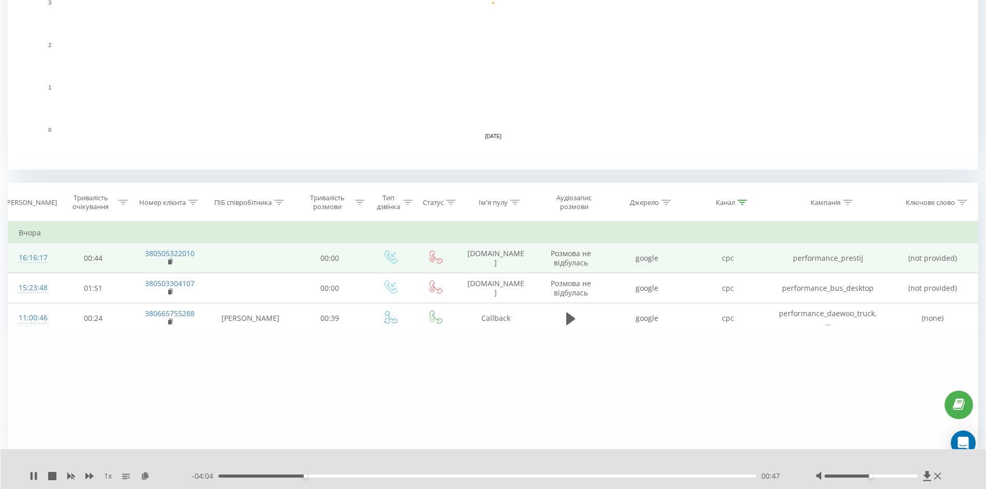
scroll to position [268, 0]
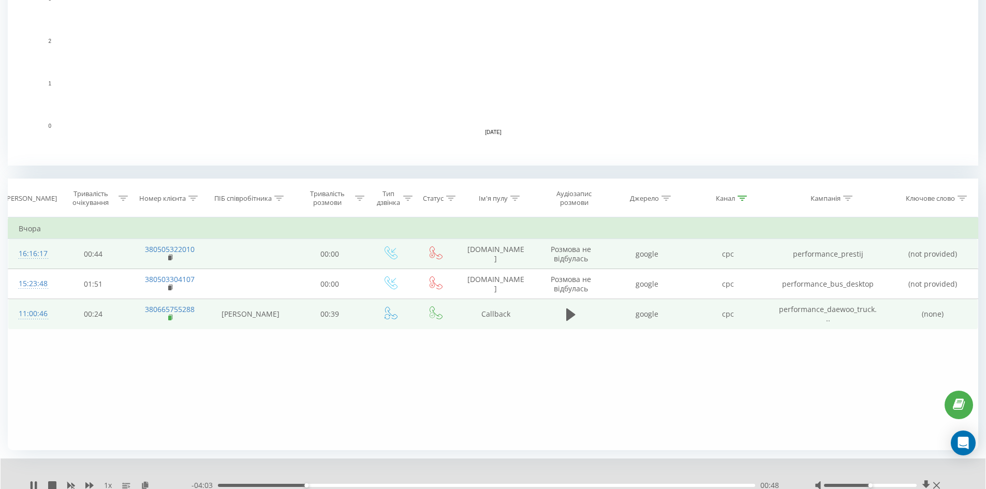
click at [171, 317] on rect at bounding box center [169, 318] width 3 height 5
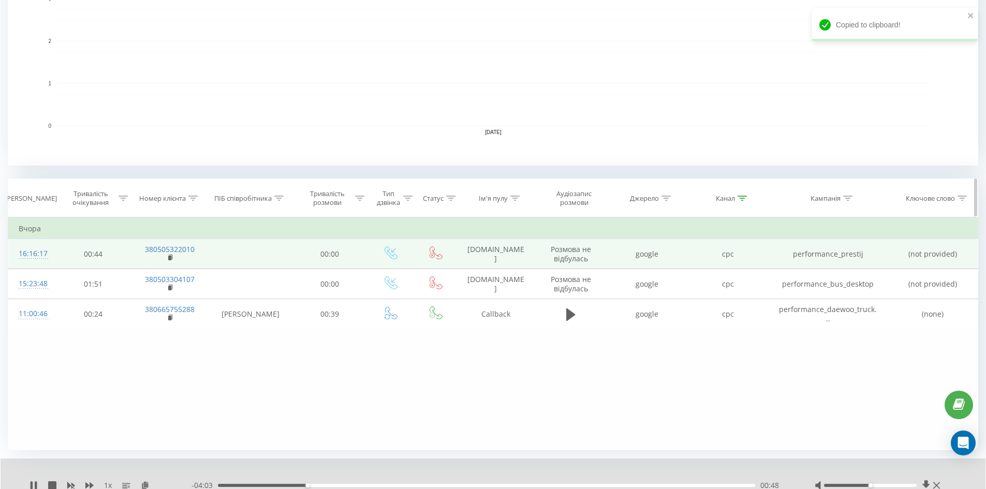
click at [196, 197] on th "Номер клієнта" at bounding box center [170, 198] width 78 height 38
click at [196, 197] on icon at bounding box center [192, 198] width 9 height 5
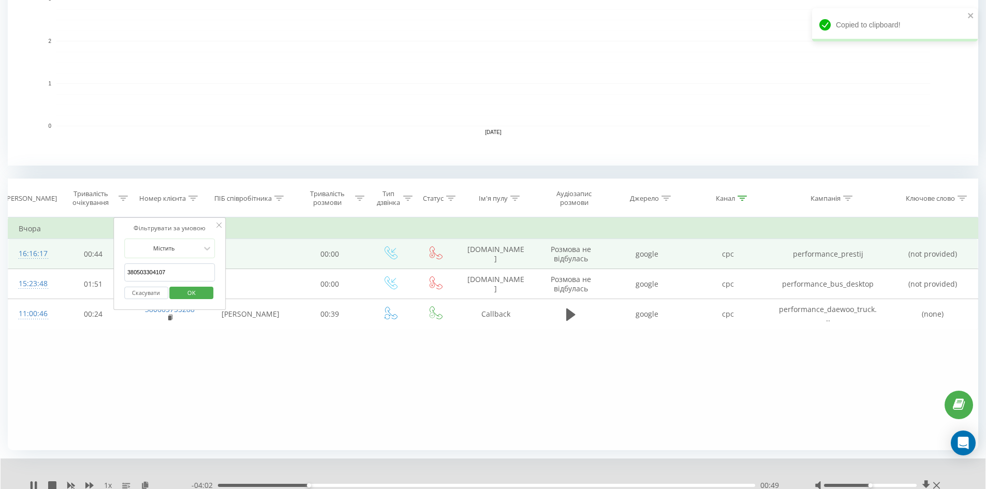
click at [180, 270] on input "380503304107" at bounding box center [169, 272] width 91 height 18
paste input "380665755288"
type input "380665755288"
click at [193, 287] on span "OK" at bounding box center [191, 293] width 29 height 16
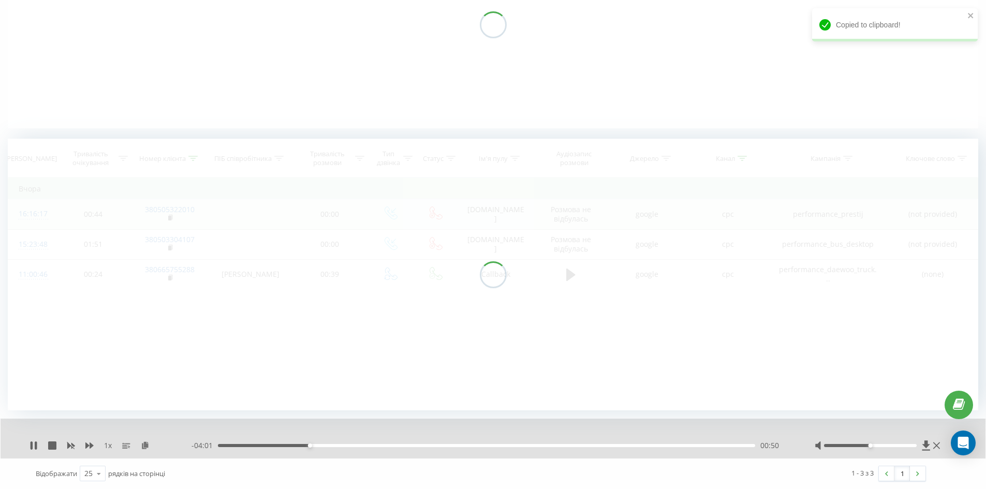
scroll to position [162, 0]
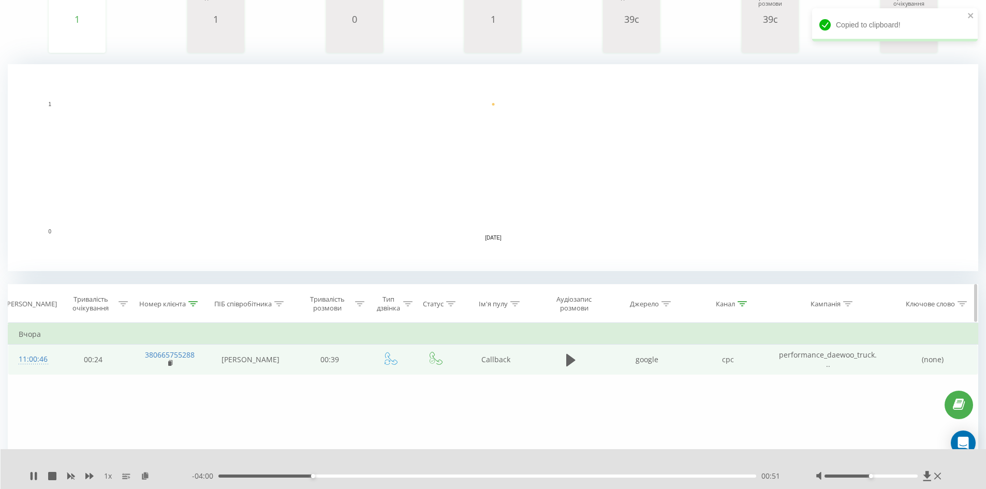
click at [492, 304] on icon at bounding box center [741, 303] width 9 height 5
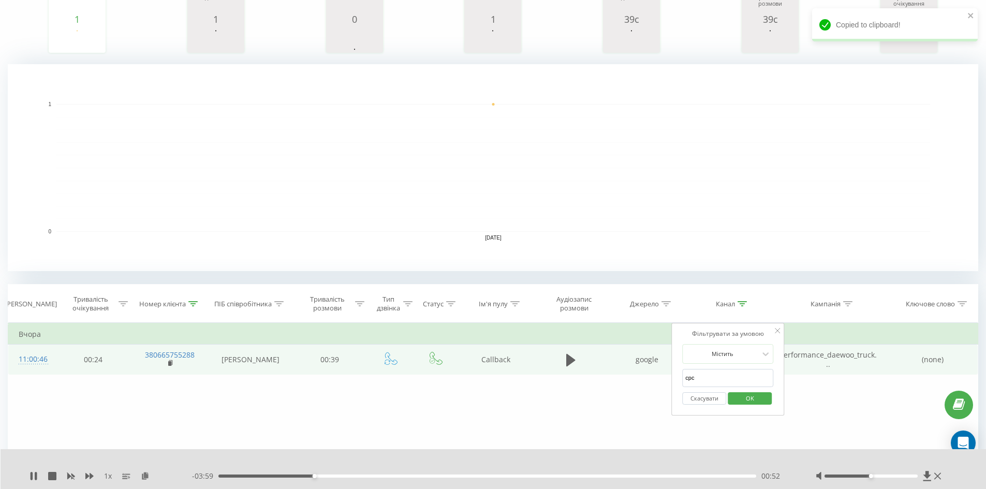
click at [492, 395] on button "Скасувати" at bounding box center [704, 398] width 44 height 13
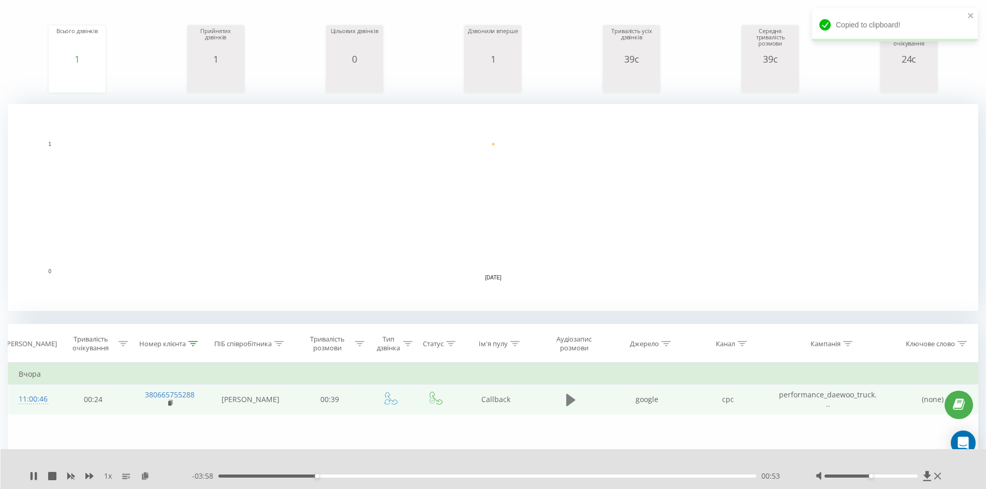
click at [492, 398] on icon at bounding box center [570, 399] width 9 height 12
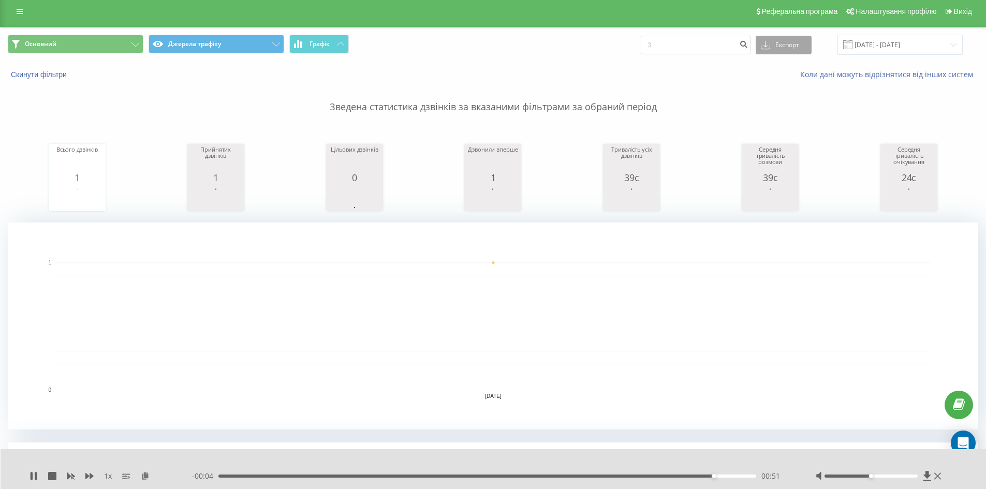
scroll to position [0, 0]
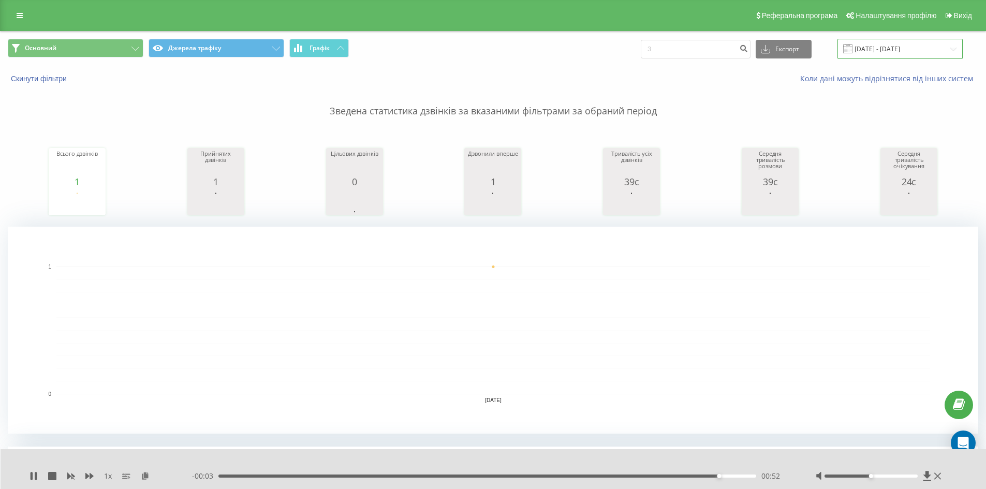
click at [492, 54] on input "[DATE] - [DATE]" at bounding box center [899, 49] width 125 height 20
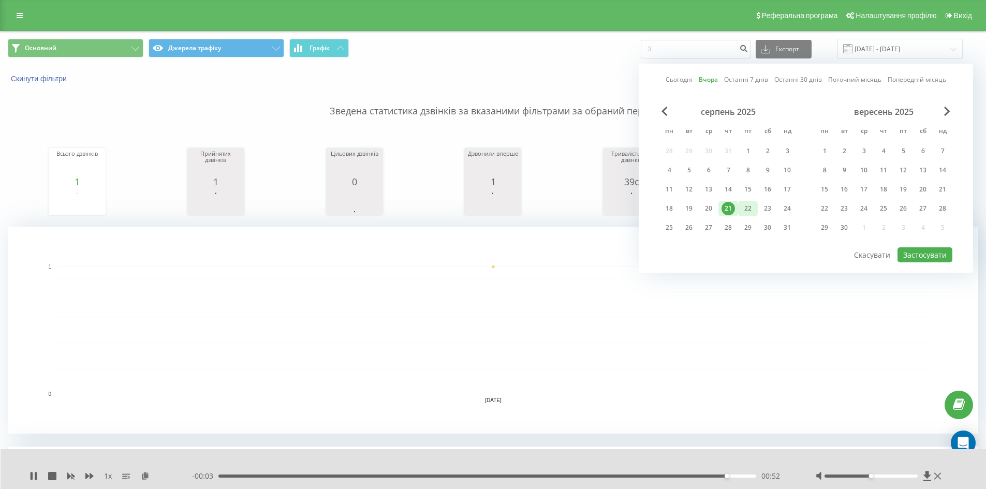
click at [492, 204] on div "22" at bounding box center [748, 209] width 20 height 16
click at [492, 260] on button "Застосувати" at bounding box center [924, 254] width 55 height 15
type input "[DATE] - [DATE]"
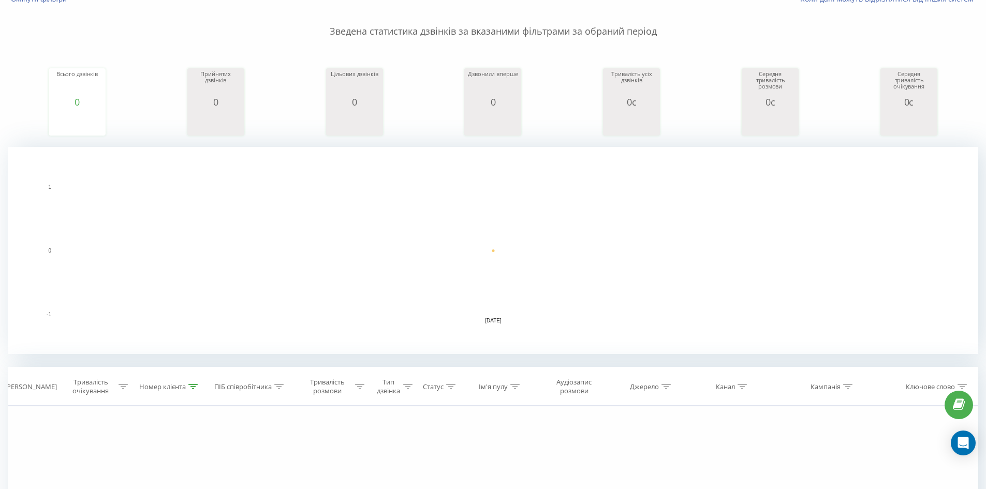
scroll to position [207, 0]
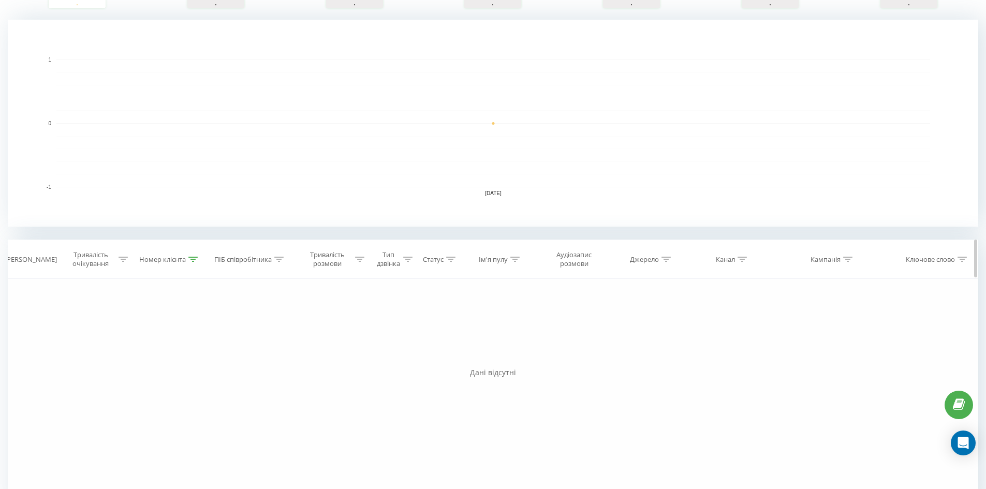
click at [189, 258] on icon at bounding box center [192, 259] width 9 height 5
click at [154, 355] on button "Скасувати" at bounding box center [146, 354] width 44 height 13
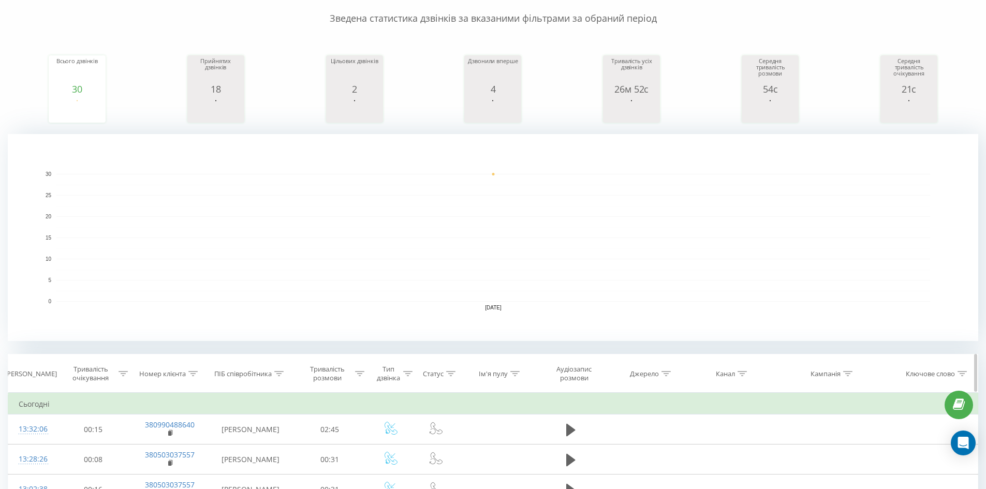
click at [492, 373] on icon at bounding box center [741, 373] width 9 height 5
click at [492, 445] on input "text" at bounding box center [727, 448] width 91 height 18
type input "cpc"
click at [492, 471] on span "OK" at bounding box center [749, 468] width 29 height 16
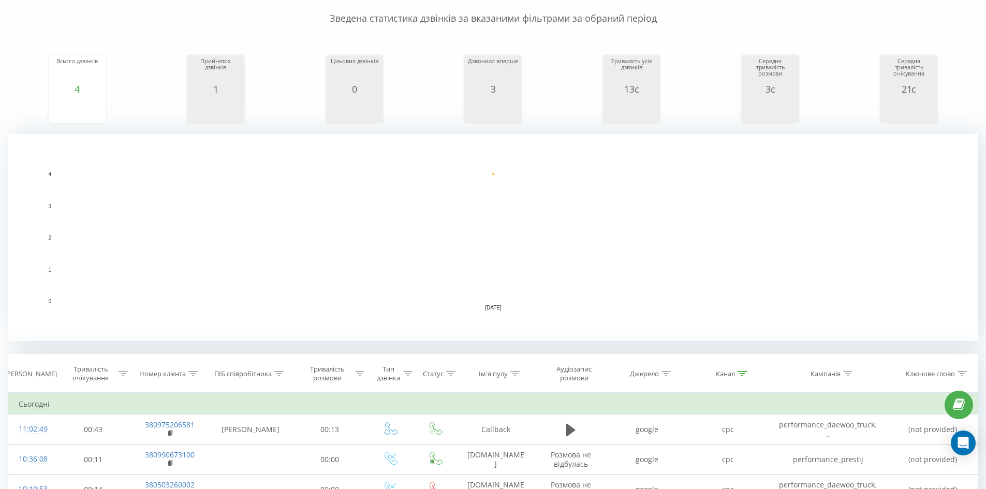
scroll to position [268, 0]
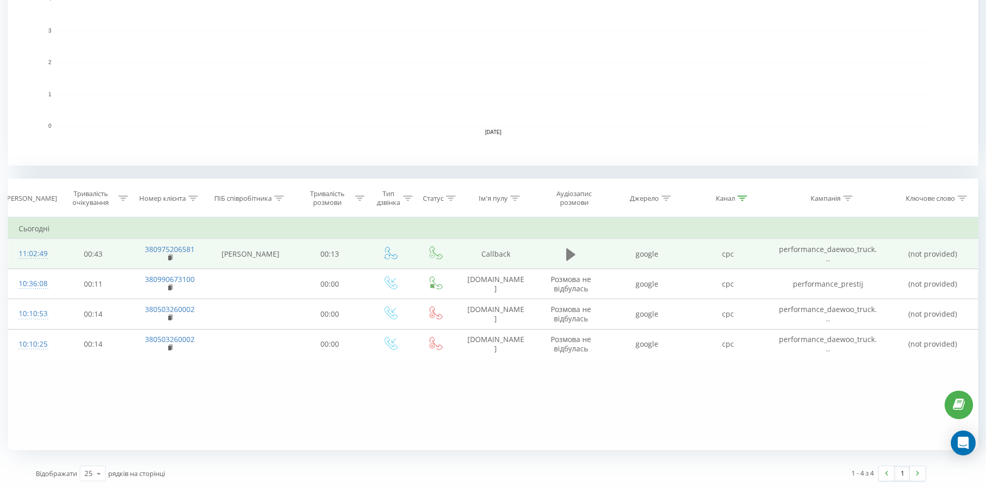
click at [492, 253] on icon at bounding box center [570, 254] width 9 height 12
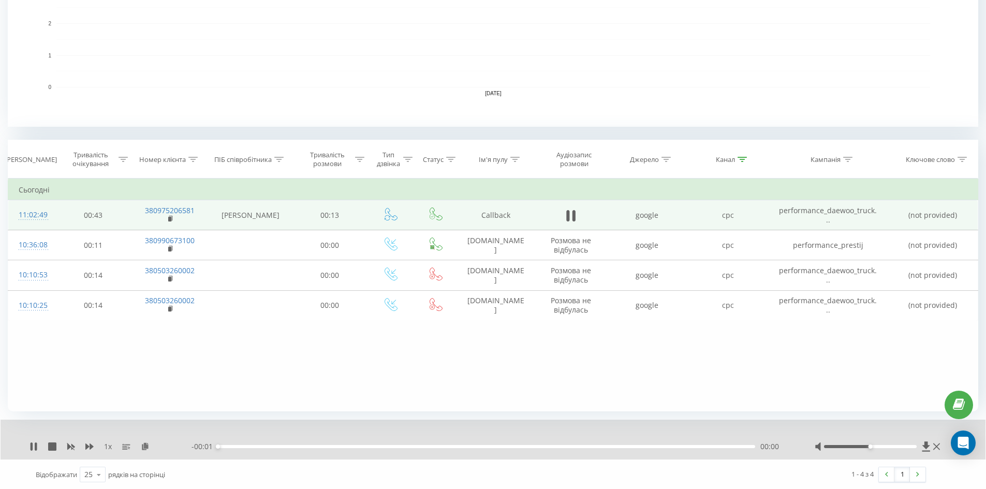
scroll to position [308, 0]
click at [292, 446] on div "00:00" at bounding box center [486, 445] width 537 height 3
click at [407, 445] on div "00:07" at bounding box center [486, 445] width 537 height 3
click at [492, 445] on div "00:08" at bounding box center [486, 445] width 537 height 3
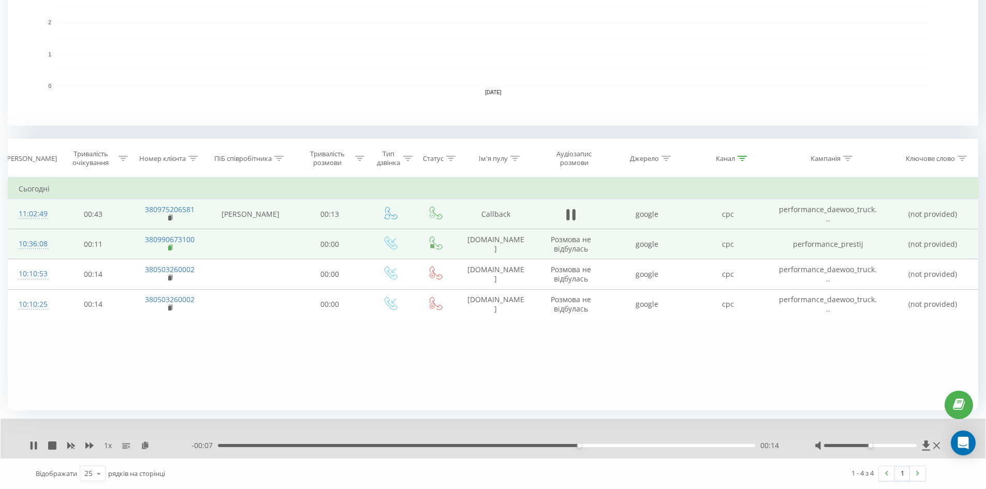
click at [171, 247] on rect at bounding box center [169, 248] width 3 height 5
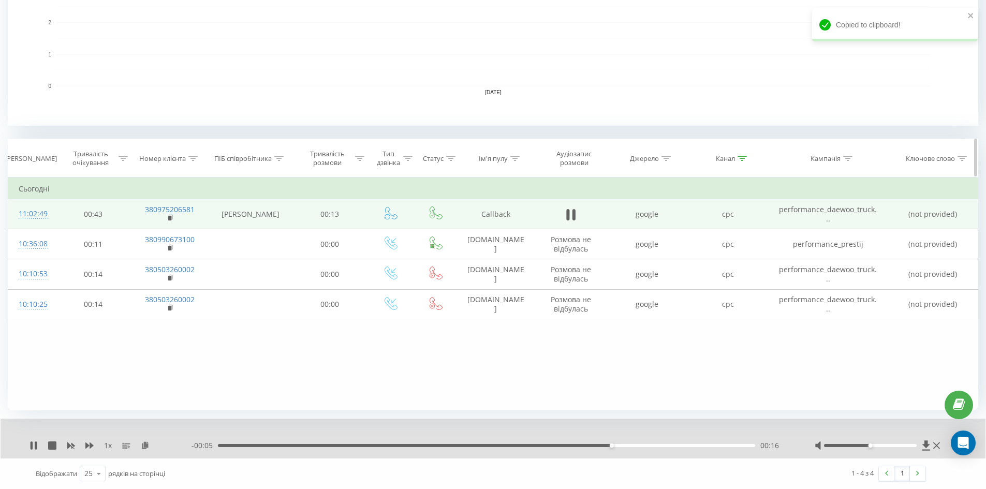
click at [196, 156] on icon at bounding box center [192, 158] width 9 height 5
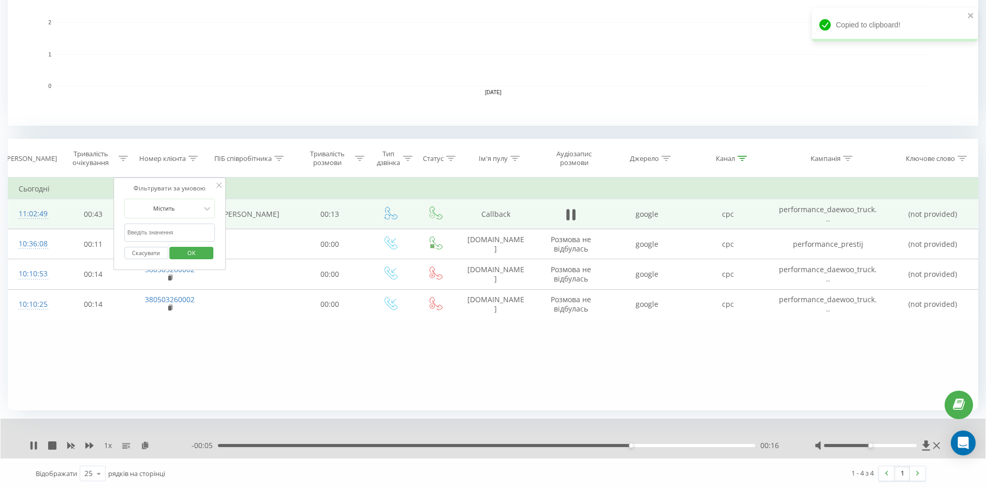
click at [168, 229] on input "380665755288" at bounding box center [169, 233] width 91 height 18
paste input "380990673100"
type input "380990673100"
click at [186, 253] on span "OK" at bounding box center [191, 253] width 29 height 16
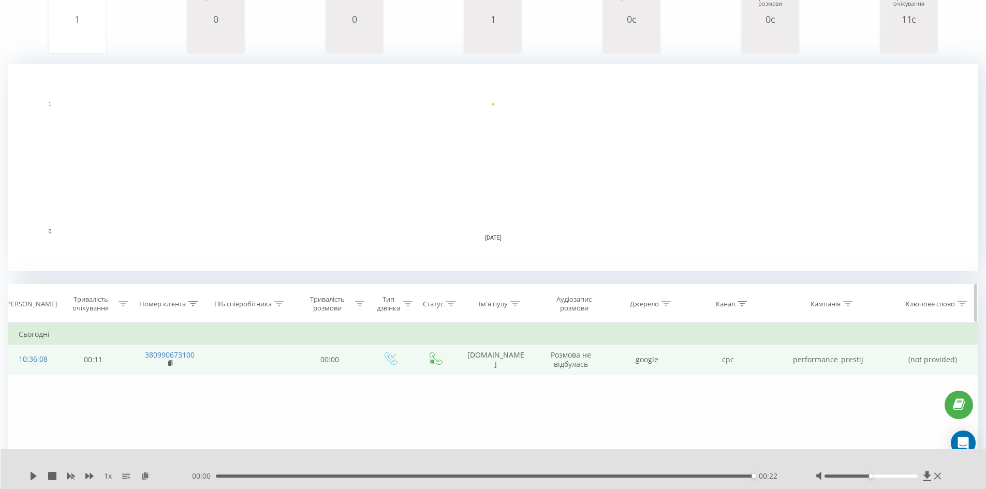
click at [492, 305] on icon at bounding box center [741, 303] width 9 height 5
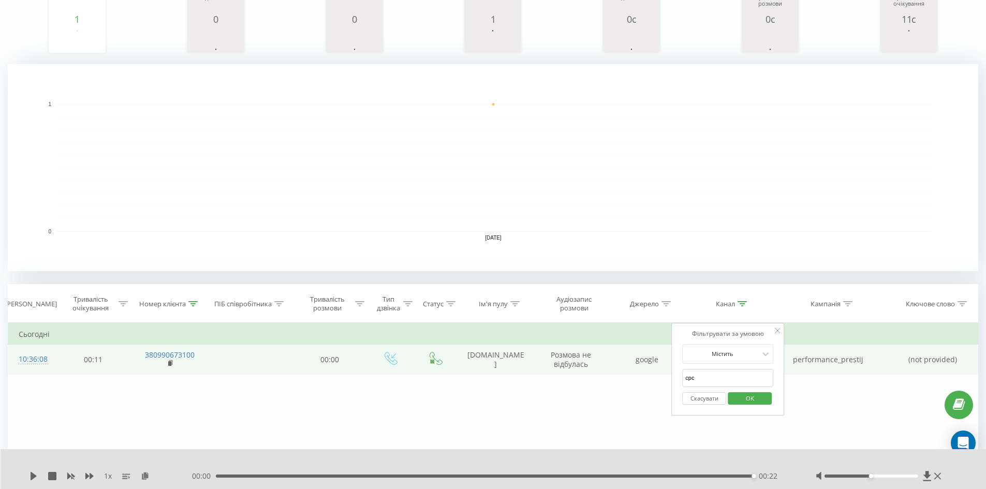
click at [492, 402] on button "Скасувати" at bounding box center [704, 398] width 44 height 13
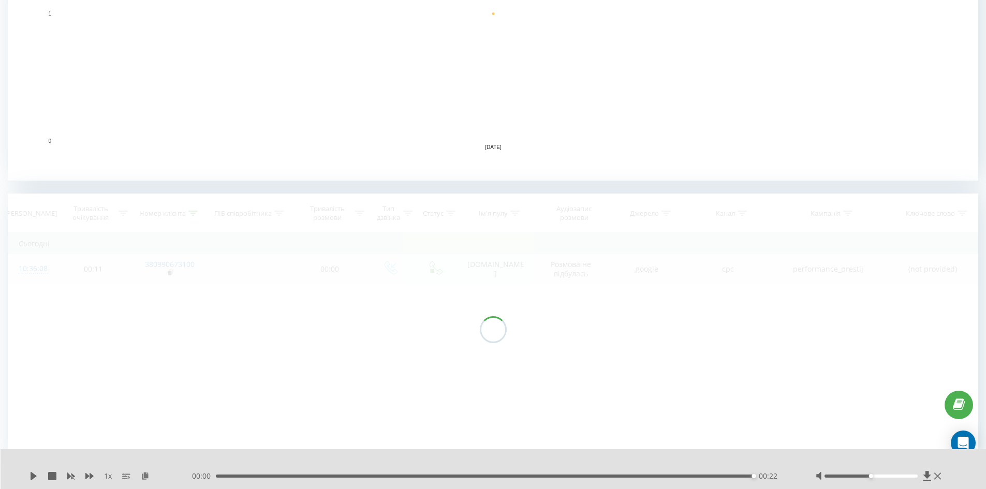
scroll to position [268, 0]
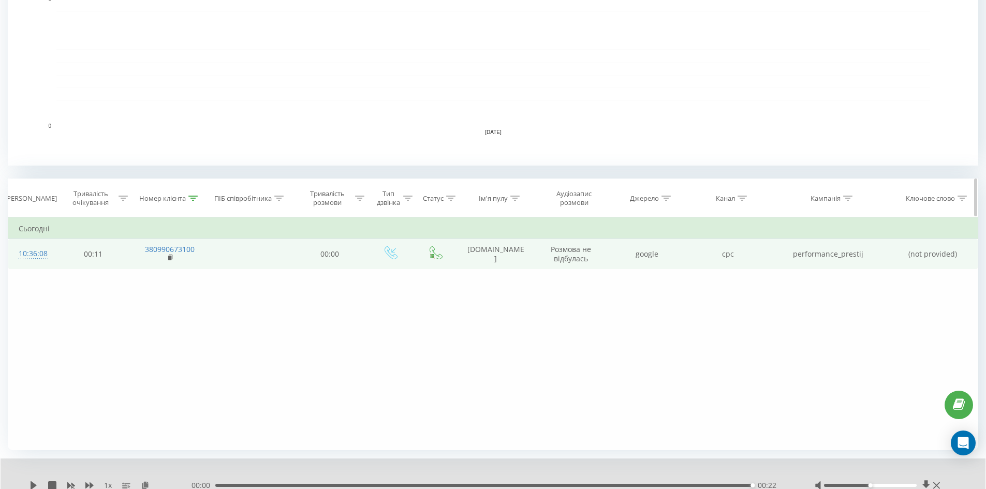
click at [196, 199] on icon at bounding box center [192, 198] width 9 height 5
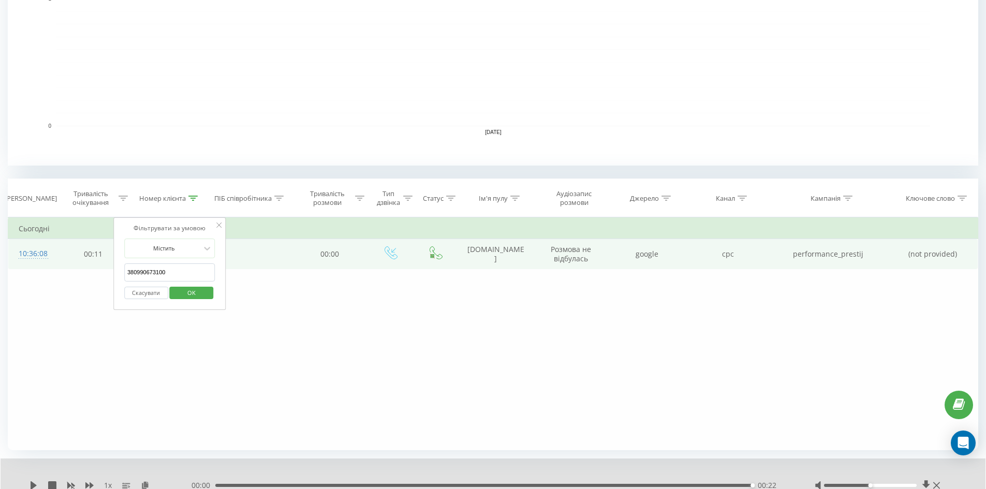
click at [160, 294] on button "Скасувати" at bounding box center [146, 293] width 44 height 13
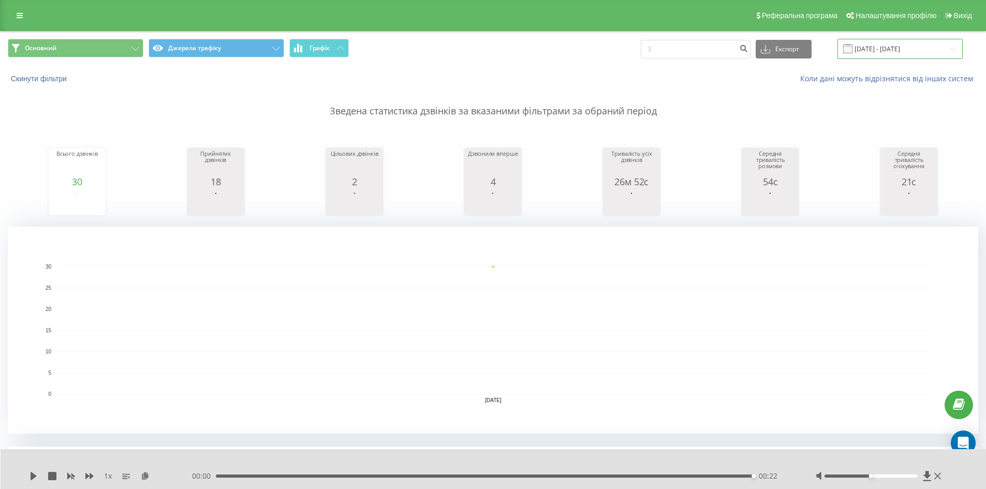
click at [492, 52] on input "[DATE] - [DATE]" at bounding box center [899, 49] width 125 height 20
